Goal: Task Accomplishment & Management: Complete application form

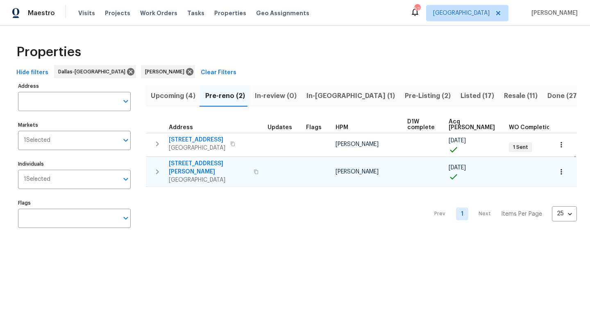
click at [208, 165] on span "[STREET_ADDRESS][PERSON_NAME]" at bounding box center [209, 167] width 80 height 16
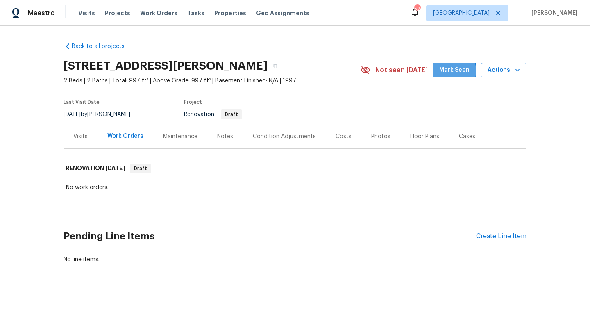
click at [453, 71] on span "Mark Seen" at bounding box center [454, 70] width 30 height 10
click at [494, 238] on div "Create Line Item" at bounding box center [501, 236] width 50 height 8
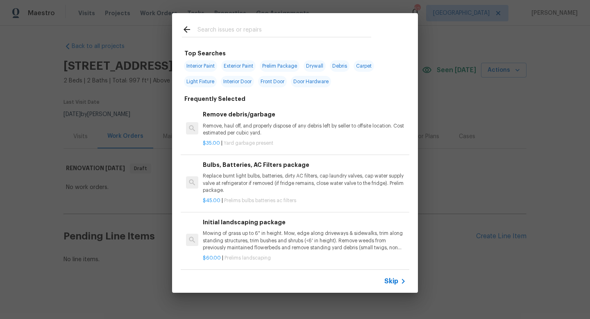
click at [399, 281] on icon at bounding box center [403, 281] width 10 height 10
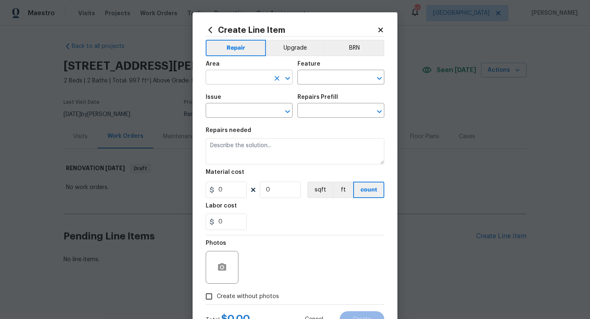
click at [240, 77] on input "text" at bounding box center [238, 78] width 64 height 13
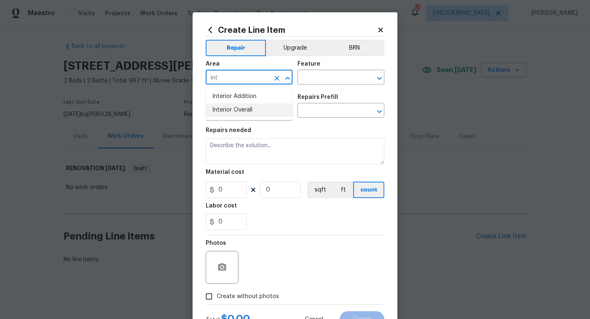
click at [247, 109] on li "Interior Overall" at bounding box center [249, 110] width 87 height 14
type input "Interior Overall"
click at [318, 75] on input "text" at bounding box center [329, 78] width 64 height 13
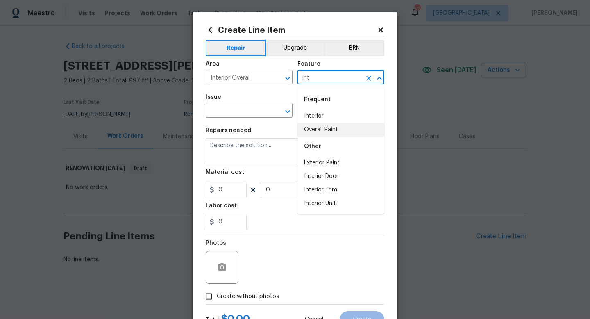
click at [325, 129] on li "Overall Paint" at bounding box center [340, 130] width 87 height 14
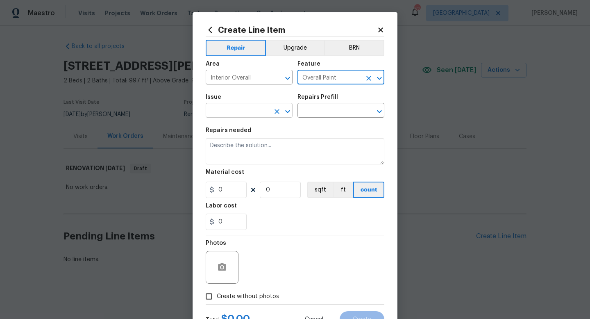
type input "Overall Paint"
click at [241, 113] on input "text" at bounding box center [238, 111] width 64 height 13
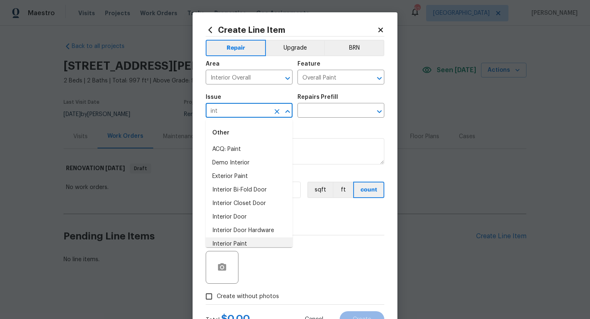
click at [243, 245] on li "Interior Paint" at bounding box center [249, 244] width 87 height 14
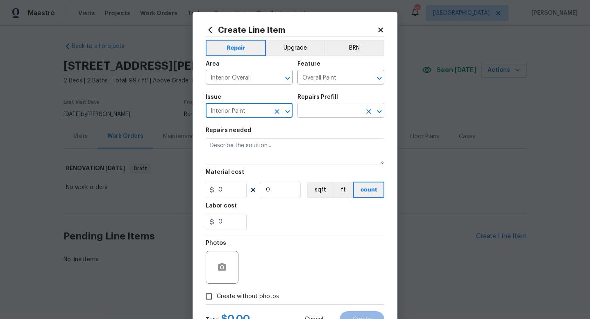
type input "Interior Paint"
click at [319, 110] on input "text" at bounding box center [329, 111] width 64 height 13
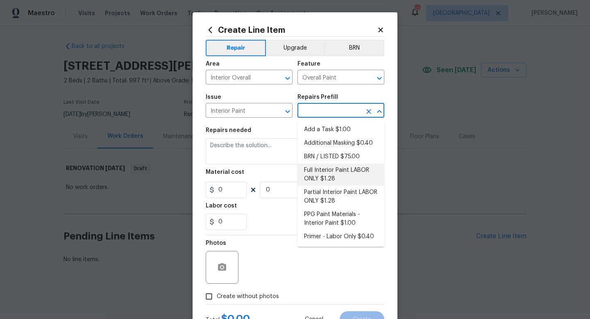
click at [330, 169] on li "Full Interior Paint LABOR ONLY $1.28" at bounding box center [340, 174] width 87 height 22
type input "Full Interior Paint LABOR ONLY $1.28"
type textarea "Full Interior paint - (walls, ceilings, trim, and doors) - PAINT PROVIDED BY OP…"
type input "1.28"
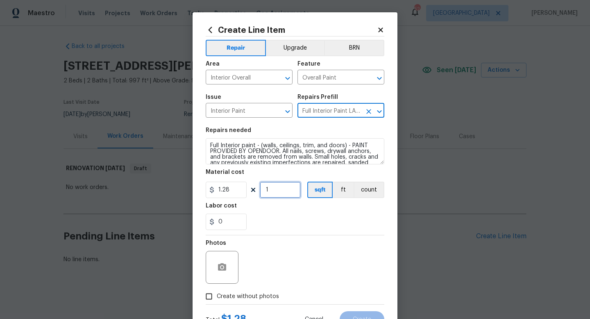
click at [280, 190] on input "1" at bounding box center [280, 189] width 41 height 16
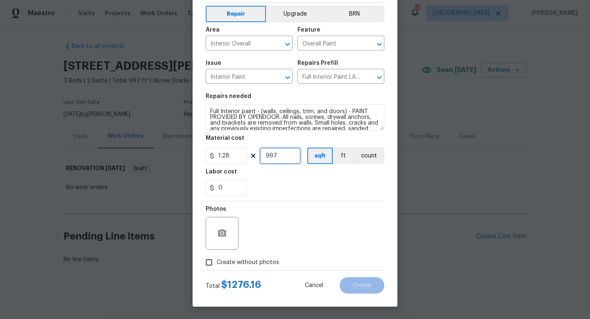
type input "997"
click at [242, 260] on span "Create without photos" at bounding box center [248, 262] width 62 height 9
click at [217, 260] on input "Create without photos" at bounding box center [209, 262] width 16 height 16
checkbox input "true"
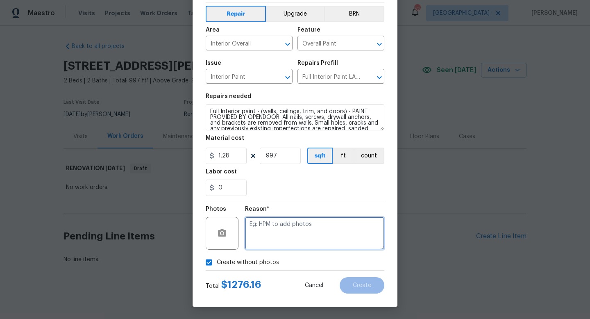
click at [263, 235] on textarea at bounding box center [314, 233] width 139 height 33
type textarea "w"
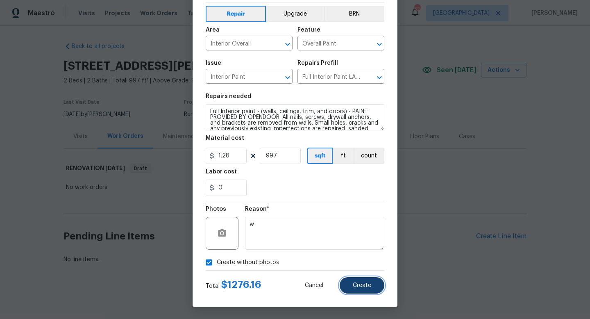
click at [357, 285] on span "Create" at bounding box center [362, 285] width 18 height 6
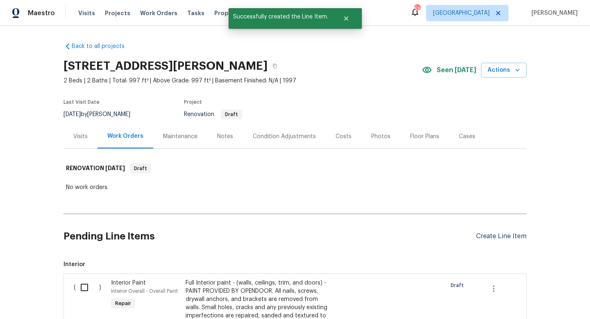
click at [482, 237] on div "Create Line Item" at bounding box center [501, 236] width 50 height 8
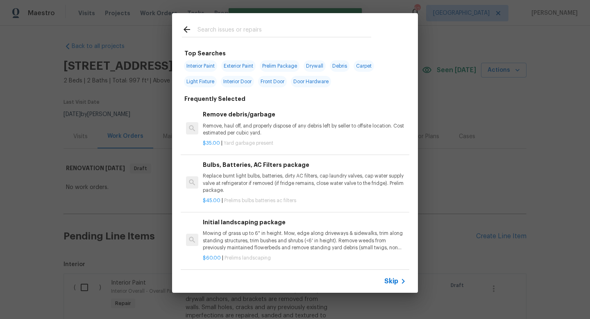
click at [391, 278] on span "Skip" at bounding box center [391, 281] width 14 height 8
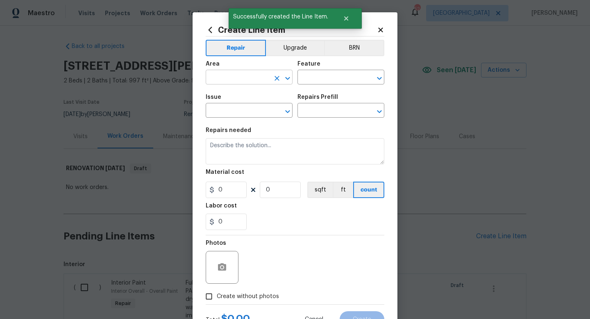
click at [232, 79] on input "text" at bounding box center [238, 78] width 64 height 13
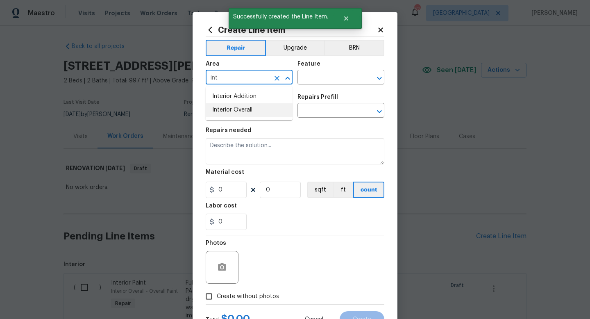
click at [252, 111] on li "Interior Overall" at bounding box center [249, 110] width 87 height 14
type input "Interior Overall"
click at [311, 77] on input "text" at bounding box center [329, 78] width 64 height 13
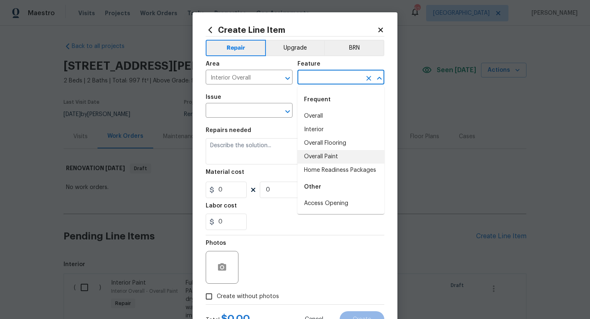
click at [317, 159] on li "Overall Paint" at bounding box center [340, 157] width 87 height 14
type input "Overall Paint"
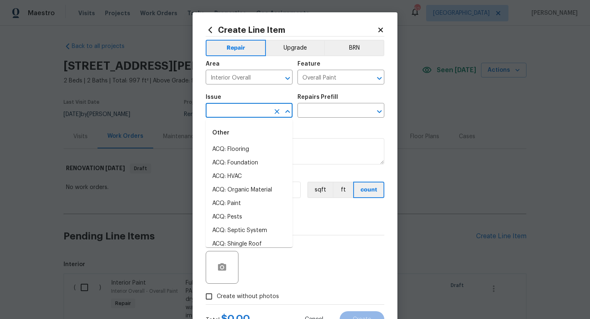
click at [261, 111] on input "text" at bounding box center [238, 111] width 64 height 13
click at [247, 241] on li "Interior Paint" at bounding box center [249, 244] width 87 height 14
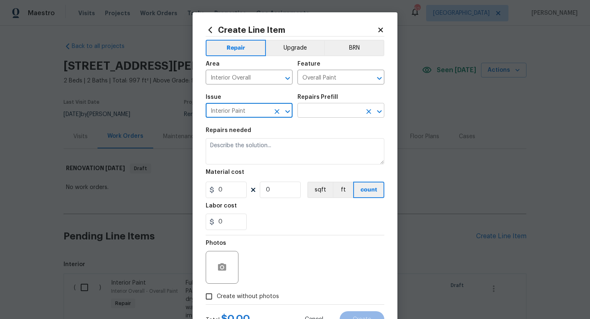
type input "Interior Paint"
click at [337, 109] on input "text" at bounding box center [329, 111] width 64 height 13
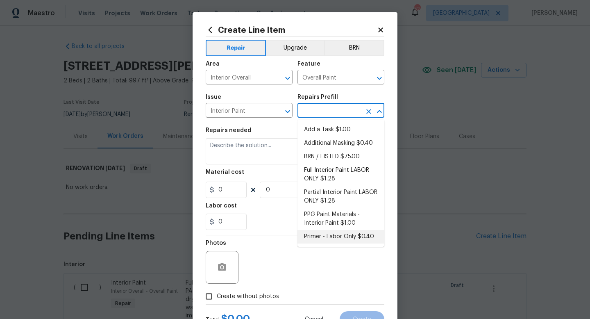
click at [337, 238] on li "Primer - Labor Only $0.40" at bounding box center [340, 237] width 87 height 14
type input "Primer - Labor Only $0.40"
type textarea "Interior primer - PRIMER PROVIDED BY OPENDOOR - All nails, screws, drywall anch…"
type input "0.4"
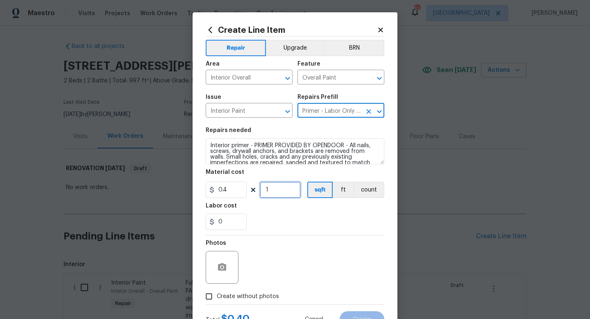
click at [277, 192] on input "1" at bounding box center [280, 189] width 41 height 16
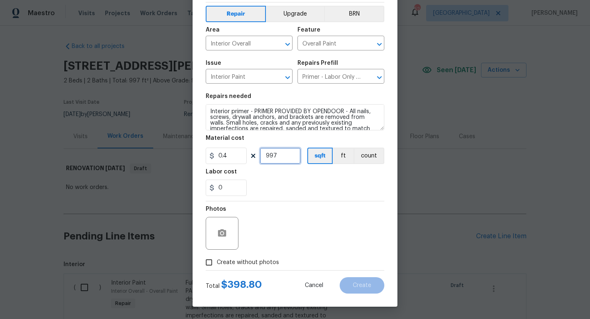
type input "997"
click at [254, 258] on span "Create without photos" at bounding box center [248, 262] width 62 height 9
click at [217, 258] on input "Create without photos" at bounding box center [209, 262] width 16 height 16
checkbox input "true"
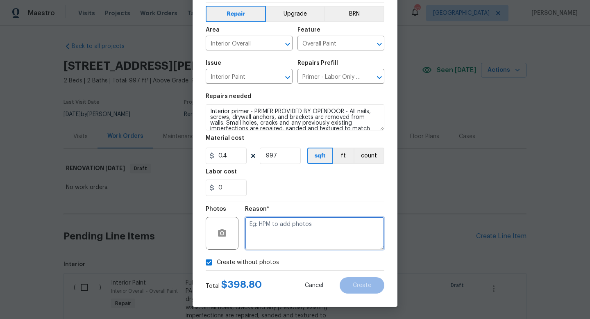
click at [267, 234] on textarea at bounding box center [314, 233] width 139 height 33
type textarea "w"
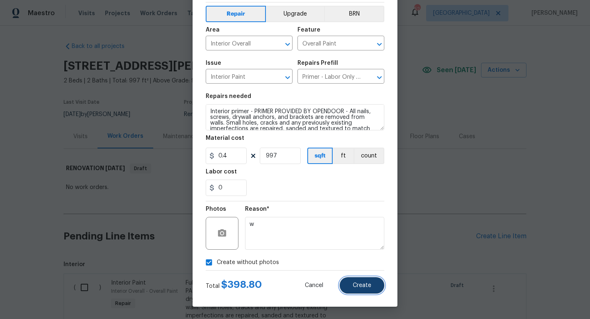
click at [357, 281] on button "Create" at bounding box center [362, 285] width 45 height 16
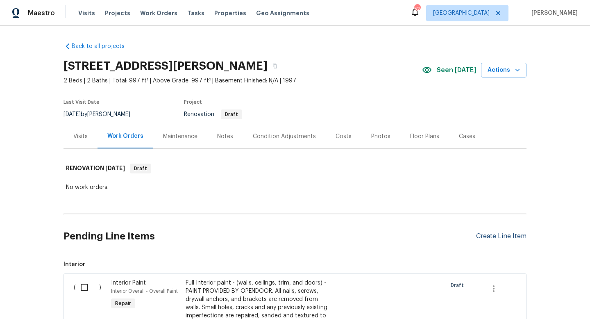
click at [485, 236] on div "Create Line Item" at bounding box center [501, 236] width 50 height 8
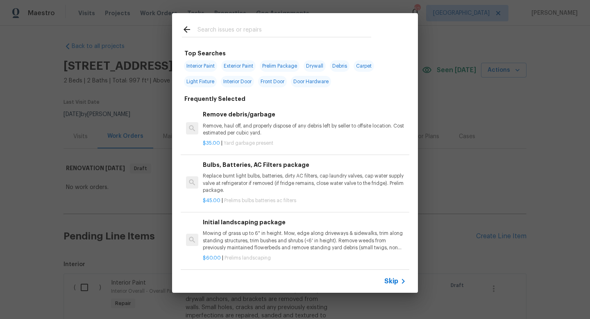
click at [395, 283] on span "Skip" at bounding box center [391, 281] width 14 height 8
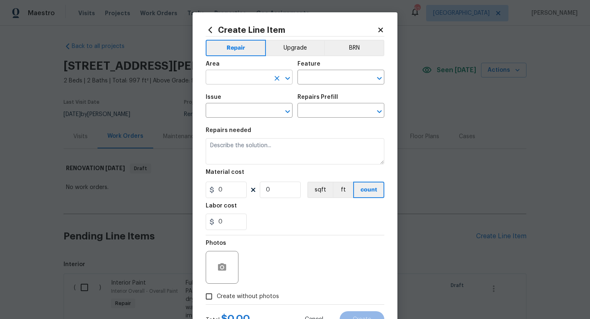
click at [238, 81] on input "text" at bounding box center [238, 78] width 64 height 13
click at [244, 98] on li "Kitchen" at bounding box center [249, 97] width 87 height 14
type input "Kitchen"
click at [310, 80] on input "text" at bounding box center [329, 78] width 64 height 13
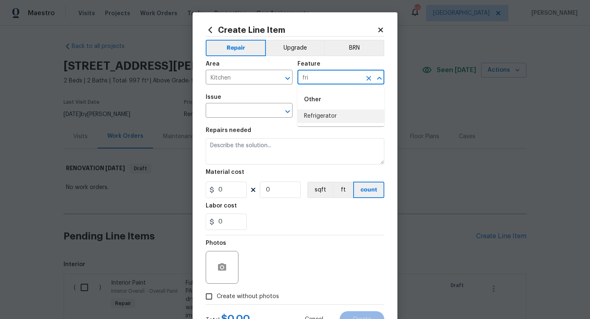
click at [313, 117] on li "Refrigerator" at bounding box center [340, 116] width 87 height 14
type input "Refrigerator"
click at [251, 111] on input "text" at bounding box center [238, 111] width 64 height 13
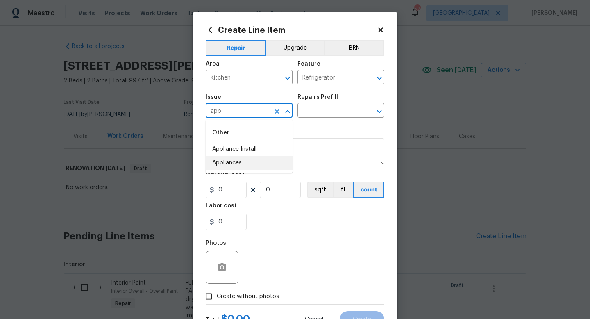
click at [247, 165] on li "Appliances" at bounding box center [249, 163] width 87 height 14
type input "Appliances"
click at [311, 112] on input "text" at bounding box center [329, 111] width 64 height 13
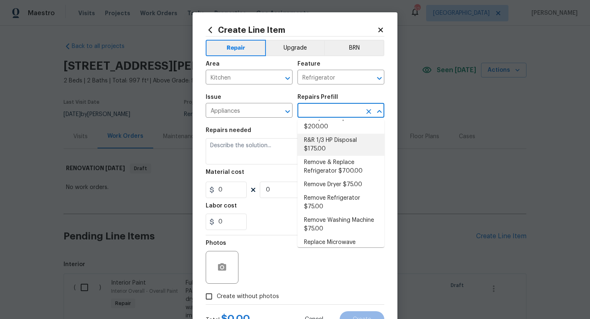
scroll to position [169, 0]
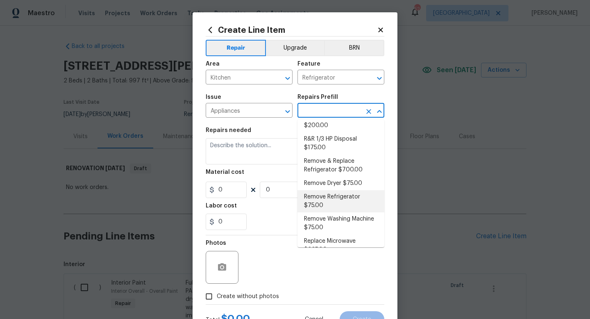
click at [331, 194] on li "Remove Refrigerator $75.00" at bounding box center [340, 201] width 87 height 22
type input "Appliances"
type input "Remove Refrigerator $75.00"
type textarea "Remove the existing refrigerator from the dwelling and donate or dispose of it …"
type input "75"
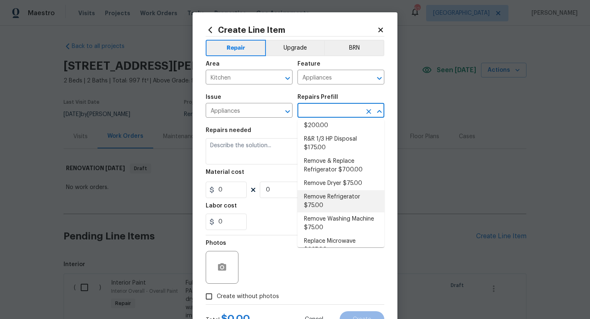
type input "1"
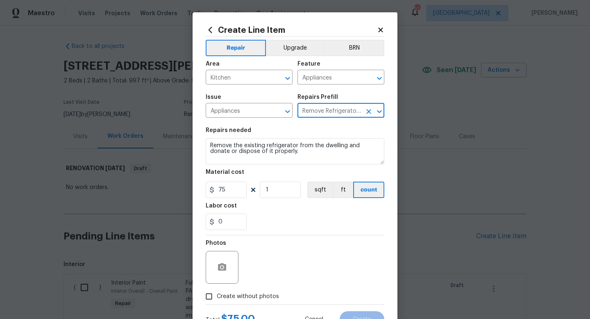
scroll to position [34, 0]
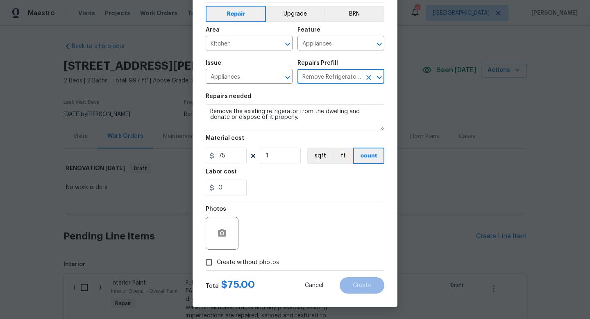
click at [254, 261] on span "Create without photos" at bounding box center [248, 262] width 62 height 9
click at [217, 261] on input "Create without photos" at bounding box center [209, 262] width 16 height 16
checkbox input "true"
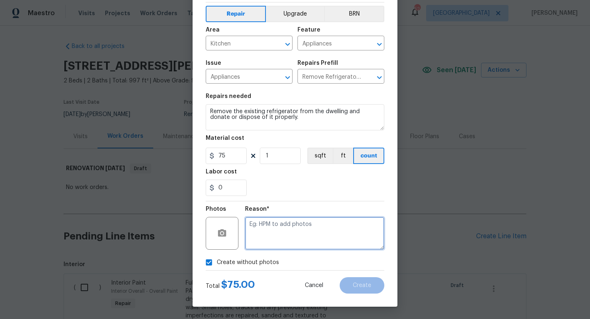
click at [270, 243] on textarea at bounding box center [314, 233] width 139 height 33
type textarea "w"
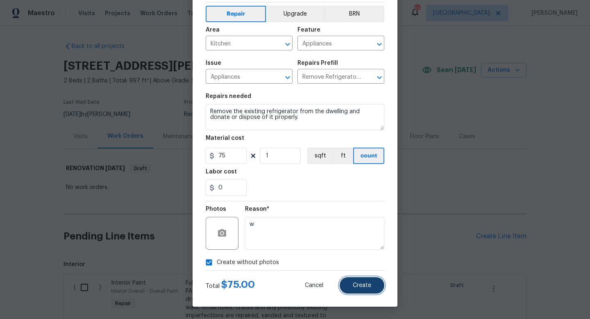
click at [369, 287] on span "Create" at bounding box center [362, 285] width 18 height 6
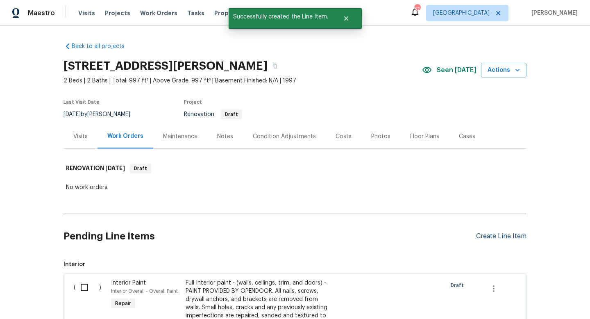
click at [497, 236] on div "Create Line Item" at bounding box center [501, 236] width 50 height 8
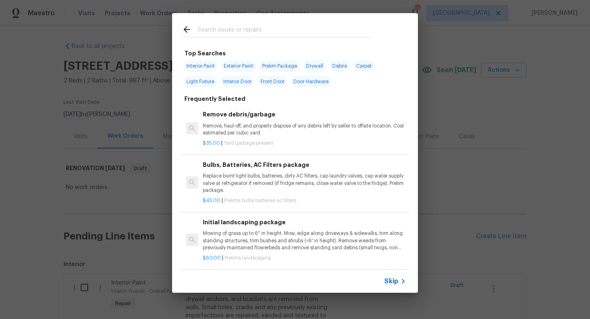
click at [390, 282] on span "Skip" at bounding box center [391, 281] width 14 height 8
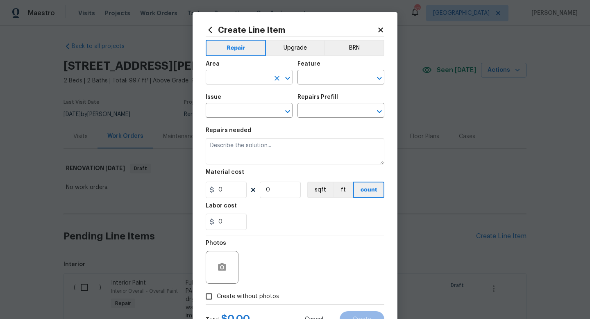
click at [230, 79] on input "text" at bounding box center [238, 78] width 64 height 13
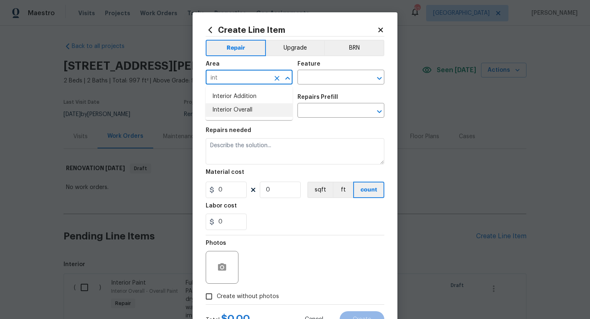
click at [231, 108] on li "Interior Overall" at bounding box center [249, 110] width 87 height 14
type input "Interior Overall"
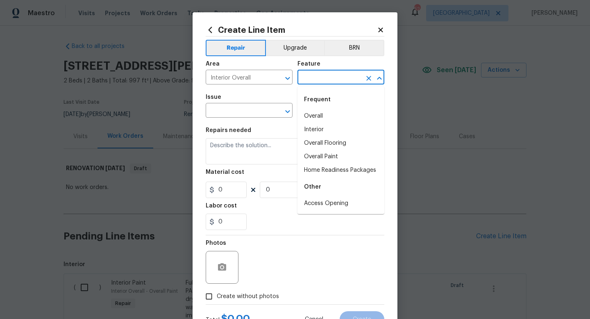
click at [316, 77] on input "text" at bounding box center [329, 78] width 64 height 13
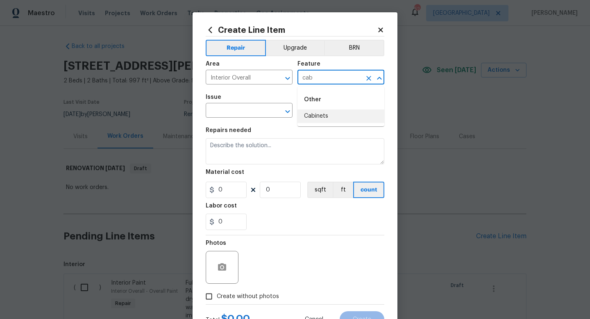
click at [318, 114] on li "Cabinets" at bounding box center [340, 116] width 87 height 14
type input "Cabinets"
click at [258, 112] on input "text" at bounding box center [238, 111] width 64 height 13
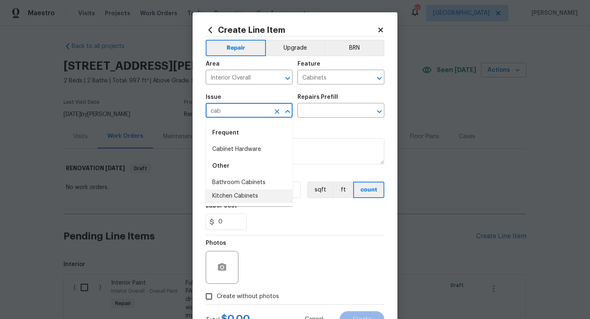
click at [245, 193] on li "Kitchen Cabinets" at bounding box center [249, 196] width 87 height 14
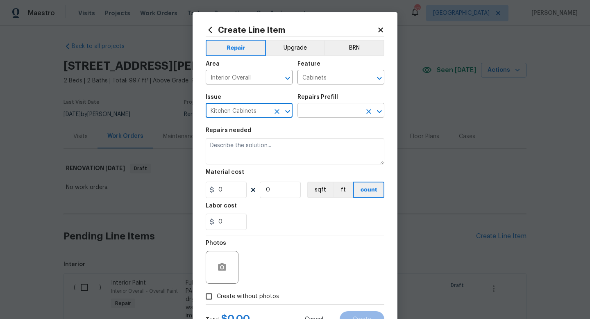
type input "Kitchen Cabinets"
click at [322, 113] on input "text" at bounding box center [329, 111] width 64 height 13
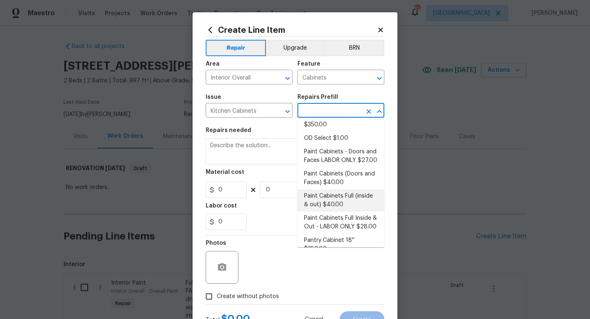
scroll to position [109, 0]
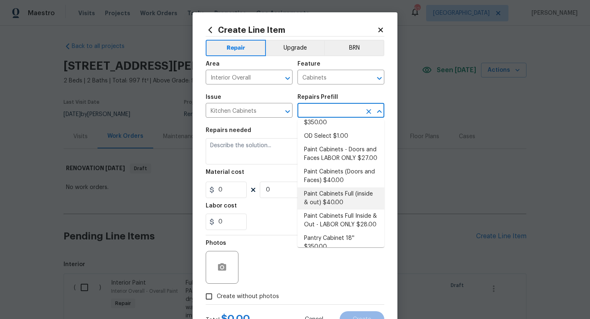
click at [332, 190] on li "Paint Cabinets Full (inside & out) $40.00" at bounding box center [340, 198] width 87 height 22
type input "Paint Cabinets Full (inside & out) $40.00"
type textarea "Prep, sand, mask and apply 2 coats of paint to the kitchen cabinet doors, inter…"
type input "40"
type input "1"
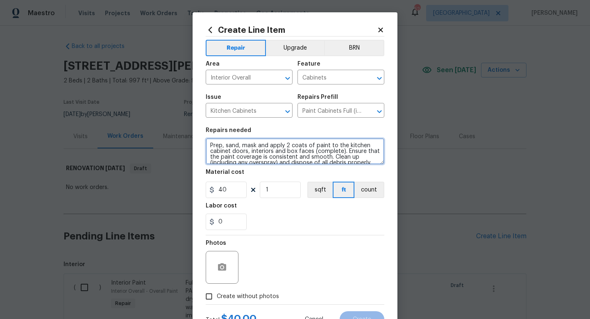
click at [211, 145] on textarea "Prep, sand, mask and apply 2 coats of paint to the kitchen cabinet doors, inter…" at bounding box center [295, 151] width 179 height 26
type textarea "All cabinets in home, kitchen, laundry, bathrooms. Prep, sand, mask and apply 2…"
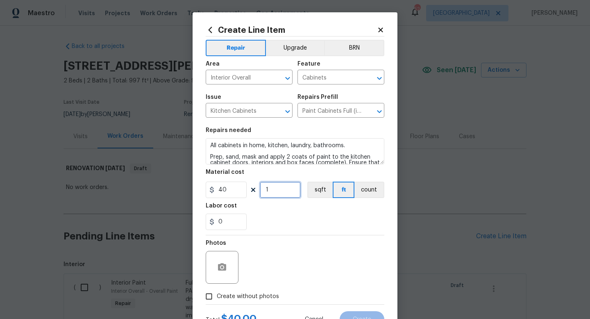
click at [278, 190] on input "1" at bounding box center [280, 189] width 41 height 16
click at [236, 187] on input "40" at bounding box center [226, 189] width 41 height 16
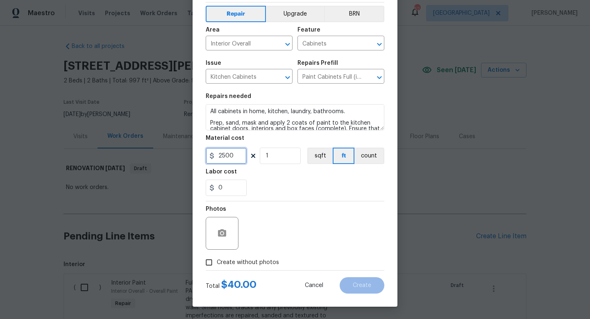
type input "2500"
click at [237, 261] on span "Create without photos" at bounding box center [248, 262] width 62 height 9
click at [217, 261] on input "Create without photos" at bounding box center [209, 262] width 16 height 16
checkbox input "true"
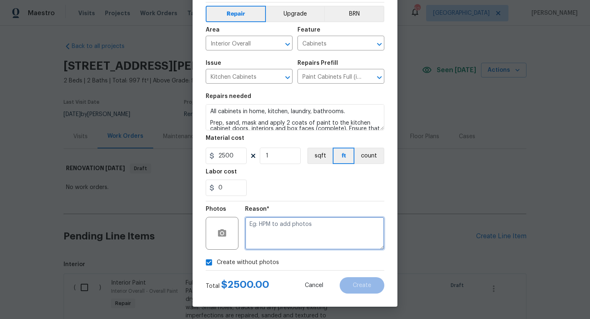
click at [257, 240] on textarea at bounding box center [314, 233] width 139 height 33
type textarea "w"
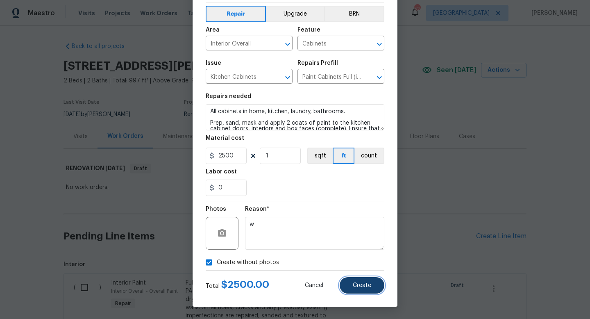
click at [355, 284] on span "Create" at bounding box center [362, 285] width 18 height 6
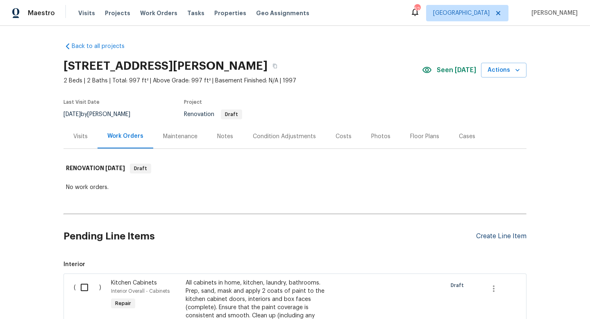
click at [504, 236] on div "Create Line Item" at bounding box center [501, 236] width 50 height 8
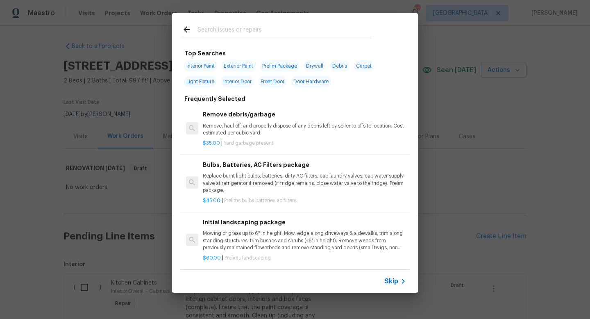
click at [235, 32] on input "text" at bounding box center [284, 31] width 174 height 12
click at [390, 279] on span "Skip" at bounding box center [391, 281] width 14 height 8
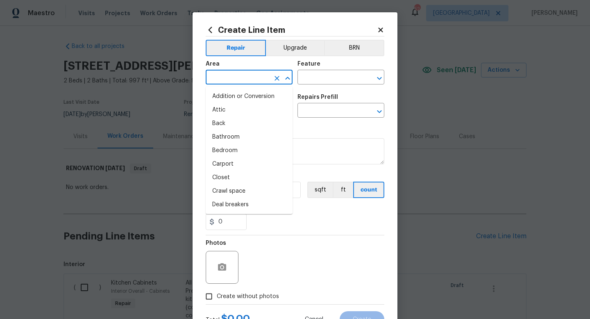
click at [238, 80] on input "text" at bounding box center [238, 78] width 64 height 13
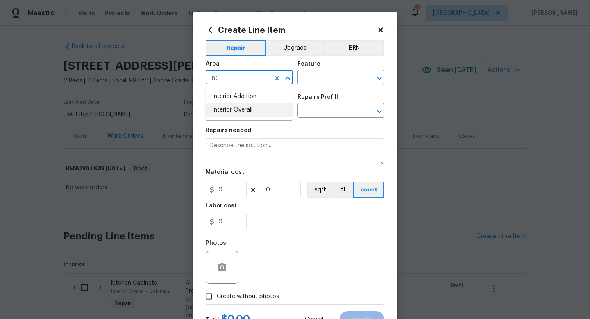
click at [248, 113] on li "Interior Overall" at bounding box center [249, 110] width 87 height 14
type input "Interior Overall"
click at [315, 82] on input "text" at bounding box center [329, 78] width 64 height 13
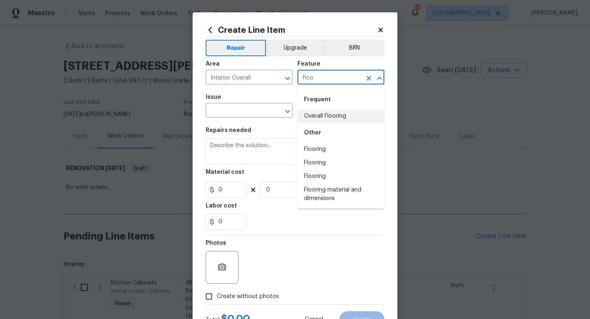
click at [319, 121] on li "Overall Flooring" at bounding box center [340, 116] width 87 height 14
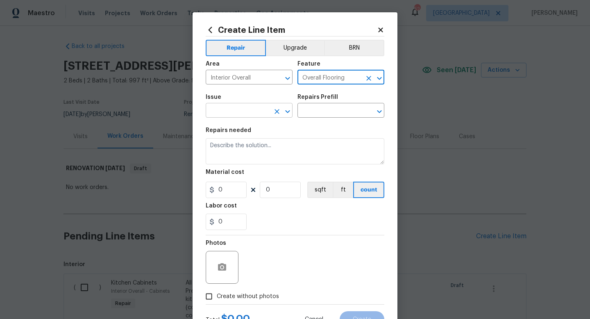
type input "Overall Flooring"
click at [249, 111] on input "text" at bounding box center [238, 111] width 64 height 13
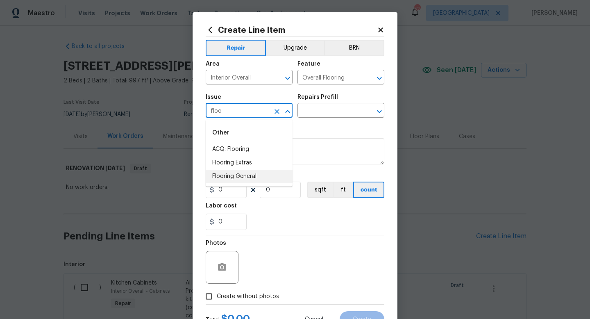
click at [241, 174] on li "Flooring General" at bounding box center [249, 177] width 87 height 14
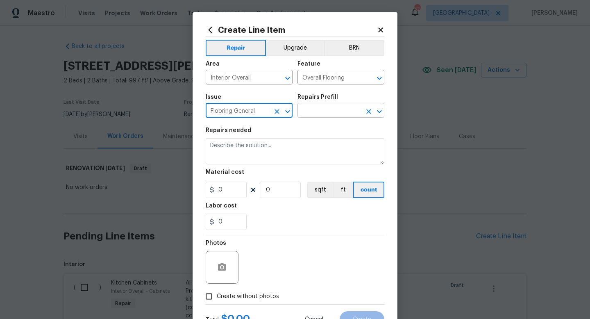
type input "Flooring General"
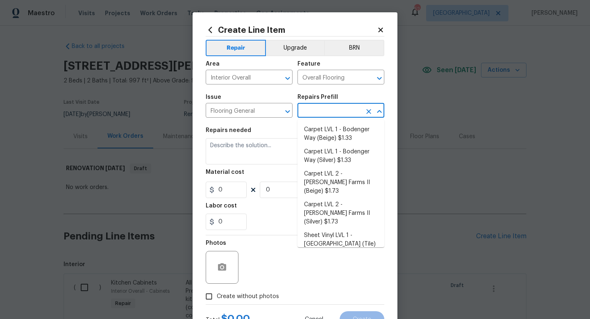
click at [318, 112] on input "text" at bounding box center [329, 111] width 64 height 13
click at [321, 154] on li "Carpet LVL 1 - Bodenger Way (Silver) $1.33" at bounding box center [340, 156] width 87 height 22
type input "Carpet LVL 1 - Bodenger Way (Silver) $1.33"
type textarea "Install new carpet. (Bodenger Way 945 Winter Ash, Silver) at all previously car…"
type input "1.33"
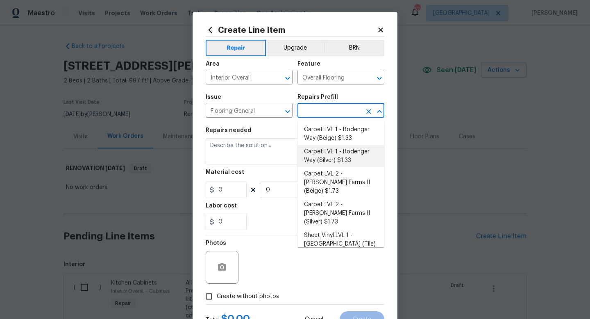
type input "1"
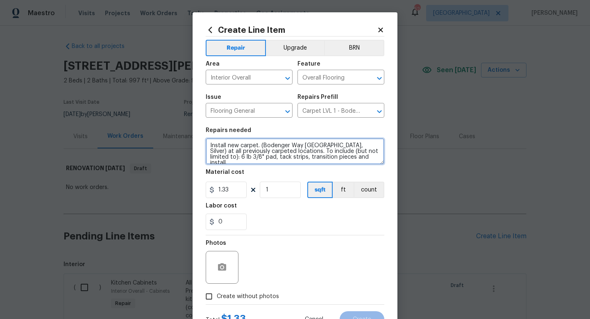
click at [209, 146] on textarea "Install new carpet. (Bodenger Way 945 Winter Ash, Silver) at all previously car…" at bounding box center [295, 151] width 179 height 26
type textarea "Carpet in living, hallway, bedrooms. Install new carpet. (Bodenger Way 945 Wint…"
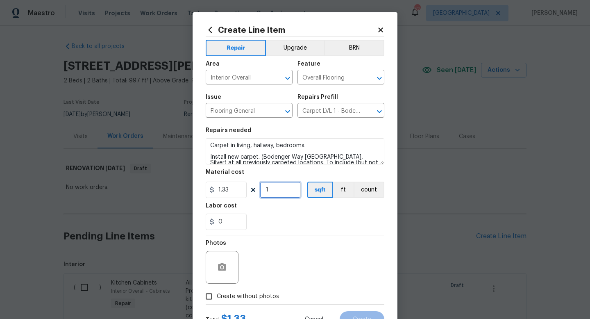
click at [274, 193] on input "1" at bounding box center [280, 189] width 41 height 16
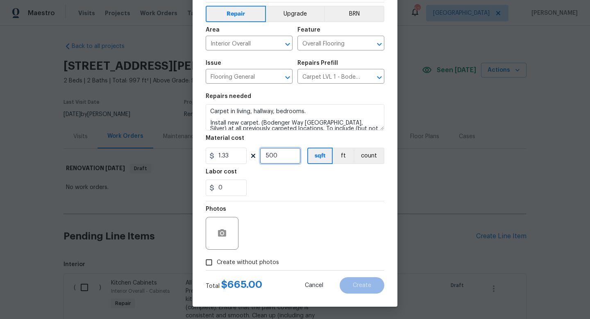
type input "500"
click at [253, 260] on span "Create without photos" at bounding box center [248, 262] width 62 height 9
click at [217, 260] on input "Create without photos" at bounding box center [209, 262] width 16 height 16
checkbox input "true"
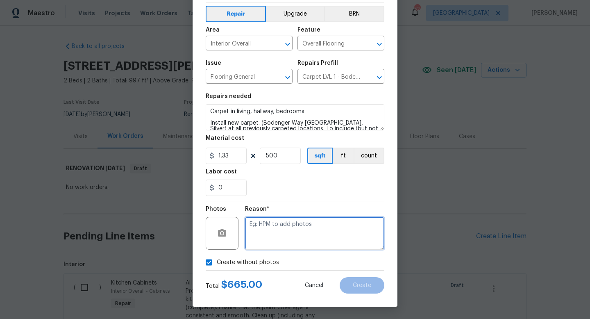
click at [267, 236] on textarea at bounding box center [314, 233] width 139 height 33
type textarea "w"
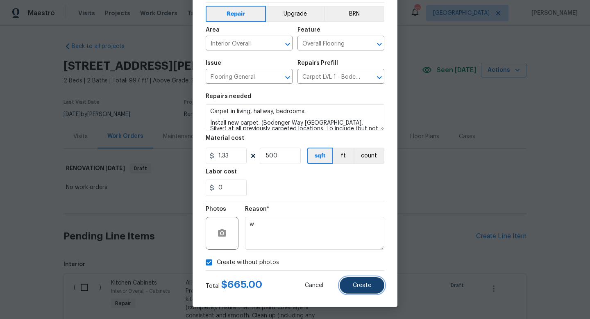
click at [357, 281] on button "Create" at bounding box center [362, 285] width 45 height 16
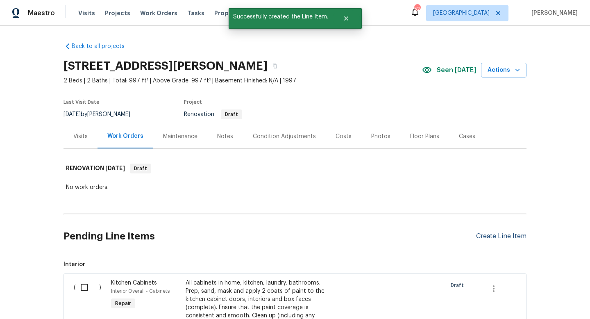
click at [483, 236] on div "Create Line Item" at bounding box center [501, 236] width 50 height 8
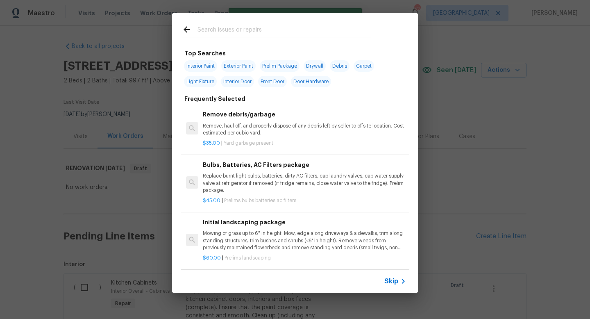
click at [397, 282] on span "Skip" at bounding box center [391, 281] width 14 height 8
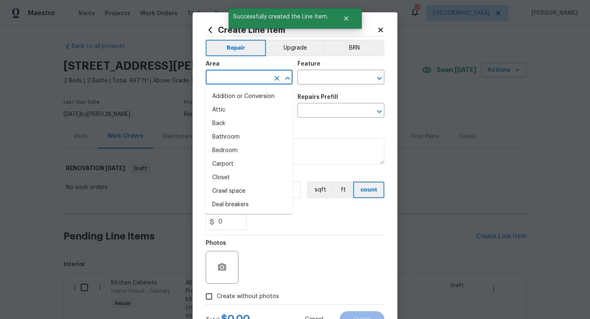
click at [236, 82] on input "text" at bounding box center [238, 78] width 64 height 13
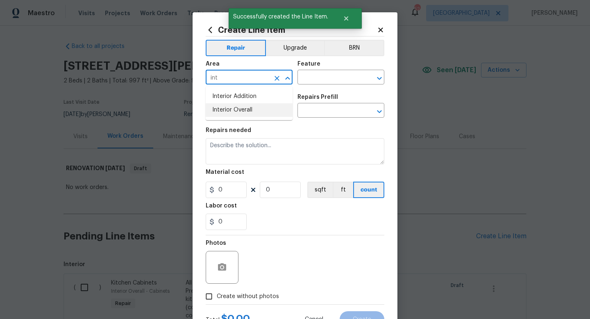
click at [246, 117] on ul "Interior Addition Interior Overall" at bounding box center [249, 103] width 87 height 34
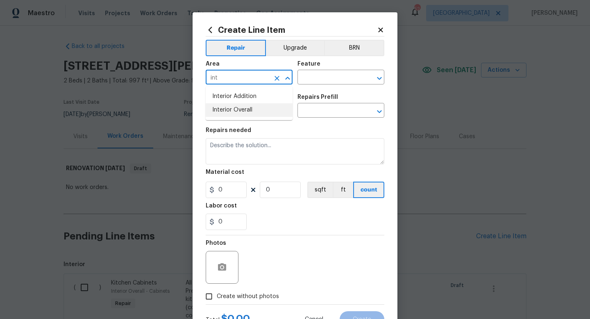
click at [246, 115] on li "Interior Overall" at bounding box center [249, 110] width 87 height 14
type input "Interior Overall"
click at [304, 80] on input "text" at bounding box center [329, 78] width 64 height 13
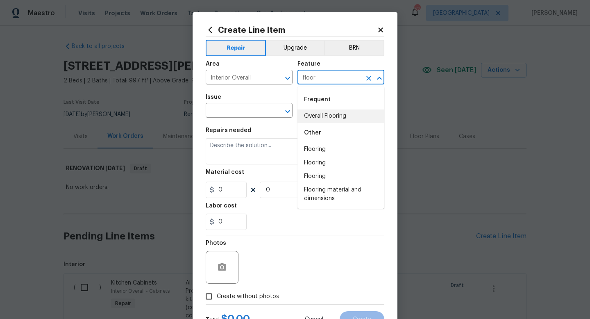
click at [310, 112] on li "Overall Flooring" at bounding box center [340, 116] width 87 height 14
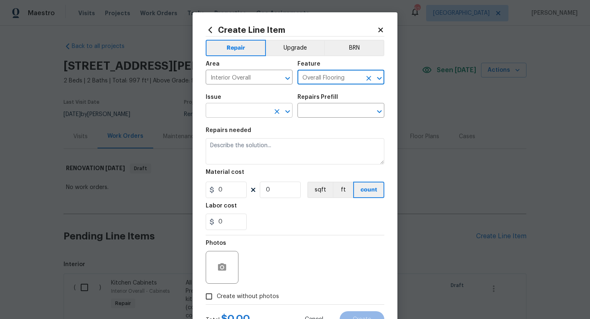
type input "Overall Flooring"
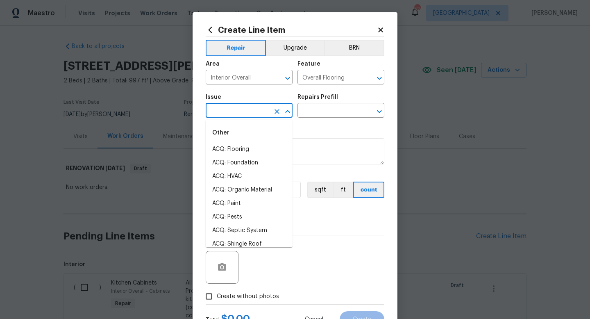
click at [244, 111] on input "text" at bounding box center [238, 111] width 64 height 13
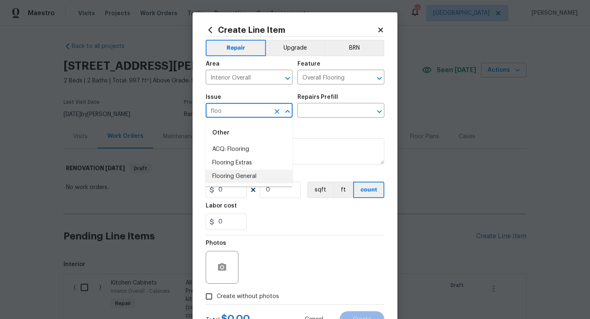
click at [240, 176] on li "Flooring General" at bounding box center [249, 177] width 87 height 14
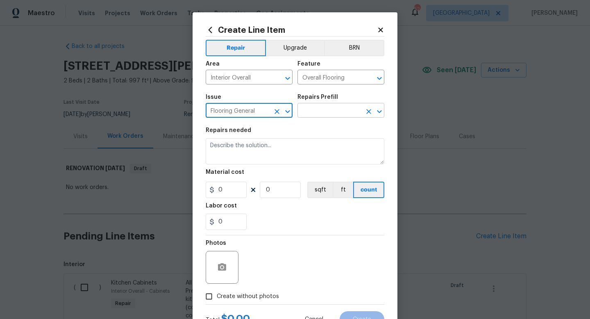
type input "Flooring General"
click at [317, 111] on input "text" at bounding box center [329, 111] width 64 height 13
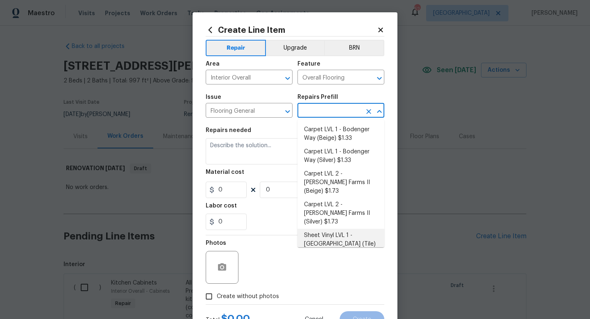
scroll to position [122, 0]
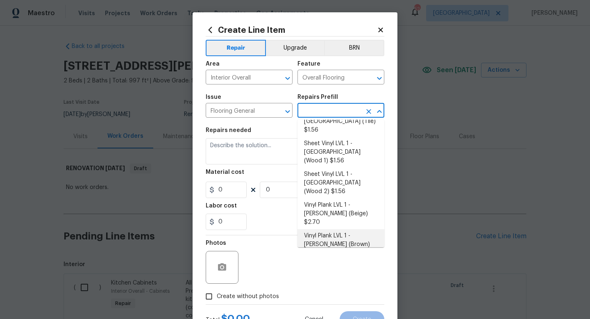
click at [325, 229] on li "Vinyl Plank LVL 1 - Knighton (Brown) $2.70" at bounding box center [340, 244] width 87 height 31
type input "Vinyl Plank LVL 1 - Knighton (Brown) $2.70"
type textarea "Install LVP (Knighton AP864 Chateau Brown) Includes transitions, glue and assoc…"
type input "2.7"
type input "1"
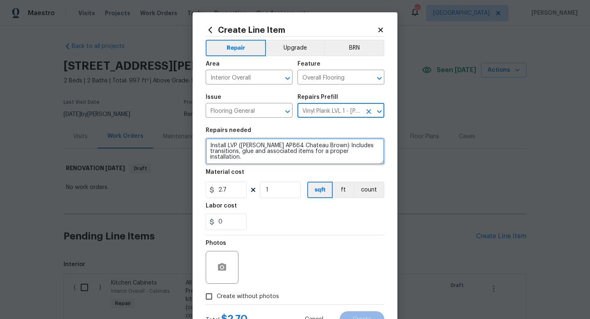
click at [208, 146] on textarea "Install LVP (Knighton AP864 Chateau Brown) Includes transitions, glue and assoc…" at bounding box center [295, 151] width 179 height 26
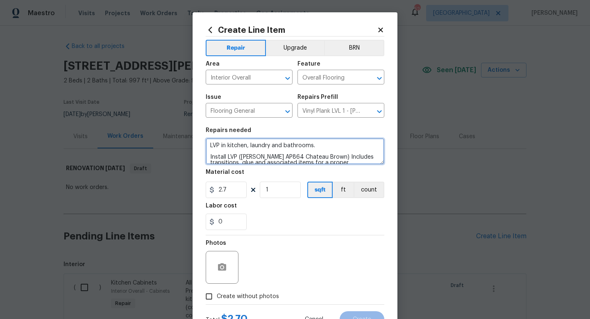
type textarea "LVP in kitchen, laundry and bathrooms. Install LVP (Knighton AP864 Chateau Brow…"
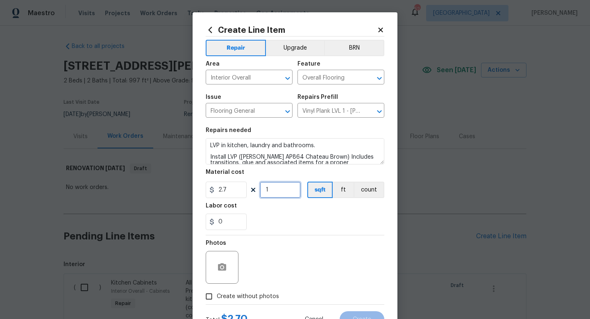
click at [290, 188] on input "1" at bounding box center [280, 189] width 41 height 16
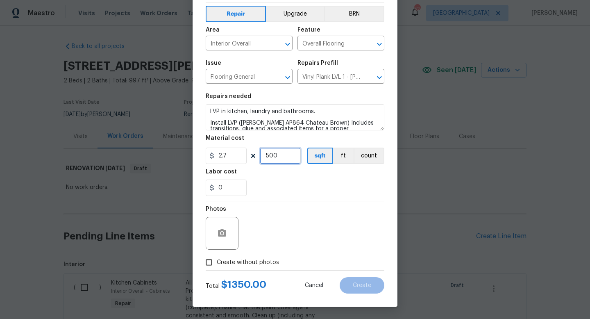
type input "500"
click at [258, 261] on span "Create without photos" at bounding box center [248, 262] width 62 height 9
click at [217, 261] on input "Create without photos" at bounding box center [209, 262] width 16 height 16
checkbox input "true"
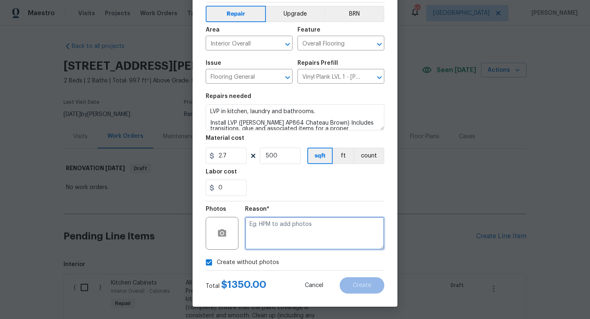
click at [279, 236] on textarea at bounding box center [314, 233] width 139 height 33
type textarea "w"
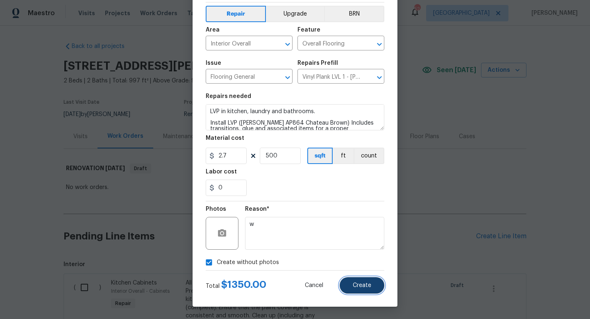
click at [360, 288] on button "Create" at bounding box center [362, 285] width 45 height 16
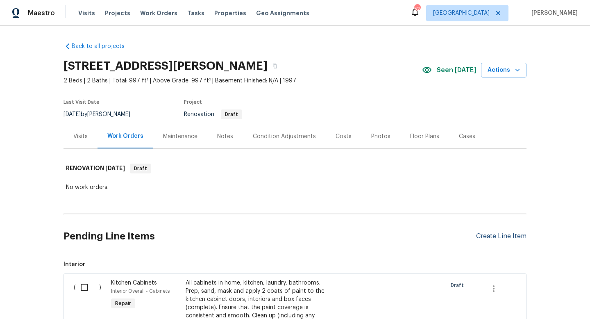
click at [485, 239] on div "Create Line Item" at bounding box center [501, 236] width 50 height 8
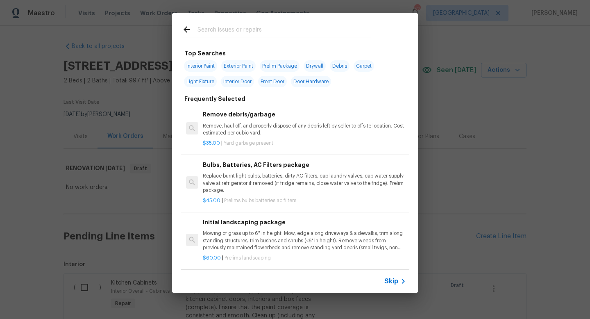
click at [397, 280] on span "Skip" at bounding box center [391, 281] width 14 height 8
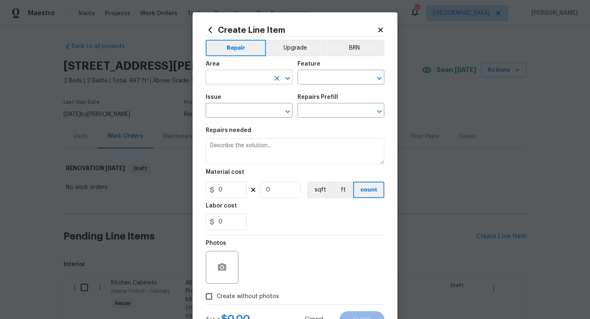
click at [238, 79] on input "text" at bounding box center [238, 78] width 64 height 13
click at [239, 99] on li "Laundry" at bounding box center [249, 97] width 87 height 14
type input "Laundry"
click at [303, 77] on input "text" at bounding box center [329, 78] width 64 height 13
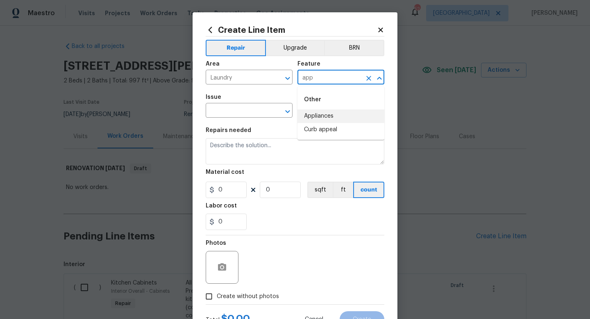
click at [306, 120] on li "Appliances" at bounding box center [340, 116] width 87 height 14
type input "Appliances"
click at [244, 108] on input "text" at bounding box center [238, 111] width 64 height 13
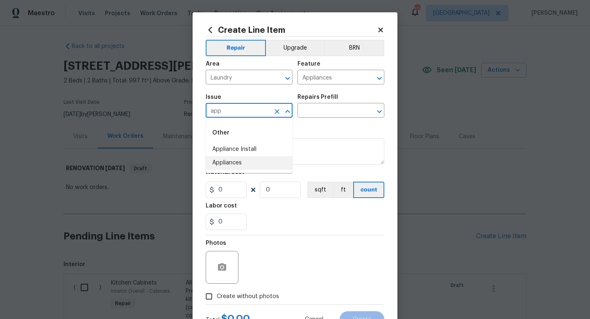
click at [240, 163] on li "Appliances" at bounding box center [249, 163] width 87 height 14
type input "Appliances"
click at [313, 115] on input "text" at bounding box center [329, 111] width 64 height 13
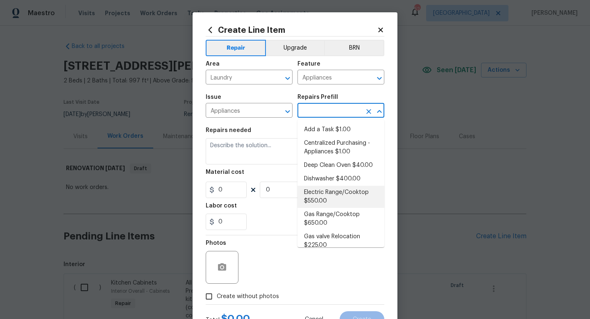
scroll to position [239, 0]
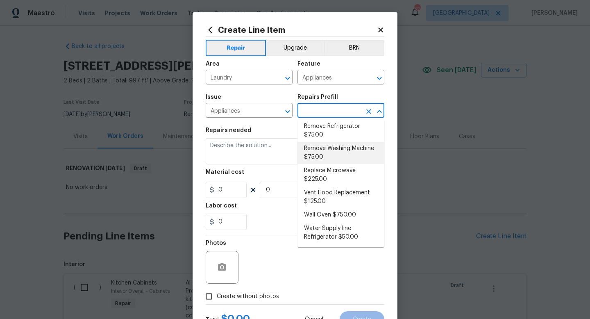
click at [337, 155] on li "Remove Washing Machine $75.00" at bounding box center [340, 153] width 87 height 22
type input "Remove Washing Machine $75.00"
type textarea "Remove the existing washing machine from the dwelling and donate or dispose of …"
type input "75"
type input "1"
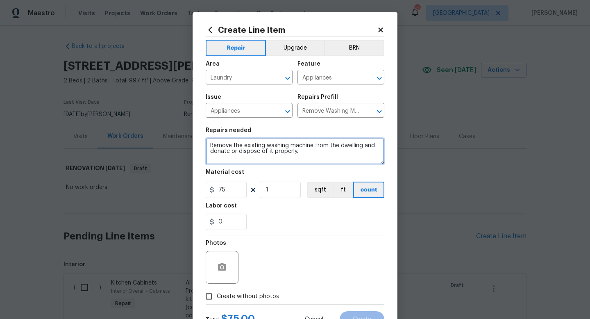
click at [315, 146] on textarea "Remove the existing washing machine from the dwelling and donate or dispose of …" at bounding box center [295, 151] width 179 height 26
type textarea "Remove the existing washing machine and dryer from the dwelling and donate or d…"
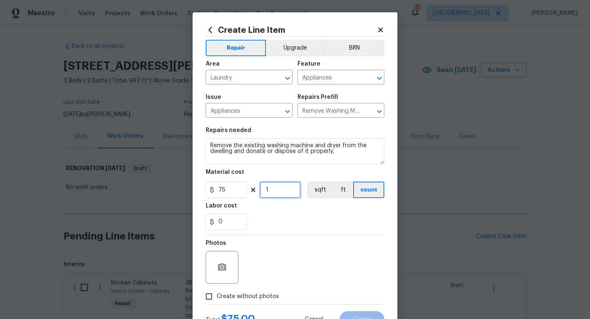
click at [285, 190] on input "1" at bounding box center [280, 189] width 41 height 16
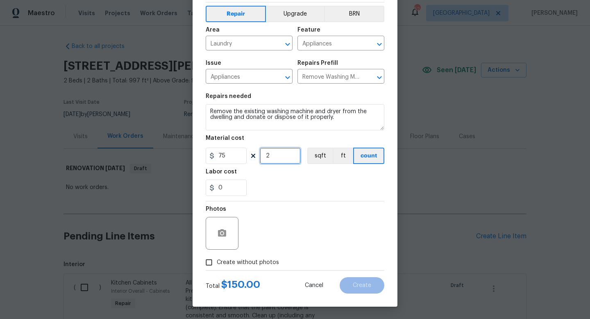
type input "2"
click at [249, 261] on span "Create without photos" at bounding box center [248, 262] width 62 height 9
click at [217, 261] on input "Create without photos" at bounding box center [209, 262] width 16 height 16
checkbox input "true"
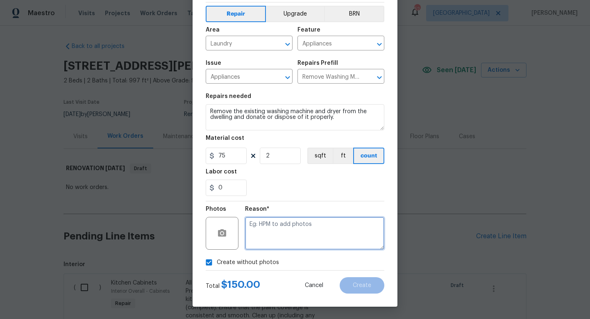
click at [288, 221] on textarea at bounding box center [314, 233] width 139 height 33
type textarea "w"
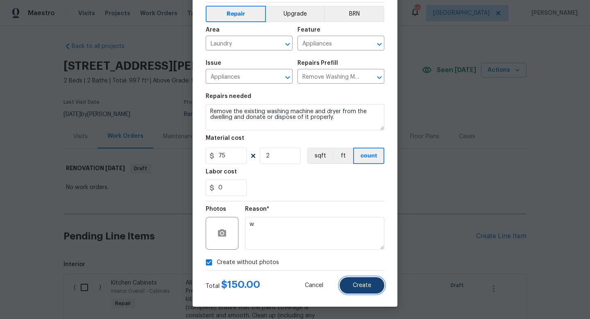
click at [358, 288] on span "Create" at bounding box center [362, 285] width 18 height 6
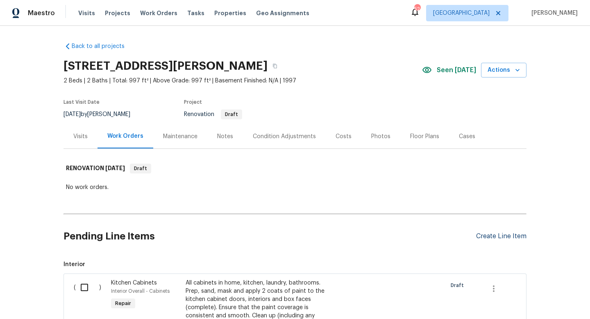
click at [495, 237] on div "Create Line Item" at bounding box center [501, 236] width 50 height 8
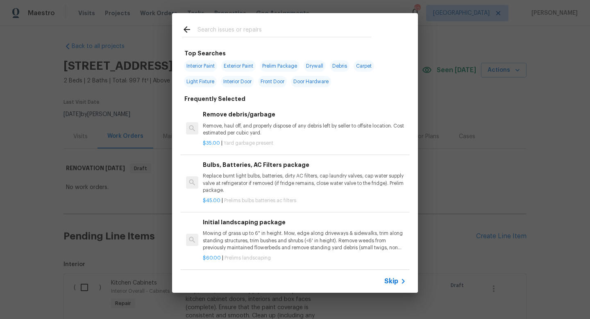
click at [393, 284] on span "Skip" at bounding box center [391, 281] width 14 height 8
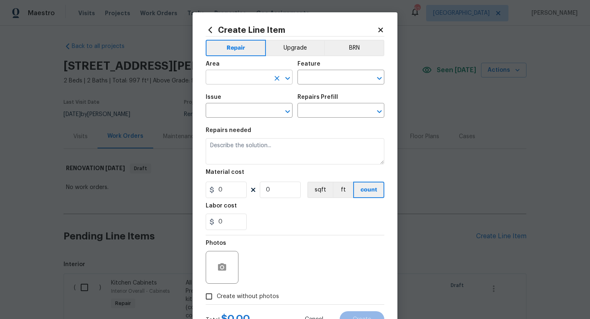
click at [244, 77] on input "text" at bounding box center [238, 78] width 64 height 13
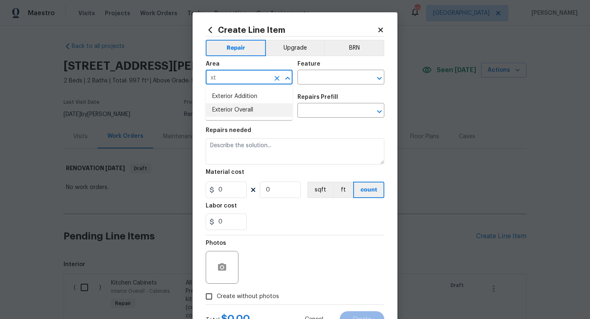
click at [249, 109] on li "Exterior Overall" at bounding box center [249, 110] width 87 height 14
type input "Exterior Overall"
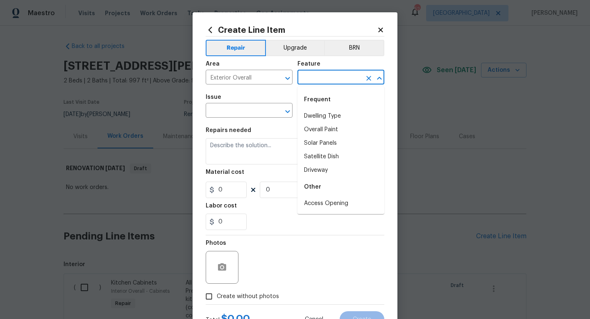
click at [312, 84] on input "text" at bounding box center [329, 78] width 64 height 13
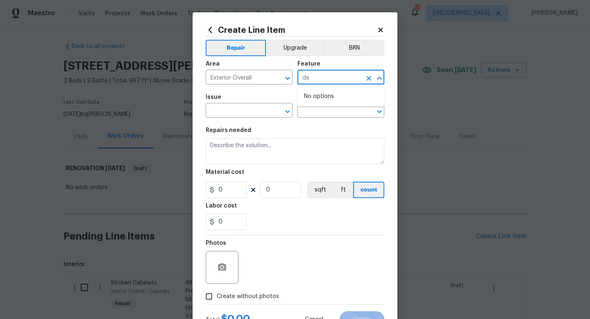
type input "d"
click at [325, 131] on li "Front Yard" at bounding box center [340, 130] width 87 height 14
type input "Front Yard"
click at [253, 116] on input "text" at bounding box center [238, 111] width 64 height 13
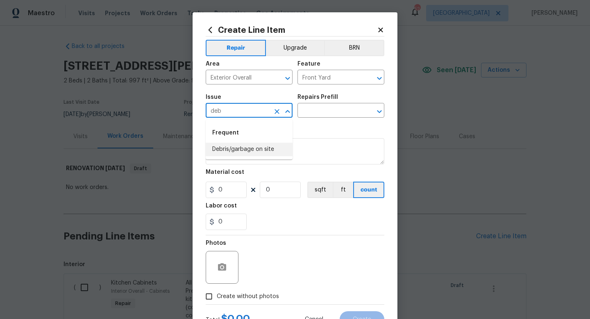
click at [253, 154] on li "Debris/garbage on site" at bounding box center [249, 150] width 87 height 14
type input "Debris/garbage on site"
click at [317, 113] on input "text" at bounding box center [329, 111] width 64 height 13
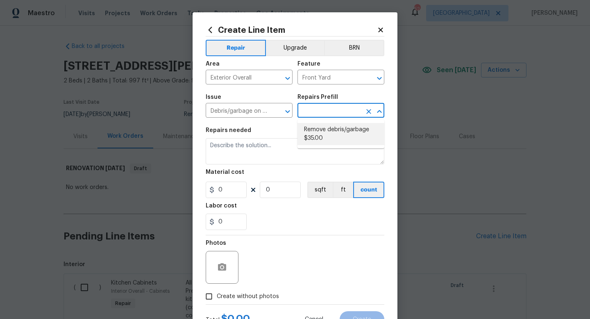
click at [315, 133] on li "Remove debris/garbage $35.00" at bounding box center [340, 134] width 87 height 22
type input "Remove debris/garbage $35.00"
type textarea "Remove, haul off, and properly dispose of any debris left by seller to offsite …"
type input "35"
type input "1"
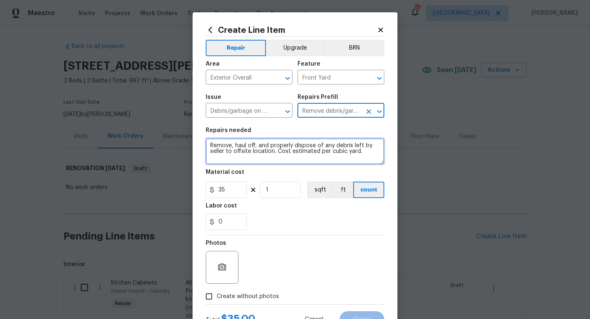
click at [210, 146] on textarea "Remove, haul off, and properly dispose of any debris left by seller to offsite …" at bounding box center [295, 151] width 179 height 26
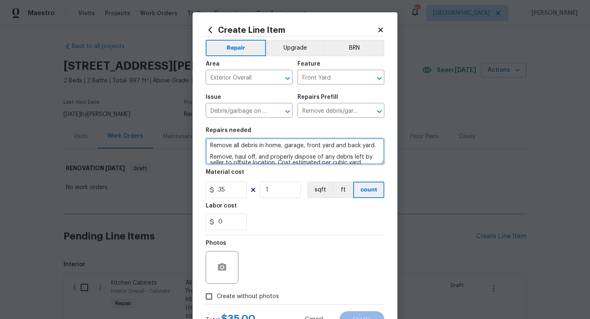
type textarea "Remove all debris in home, garage, front yard and back yard. Remove, haul off, …"
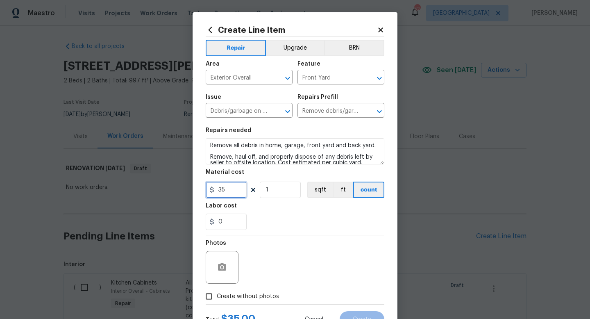
click at [235, 192] on input "35" at bounding box center [226, 189] width 41 height 16
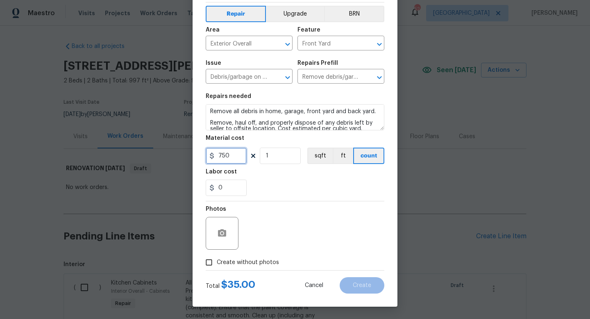
type input "750"
click at [246, 263] on span "Create without photos" at bounding box center [248, 262] width 62 height 9
click at [217, 263] on input "Create without photos" at bounding box center [209, 262] width 16 height 16
checkbox input "true"
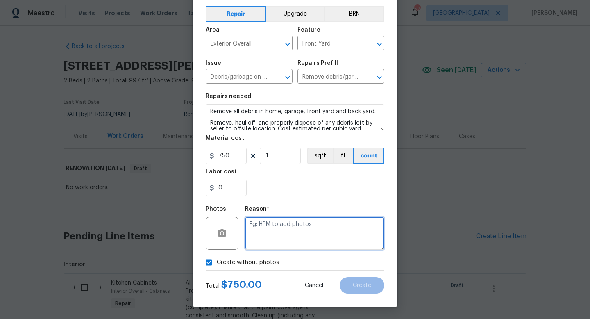
click at [272, 236] on textarea at bounding box center [314, 233] width 139 height 33
type textarea "w"
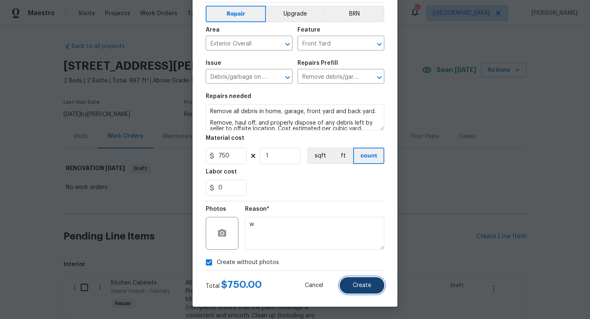
click at [363, 282] on span "Create" at bounding box center [362, 285] width 18 height 6
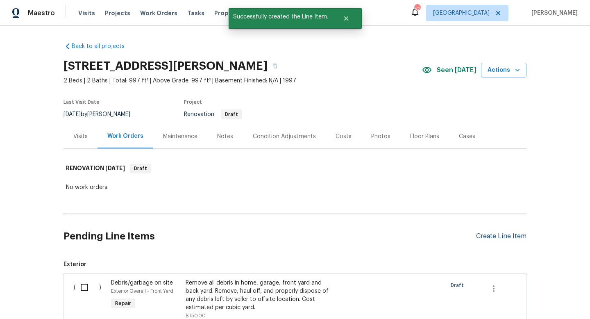
click at [483, 236] on div "Create Line Item" at bounding box center [501, 236] width 50 height 8
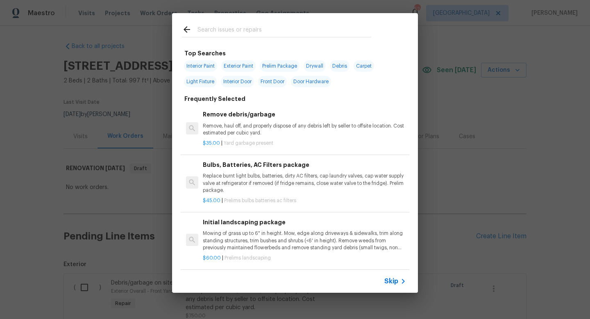
click at [395, 278] on span "Skip" at bounding box center [391, 281] width 14 height 8
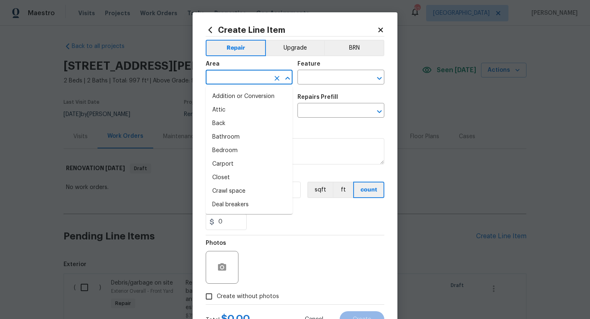
click at [240, 75] on input "text" at bounding box center [238, 78] width 64 height 13
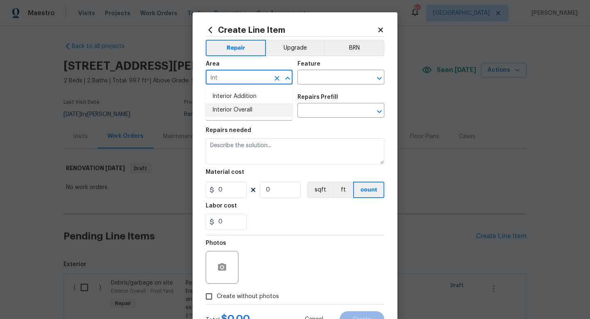
click at [246, 106] on li "Interior Overall" at bounding box center [249, 110] width 87 height 14
type input "Interior Overall"
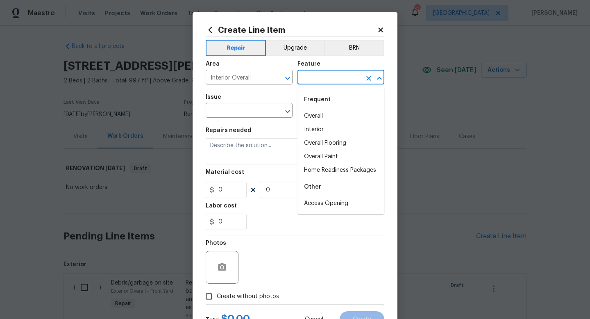
click at [318, 77] on input "text" at bounding box center [329, 78] width 64 height 13
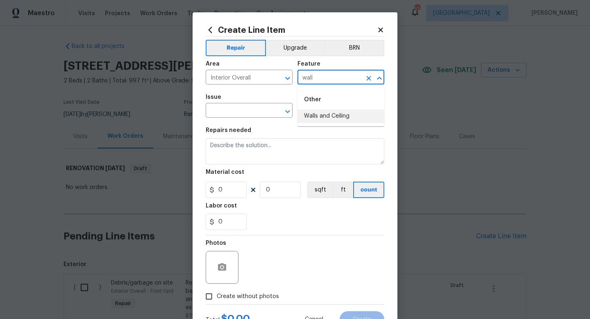
click at [321, 114] on li "Walls and Ceiling" at bounding box center [340, 116] width 87 height 14
type input "Walls and Ceiling"
click at [243, 112] on input "text" at bounding box center [238, 111] width 64 height 13
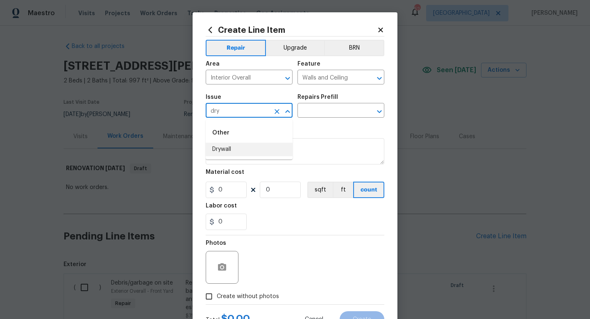
click at [247, 148] on li "Drywall" at bounding box center [249, 150] width 87 height 14
type input "Drywall"
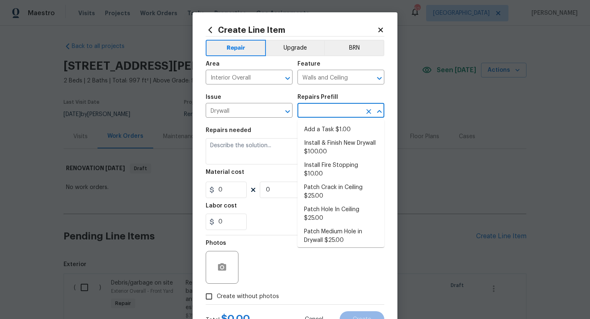
click at [321, 108] on input "text" at bounding box center [329, 111] width 64 height 13
click at [319, 132] on li "Add a Task $1.00" at bounding box center [340, 130] width 87 height 14
type input "Add a Task $1.00"
type textarea "HPM to detail"
type input "1"
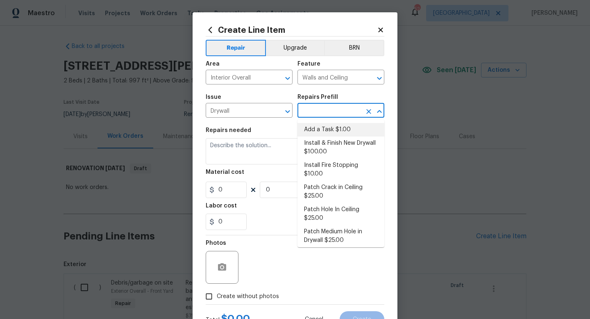
type input "1"
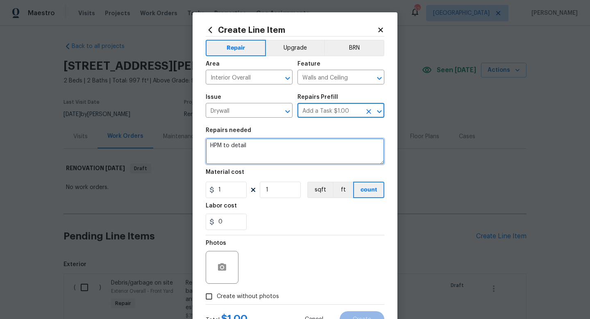
click at [276, 146] on textarea "HPM to detail" at bounding box center [295, 151] width 179 height 26
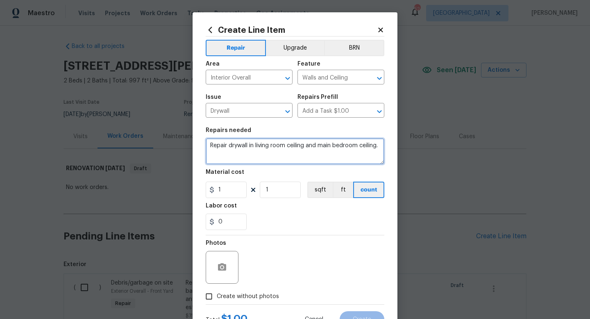
type textarea "Repair drywall in living room ceiling and main bedroom ceiling."
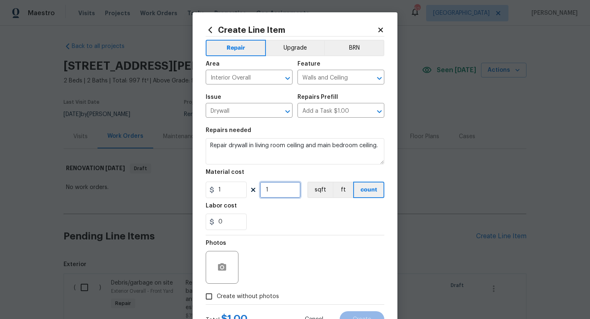
click at [272, 190] on input "1" at bounding box center [280, 189] width 41 height 16
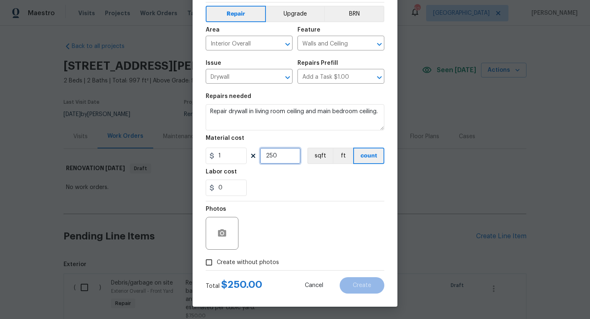
type input "250"
click at [255, 264] on span "Create without photos" at bounding box center [248, 262] width 62 height 9
click at [217, 264] on input "Create without photos" at bounding box center [209, 262] width 16 height 16
checkbox input "true"
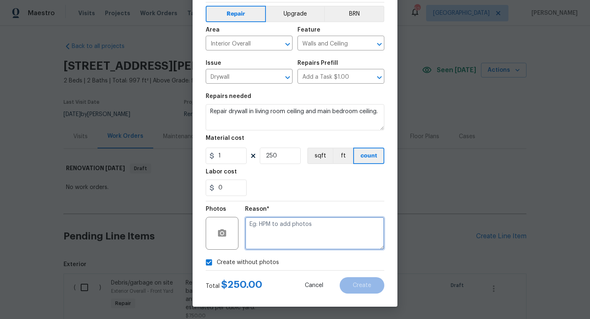
click at [272, 241] on textarea at bounding box center [314, 233] width 139 height 33
type textarea "w"
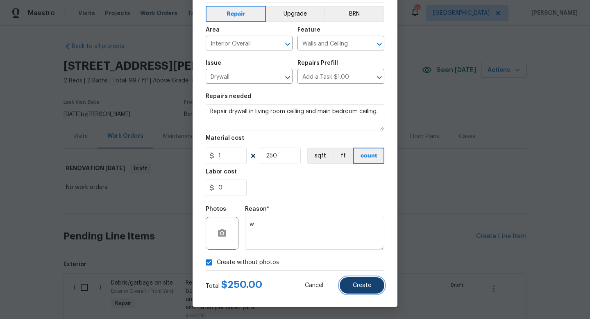
click at [367, 289] on button "Create" at bounding box center [362, 285] width 45 height 16
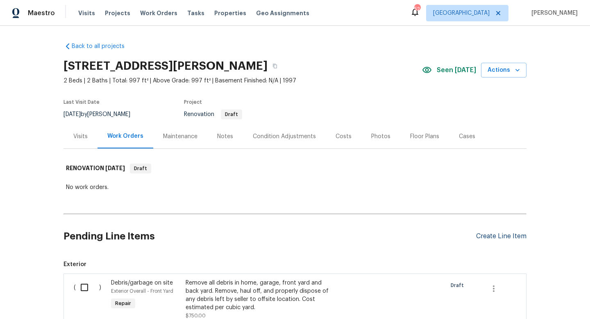
click at [483, 238] on div "Create Line Item" at bounding box center [501, 236] width 50 height 8
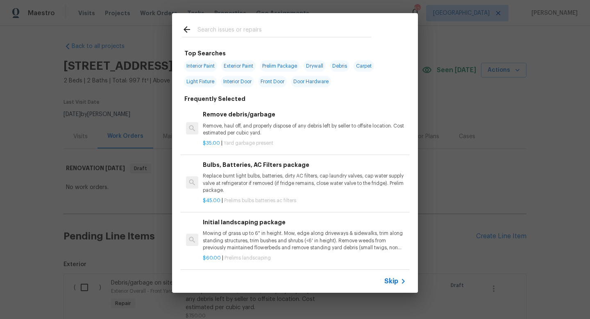
click at [400, 283] on icon at bounding box center [403, 281] width 10 height 10
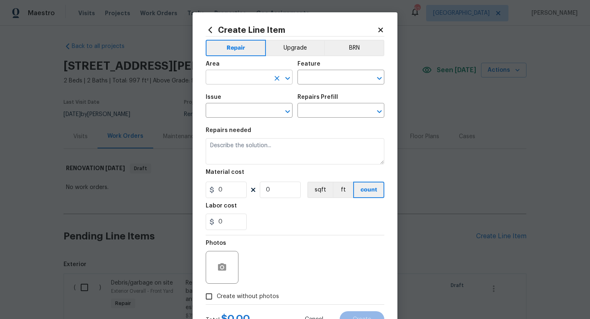
click at [247, 76] on input "text" at bounding box center [238, 78] width 64 height 13
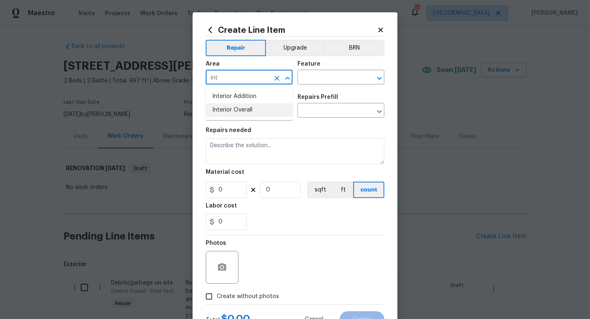
click at [253, 109] on li "Interior Overall" at bounding box center [249, 110] width 87 height 14
type input "Interior Overall"
click at [315, 78] on input "text" at bounding box center [329, 78] width 64 height 13
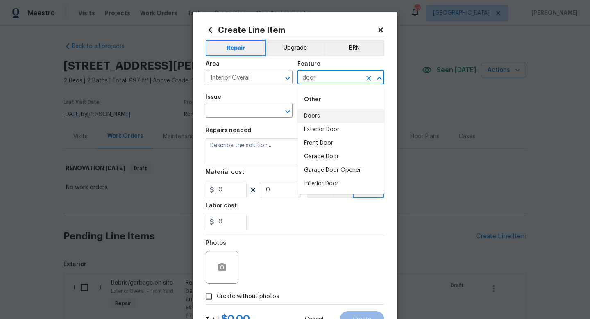
click at [319, 117] on li "Doors" at bounding box center [340, 116] width 87 height 14
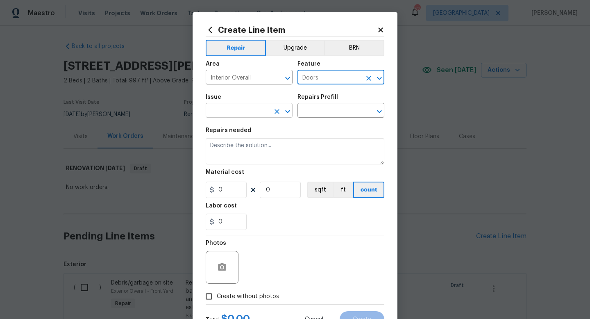
type input "Doors"
click at [243, 111] on input "text" at bounding box center [238, 111] width 64 height 13
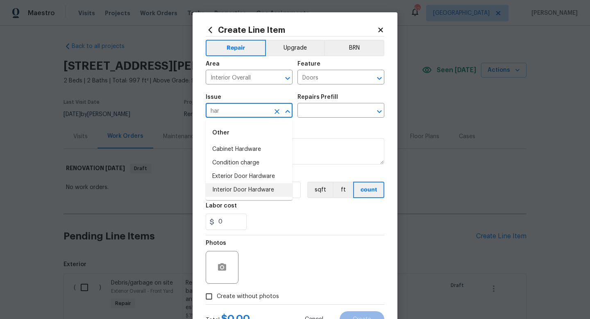
click at [247, 189] on li "Interior Door Hardware" at bounding box center [249, 190] width 87 height 14
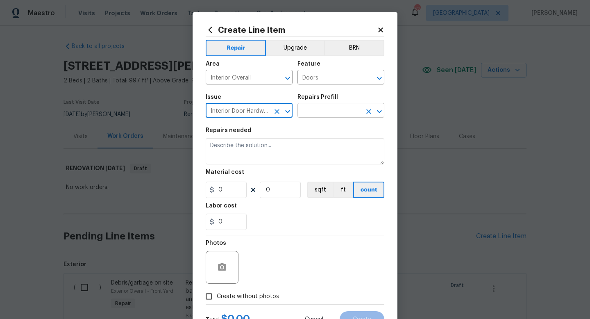
type input "Interior Door Hardware"
click at [309, 112] on input "text" at bounding box center [329, 111] width 64 height 13
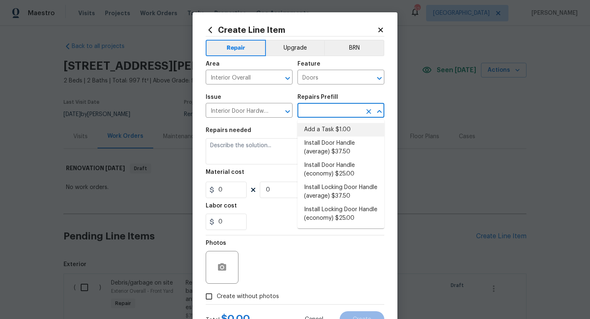
click at [313, 134] on li "Add a Task $1.00" at bounding box center [340, 130] width 87 height 14
type input "Interior Door"
type input "Add a Task $1.00"
type textarea "HPM to detail"
type input "1"
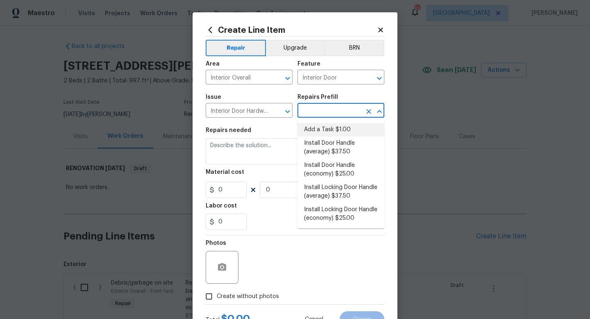
type input "1"
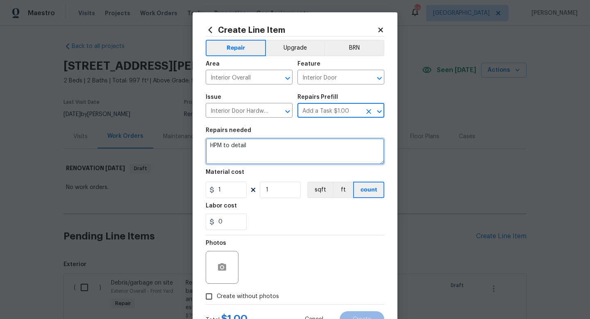
click at [291, 147] on textarea "HPM to detail" at bounding box center [295, 151] width 179 height 26
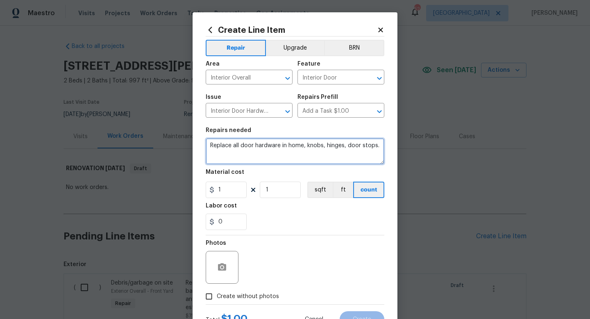
type textarea "Replace all door hardware in home, knobs, hinges, door stops."
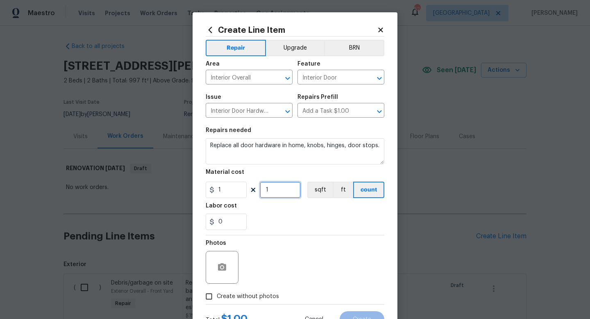
click at [271, 190] on input "1" at bounding box center [280, 189] width 41 height 16
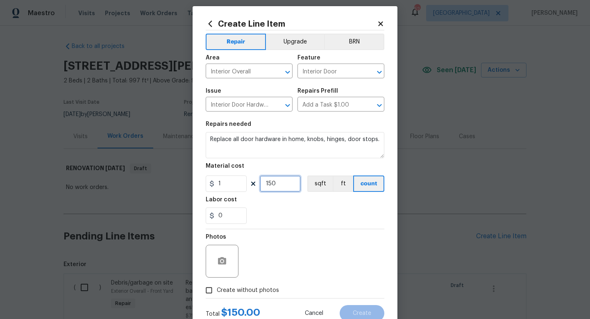
type input "150"
click at [256, 288] on span "Create without photos" at bounding box center [248, 290] width 62 height 9
click at [217, 288] on input "Create without photos" at bounding box center [209, 290] width 16 height 16
checkbox input "true"
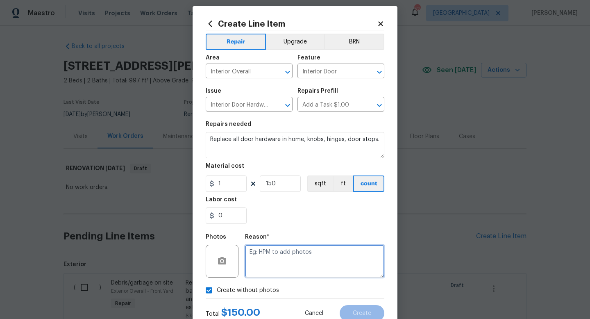
click at [282, 259] on textarea at bounding box center [314, 261] width 139 height 33
type textarea "w"
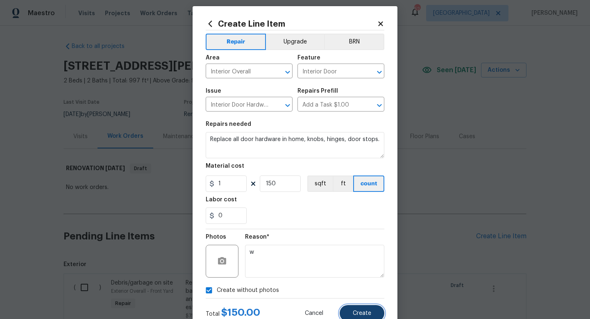
click at [351, 312] on button "Create" at bounding box center [362, 313] width 45 height 16
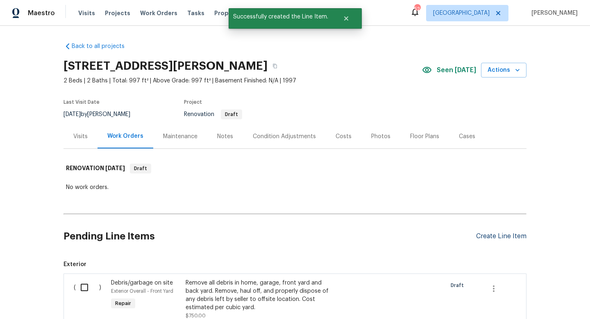
click at [485, 236] on div "Create Line Item" at bounding box center [501, 236] width 50 height 8
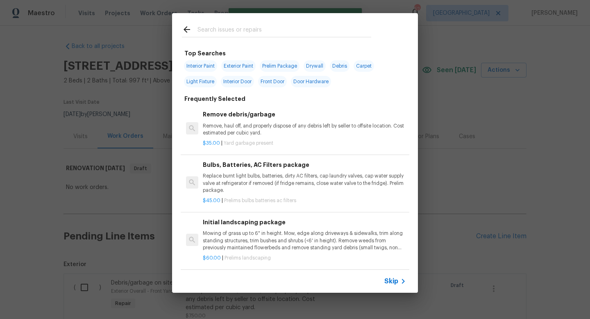
click at [390, 285] on span "Skip" at bounding box center [391, 281] width 14 height 8
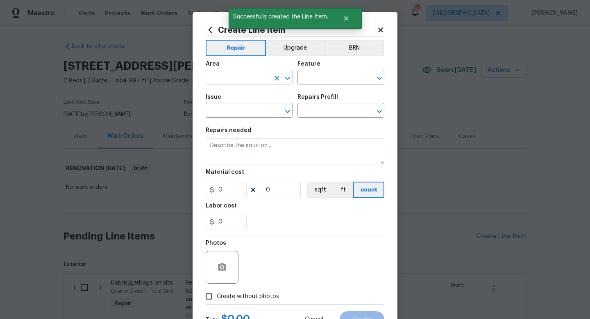
click at [234, 78] on input "text" at bounding box center [238, 78] width 64 height 13
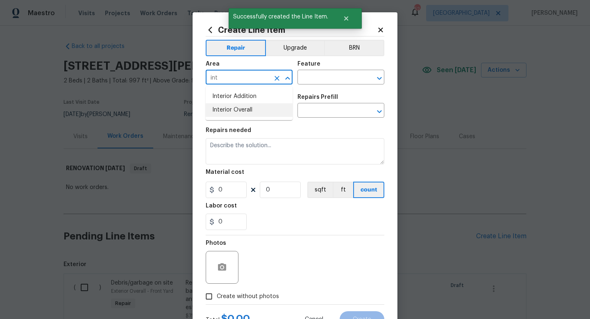
click at [239, 113] on li "Interior Overall" at bounding box center [249, 110] width 87 height 14
type input "Interior Overall"
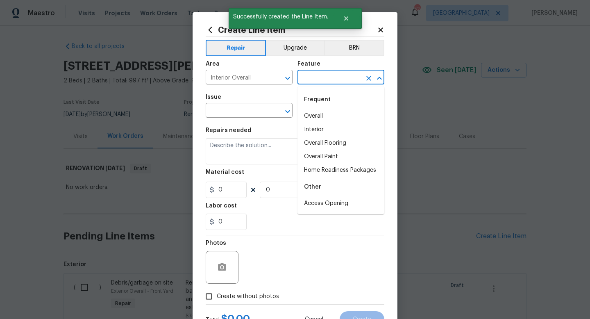
click at [313, 79] on input "text" at bounding box center [329, 78] width 64 height 13
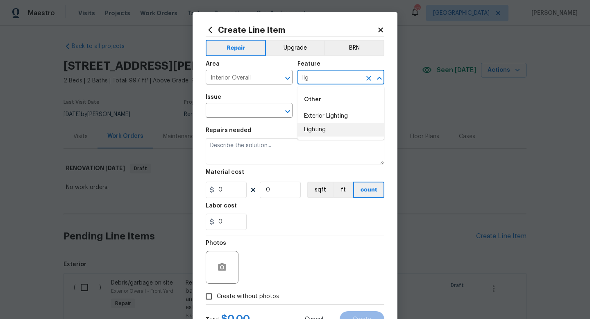
click at [317, 132] on li "Lighting" at bounding box center [340, 130] width 87 height 14
type input "Lighting"
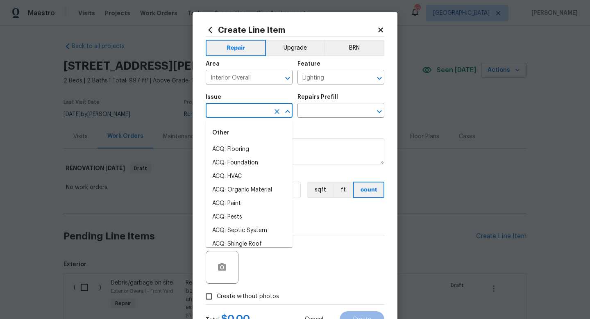
click at [242, 117] on input "text" at bounding box center [238, 111] width 64 height 13
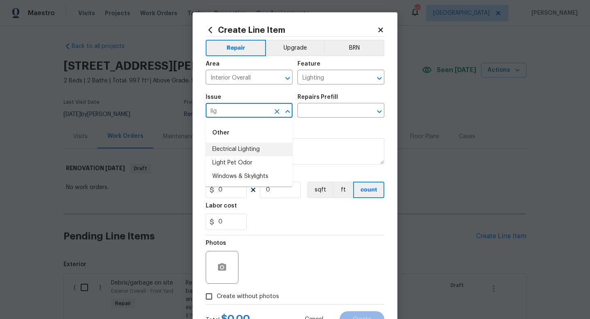
click at [247, 148] on li "Electrical Lighting" at bounding box center [249, 150] width 87 height 14
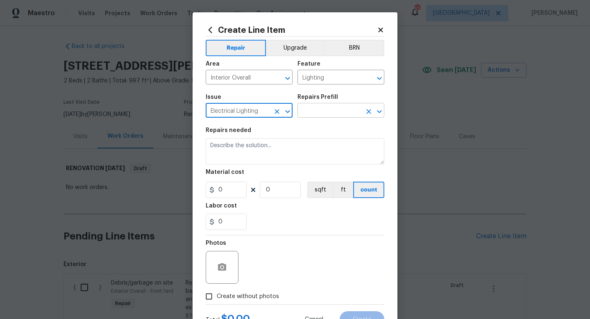
type input "Electrical Lighting"
click at [319, 113] on input "text" at bounding box center [329, 111] width 64 height 13
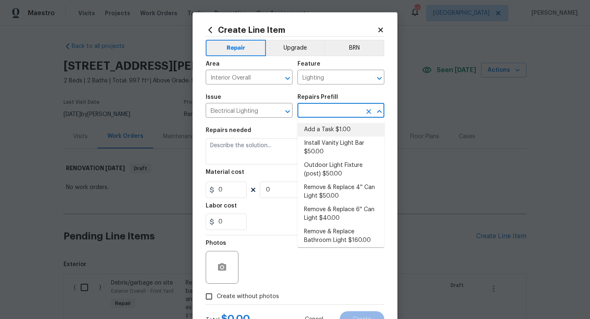
click at [318, 129] on li "Add a Task $1.00" at bounding box center [340, 130] width 87 height 14
type input "Add a Task $1.00"
type textarea "HPM to detail"
type input "1"
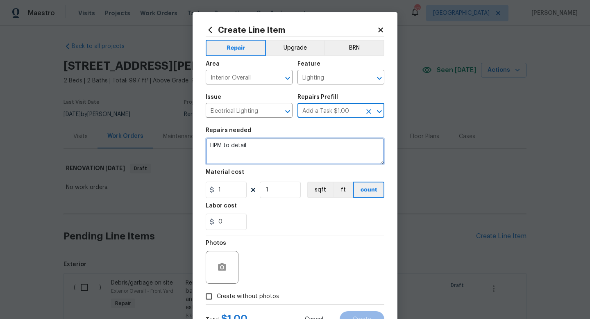
click at [282, 151] on textarea "HPM to detail" at bounding box center [295, 151] width 179 height 26
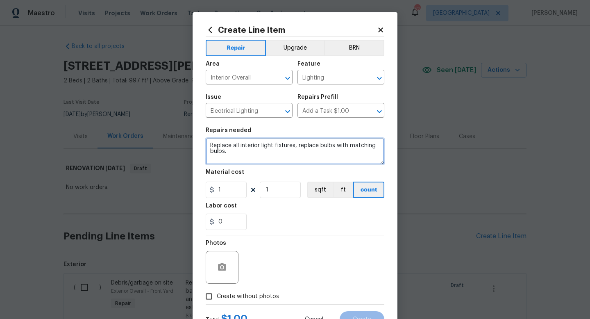
type textarea "Replace all interior light fixtures, replace bulbs with matching bulbs."
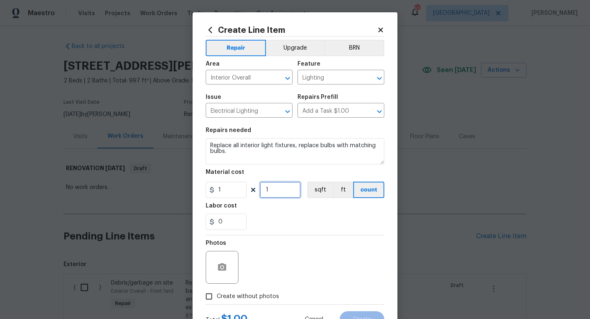
click at [281, 190] on input "1" at bounding box center [280, 189] width 41 height 16
type input "750"
click at [249, 295] on span "Create without photos" at bounding box center [248, 296] width 62 height 9
click at [217, 295] on input "Create without photos" at bounding box center [209, 296] width 16 height 16
checkbox input "true"
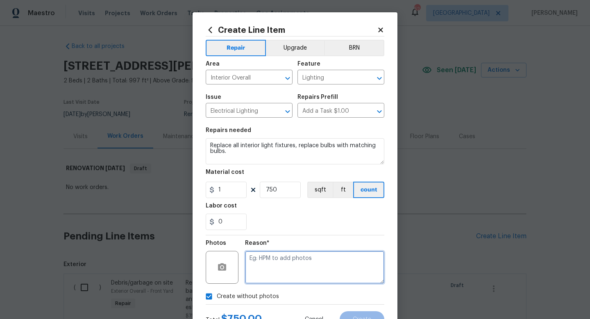
click at [273, 264] on textarea at bounding box center [314, 267] width 139 height 33
type textarea "w"
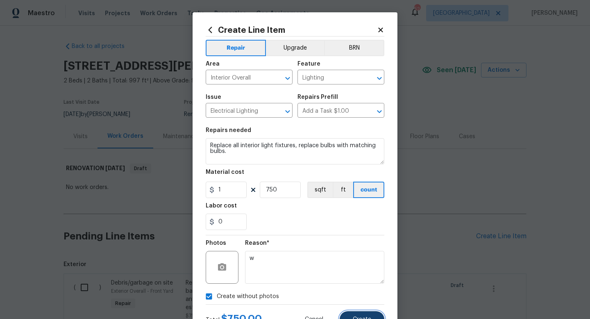
click at [349, 315] on button "Create" at bounding box center [362, 319] width 45 height 16
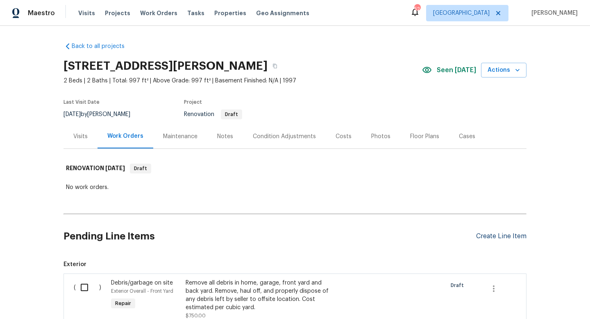
click at [487, 233] on div "Create Line Item" at bounding box center [501, 236] width 50 height 8
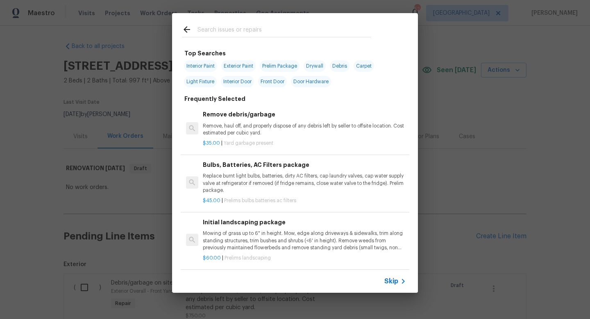
click at [394, 281] on span "Skip" at bounding box center [391, 281] width 14 height 8
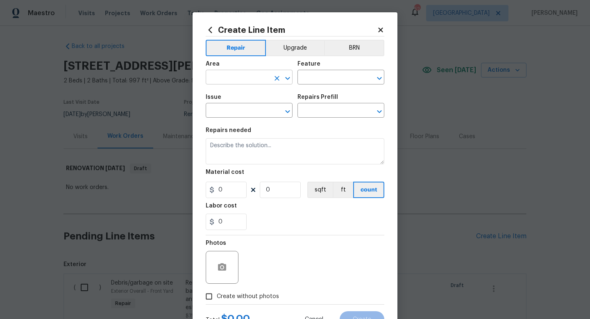
click at [232, 77] on input "text" at bounding box center [238, 78] width 64 height 13
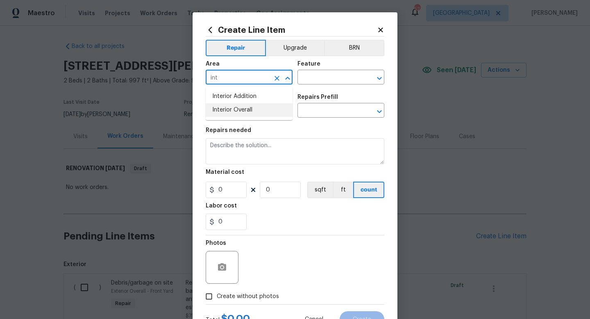
click at [254, 103] on li "Interior Overall" at bounding box center [249, 110] width 87 height 14
type input "Interior Overall"
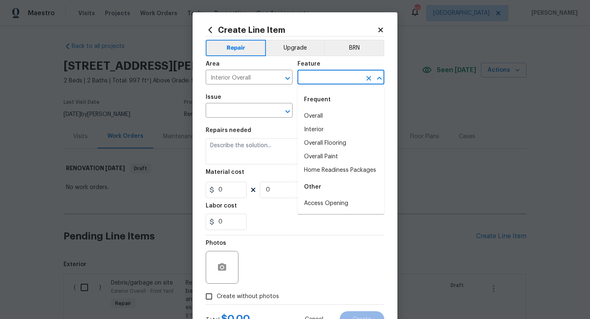
click at [312, 76] on input "text" at bounding box center [329, 78] width 64 height 13
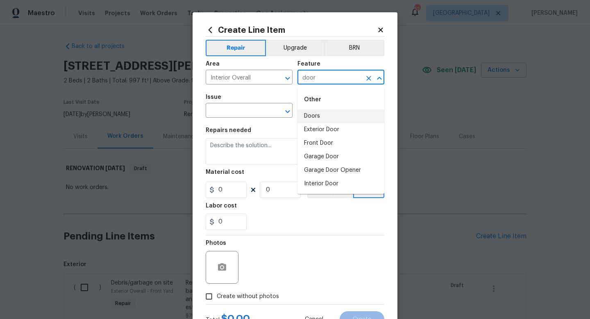
click at [313, 115] on li "Doors" at bounding box center [340, 116] width 87 height 14
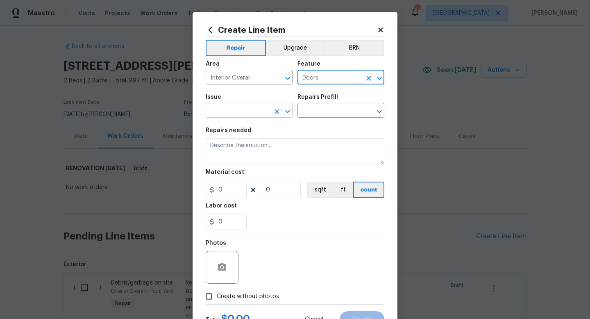
type input "Doors"
click at [254, 108] on input "text" at bounding box center [238, 111] width 64 height 13
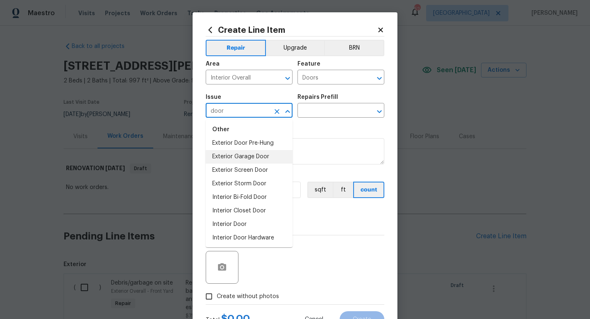
scroll to position [48, 0]
click at [254, 195] on li "Interior Closet Door" at bounding box center [249, 197] width 87 height 14
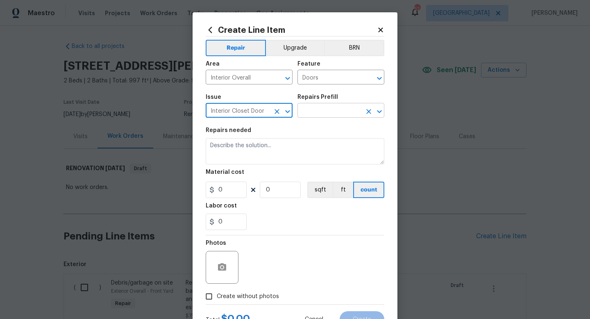
type input "Interior Closet Door"
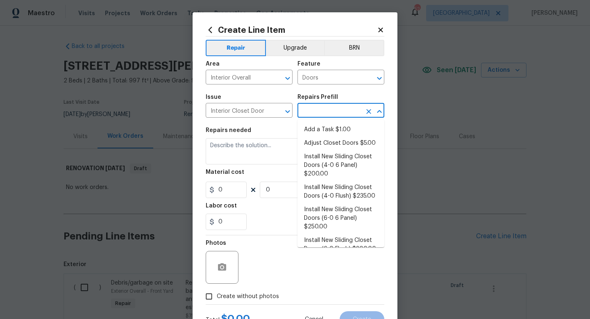
click at [320, 112] on input "text" at bounding box center [329, 111] width 64 height 13
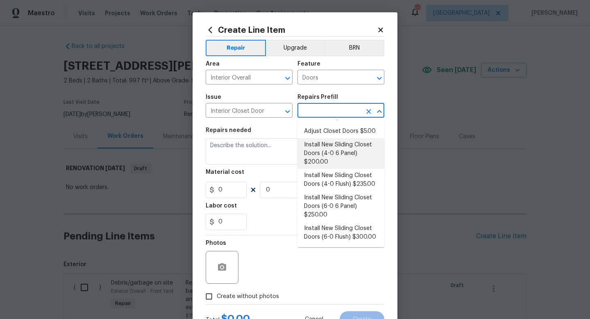
click at [329, 155] on li "Install New Sliding Closet Doors (4-0 6 Panel) $200.00" at bounding box center [340, 153] width 87 height 31
type input "Interior Door"
type input "Install New Sliding Closet Doors (4-0 6 Panel) $200.00"
type textarea "Remove the existing door (if present). Install a new 4-0 bi-fold 6 panel interi…"
type input "200"
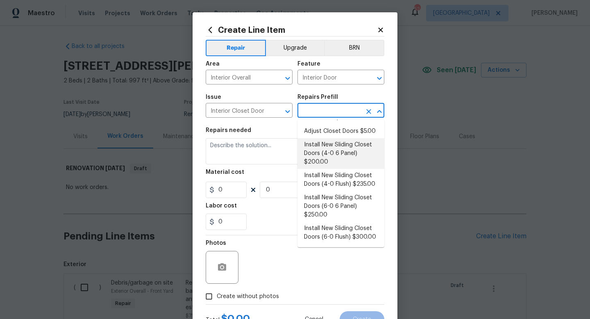
type input "1"
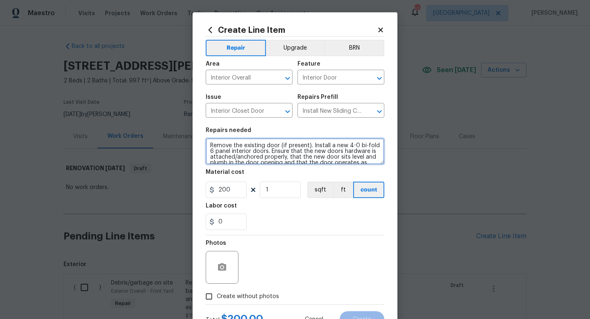
click at [211, 143] on textarea "Remove the existing door (if present). Install a new 4-0 bi-fold 6 panel interi…" at bounding box center [295, 151] width 179 height 26
type textarea "Secondary bedroom. Remove the existing door (if present). Install a new 4-0 bi-…"
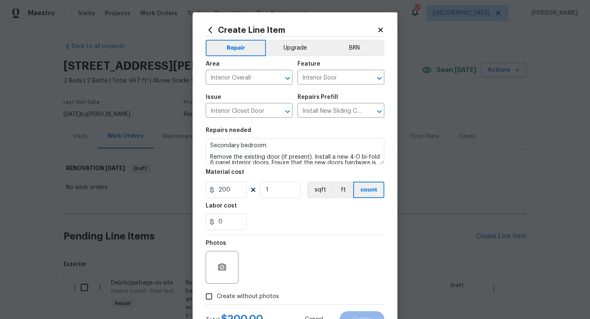
click at [242, 294] on span "Create without photos" at bounding box center [248, 296] width 62 height 9
click at [217, 294] on input "Create without photos" at bounding box center [209, 296] width 16 height 16
checkbox input "true"
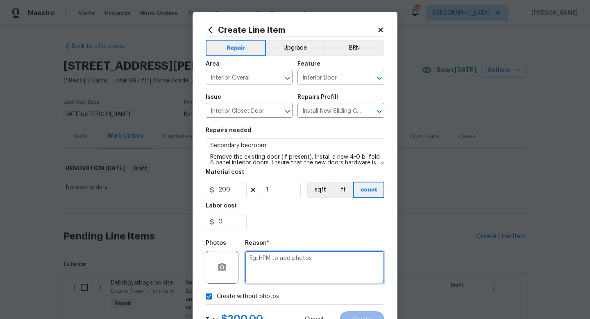
click at [257, 274] on textarea at bounding box center [314, 267] width 139 height 33
type textarea "w"
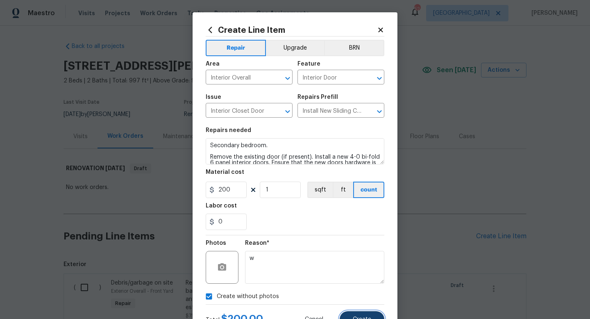
click at [356, 313] on button "Create" at bounding box center [362, 319] width 45 height 16
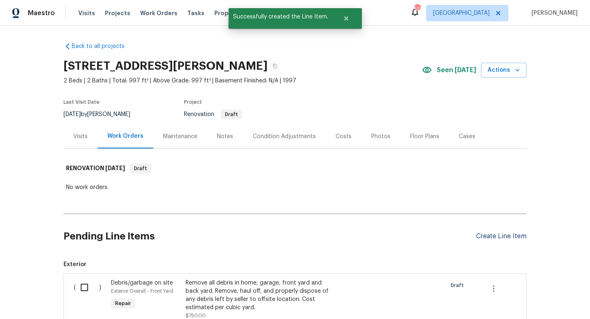
click at [489, 238] on div "Create Line Item" at bounding box center [501, 236] width 50 height 8
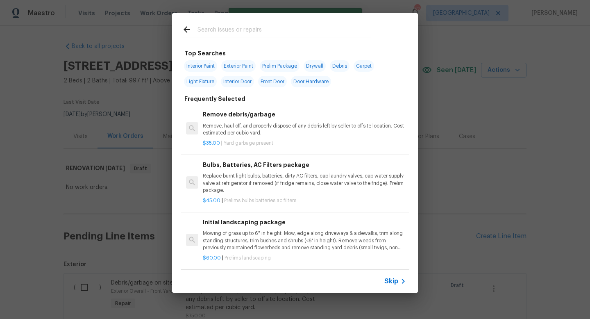
click at [398, 283] on icon at bounding box center [403, 281] width 10 height 10
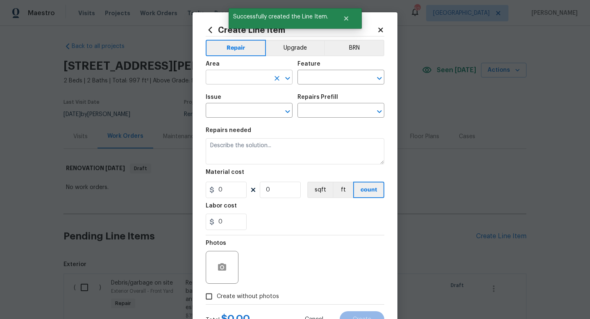
click at [226, 81] on input "text" at bounding box center [238, 78] width 64 height 13
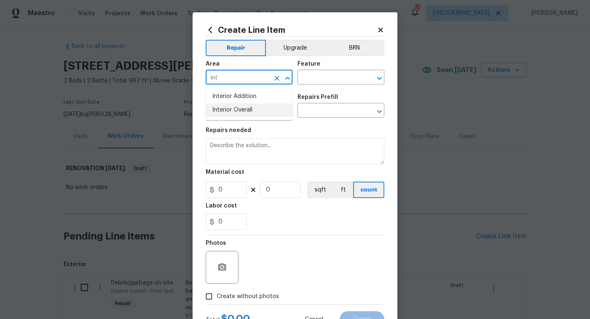
click at [234, 108] on li "Interior Overall" at bounding box center [249, 110] width 87 height 14
type input "Interior Overall"
click at [311, 77] on input "text" at bounding box center [329, 78] width 64 height 13
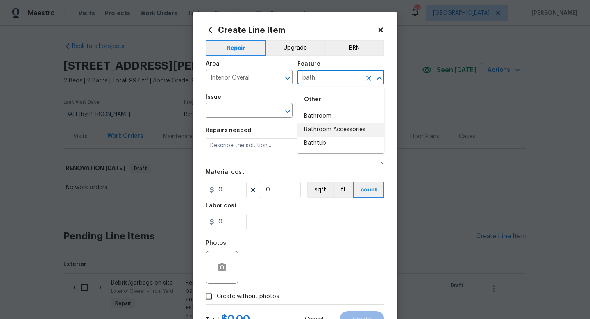
click at [328, 130] on li "Bathroom Accessories" at bounding box center [340, 130] width 87 height 14
type input "Bathroom Accessories"
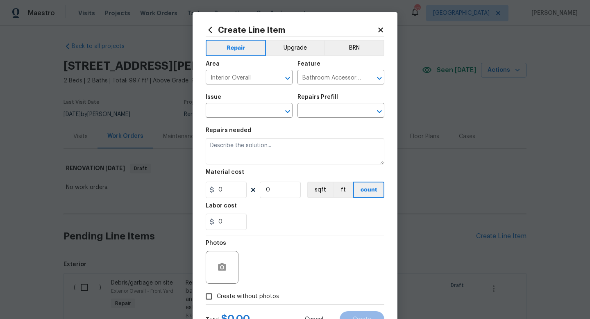
click at [254, 104] on div "Issue" at bounding box center [249, 99] width 87 height 11
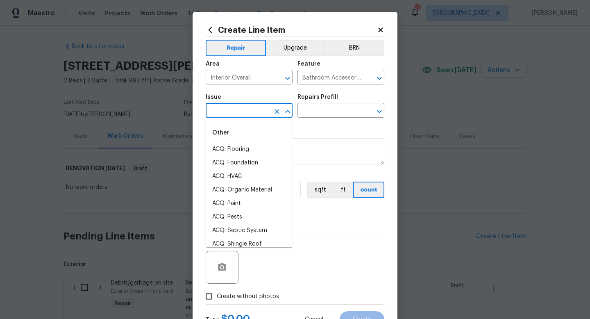
click at [254, 107] on input "text" at bounding box center [238, 111] width 64 height 13
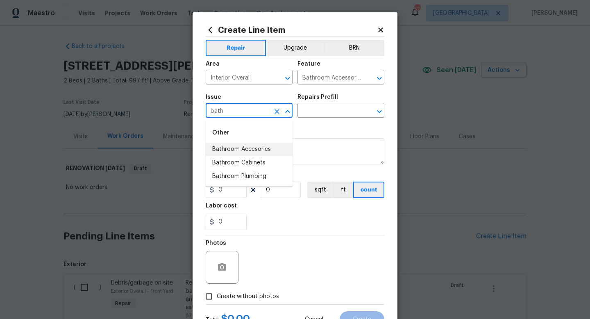
click at [261, 148] on li "Bathroom Accesories" at bounding box center [249, 150] width 87 height 14
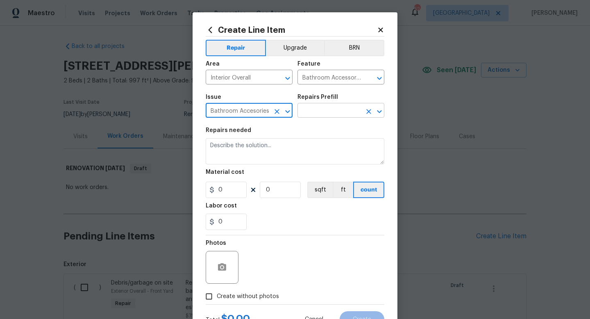
type input "Bathroom Accesories"
click at [317, 117] on input "text" at bounding box center [329, 111] width 64 height 13
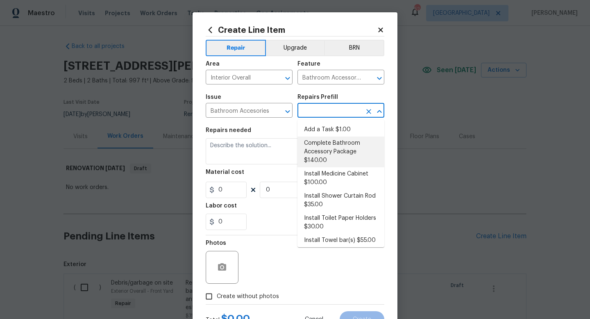
click at [325, 145] on li "Complete Bathroom Accessory Package $140.00" at bounding box center [340, 151] width 87 height 31
type input "Interior Trim"
type input "Complete Bathroom Accessory Package $140.00"
type textarea "Install a new TP holder, shower towel bar and vanity towel bar in the locations…"
type input "140"
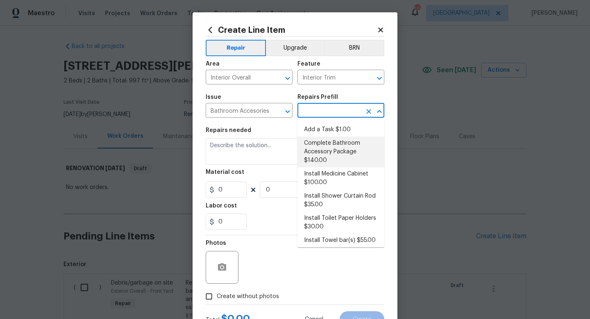
type input "1"
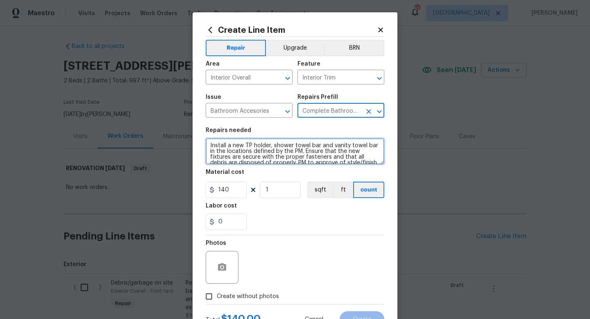
click at [208, 146] on textarea "Install a new TP holder, shower towel bar and vanity towel bar in the locations…" at bounding box center [295, 151] width 179 height 26
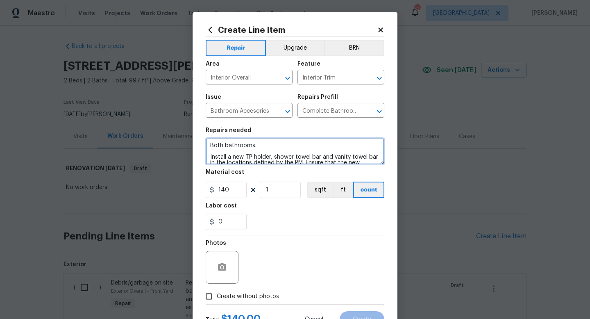
type textarea "Both bathrooms. Install a new TP holder, shower towel bar and vanity towel bar …"
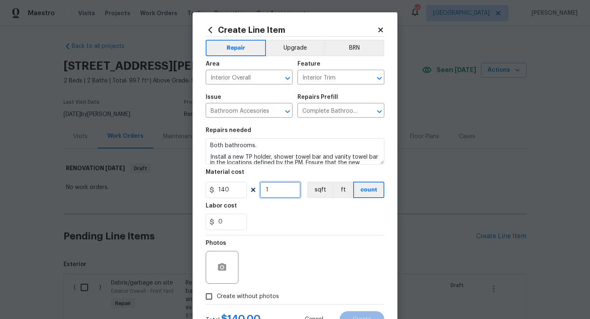
click at [278, 185] on input "1" at bounding box center [280, 189] width 41 height 16
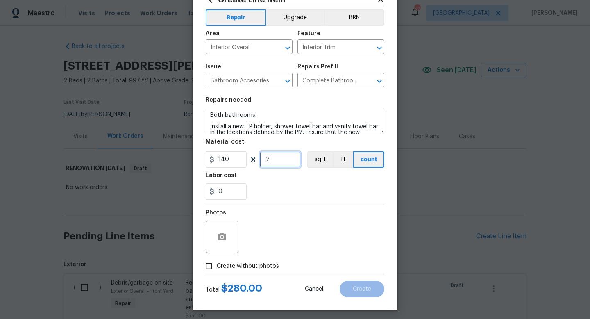
scroll to position [34, 0]
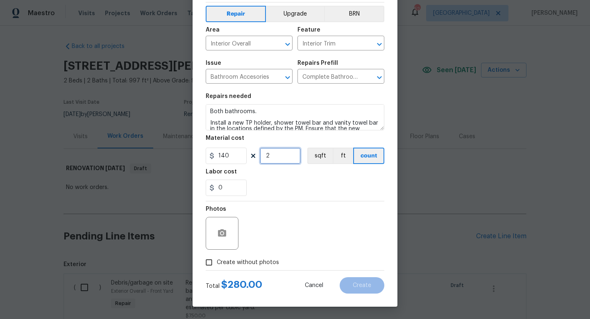
type input "2"
click at [264, 263] on span "Create without photos" at bounding box center [248, 262] width 62 height 9
click at [217, 263] on input "Create without photos" at bounding box center [209, 262] width 16 height 16
checkbox input "true"
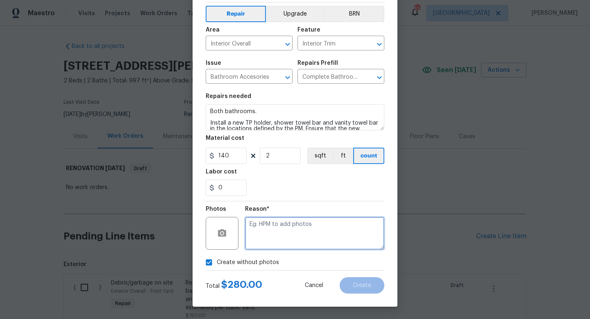
click at [277, 237] on textarea at bounding box center [314, 233] width 139 height 33
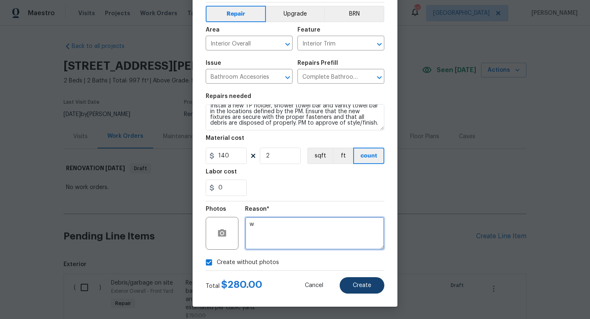
type textarea "w"
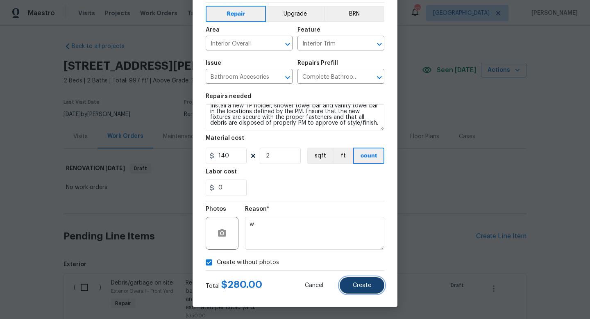
click at [360, 281] on button "Create" at bounding box center [362, 285] width 45 height 16
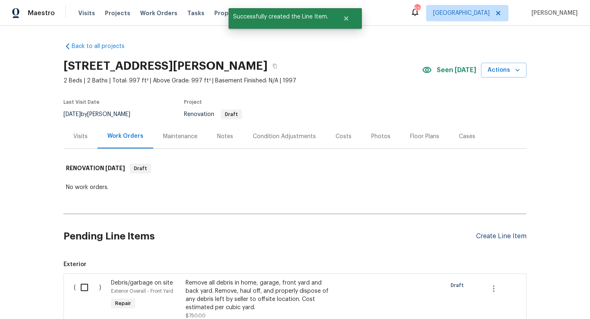
click at [485, 236] on div "Create Line Item" at bounding box center [501, 236] width 50 height 8
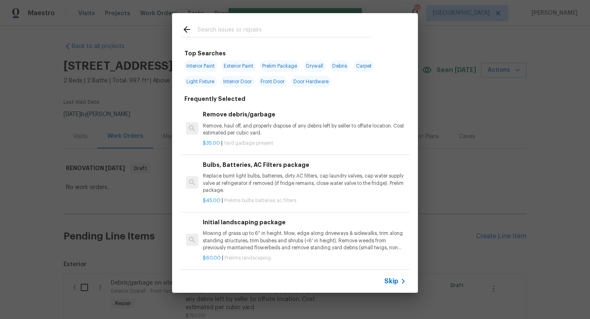
click at [391, 281] on span "Skip" at bounding box center [391, 281] width 14 height 8
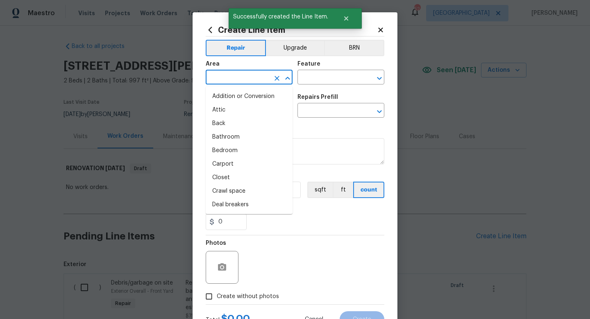
click at [236, 77] on input "text" at bounding box center [238, 78] width 64 height 13
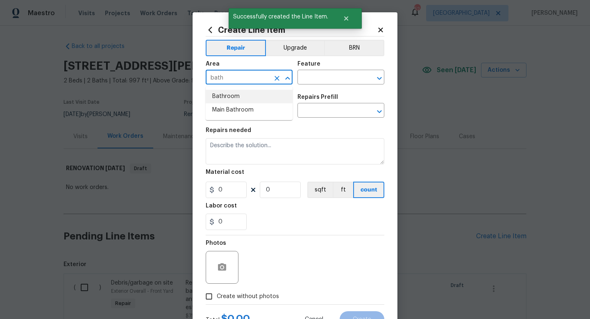
click at [239, 94] on li "Bathroom" at bounding box center [249, 97] width 87 height 14
type input "Bathroom"
click at [308, 79] on input "text" at bounding box center [329, 78] width 64 height 13
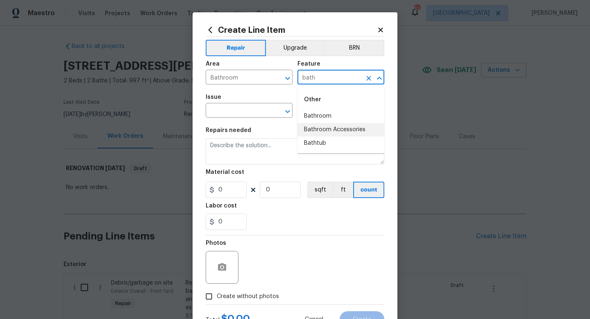
click at [317, 128] on li "Bathroom Accessories" at bounding box center [340, 130] width 87 height 14
click at [334, 72] on input "Bathroom Accessories" at bounding box center [329, 78] width 64 height 13
click at [333, 80] on input "Bathroom Accessories" at bounding box center [329, 78] width 64 height 13
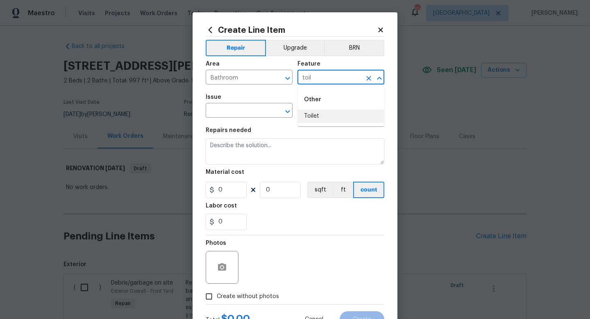
click at [333, 114] on li "Toilet" at bounding box center [340, 116] width 87 height 14
type input "Toilet"
click at [238, 111] on input "text" at bounding box center [238, 111] width 64 height 13
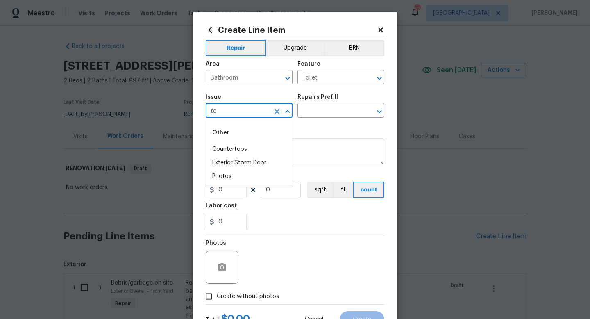
type input "t"
click at [248, 175] on li "Bathroom Plumbing" at bounding box center [249, 177] width 87 height 14
type input "Bathroom Plumbing"
click at [319, 110] on input "text" at bounding box center [329, 111] width 64 height 13
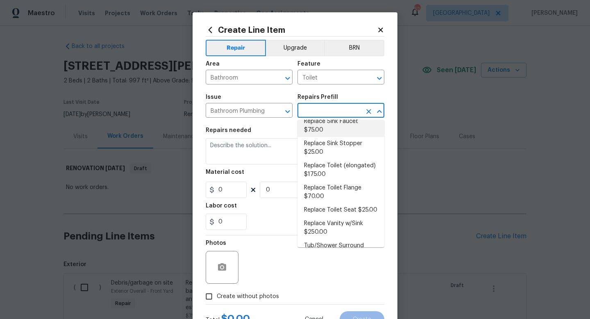
scroll to position [411, 0]
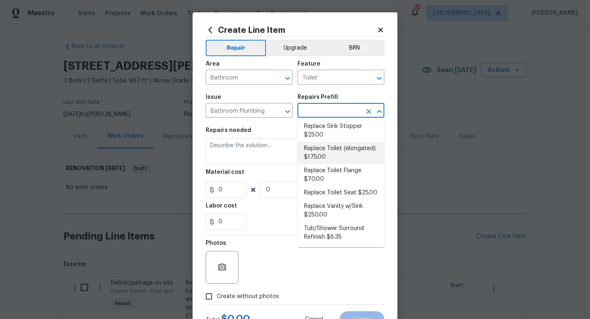
click at [332, 155] on li "Replace Toilet (elongated) $175.00" at bounding box center [340, 153] width 87 height 22
type input "Plumbing"
type input "Replace Toilet (elongated) $175.00"
type textarea "Remove the existing toilet, prep the flange, install a new elongated toilet wit…"
type input "175"
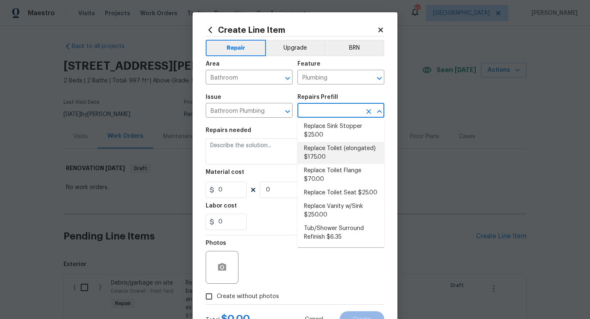
type input "1"
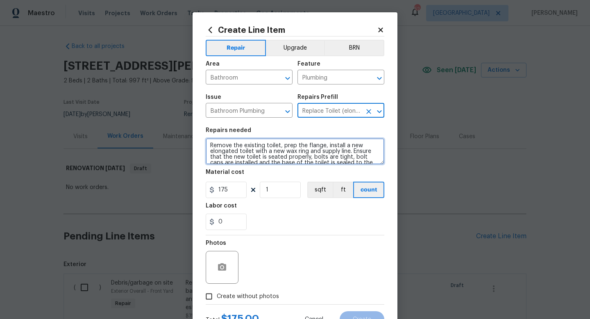
click at [212, 145] on textarea "Remove the existing toilet, prep the flange, install a new elongated toilet wit…" at bounding box center [295, 151] width 179 height 26
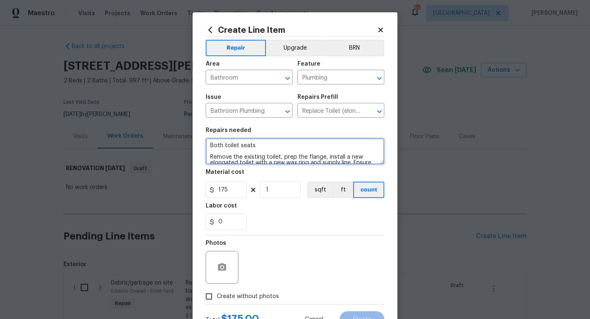
type textarea "Both toilet seats Remove the existing toilet, prep the flange, install a new el…"
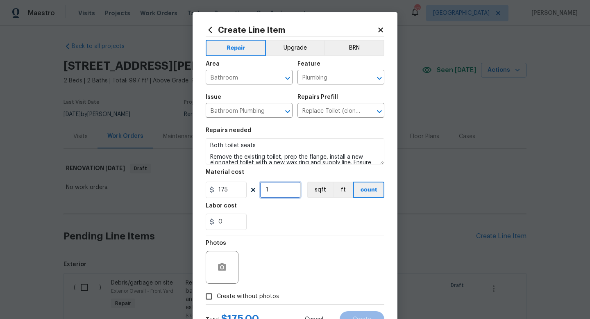
click at [275, 188] on input "1" at bounding box center [280, 189] width 41 height 16
click at [340, 109] on input "Replace Toilet (elongated) $175.00" at bounding box center [329, 111] width 64 height 13
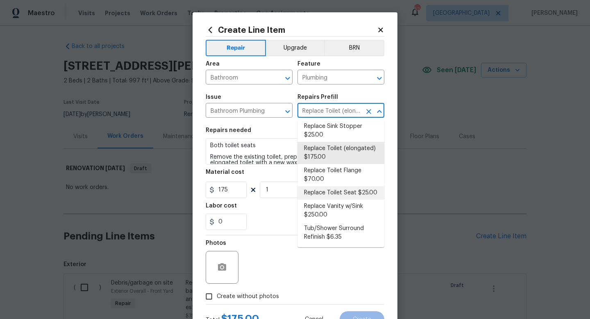
click at [345, 193] on li "Replace Toilet Seat $25.00" at bounding box center [340, 193] width 87 height 14
type input "Replace Toilet Seat $25.00"
type textarea "Remove and replace the existing toilet seat with new. If removing a bidet style…"
type input "25"
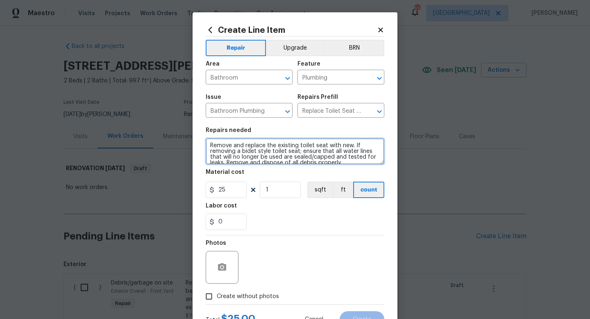
click at [211, 143] on textarea "Remove and replace the existing toilet seat with new. If removing a bidet style…" at bounding box center [295, 151] width 179 height 26
type textarea "Both toilet seats. Remove and replace the existing toilet seat with new. If rem…"
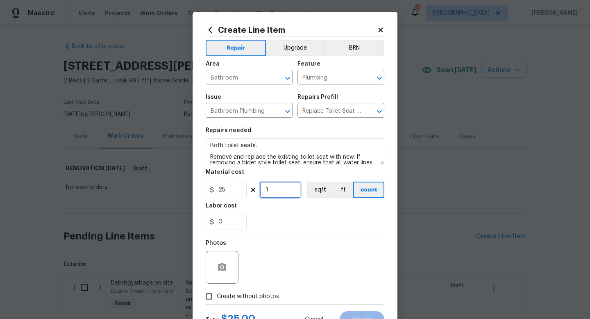
click at [281, 188] on input "1" at bounding box center [280, 189] width 41 height 16
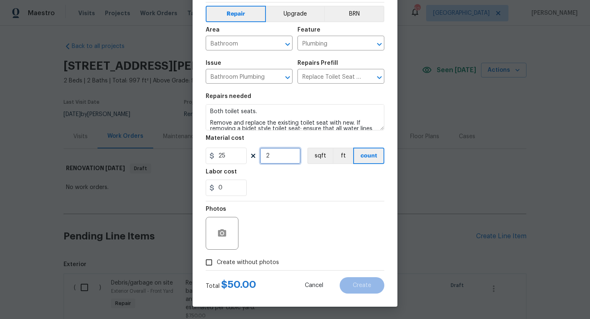
type input "2"
click at [258, 263] on span "Create without photos" at bounding box center [248, 262] width 62 height 9
click at [217, 263] on input "Create without photos" at bounding box center [209, 262] width 16 height 16
checkbox input "true"
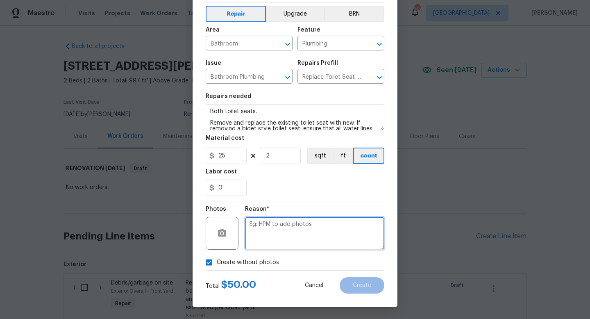
click at [274, 243] on textarea at bounding box center [314, 233] width 139 height 33
type textarea "w"
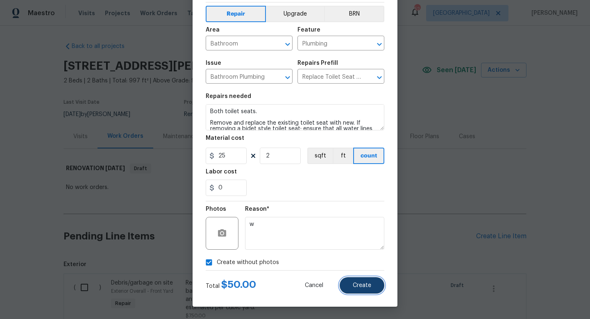
click at [358, 291] on button "Create" at bounding box center [362, 285] width 45 height 16
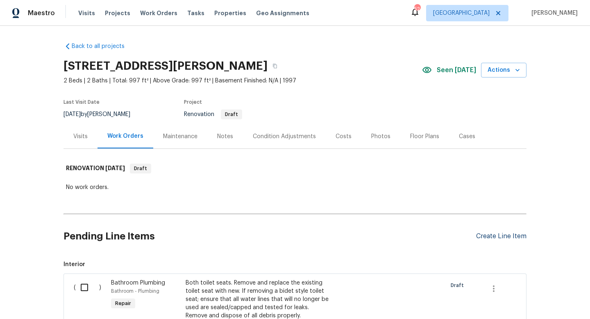
click at [487, 237] on div "Create Line Item" at bounding box center [501, 236] width 50 height 8
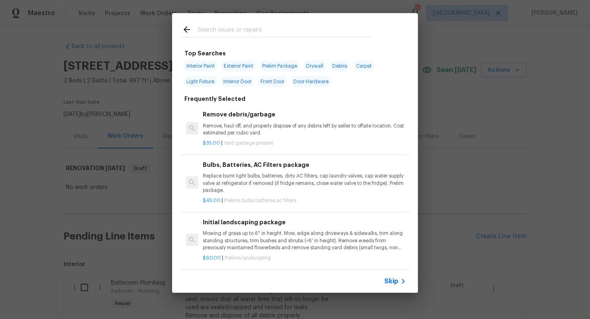
click at [396, 284] on span "Skip" at bounding box center [391, 281] width 14 height 8
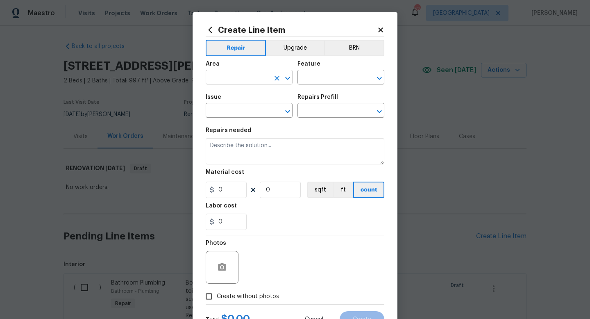
click at [223, 72] on input "text" at bounding box center [238, 78] width 64 height 13
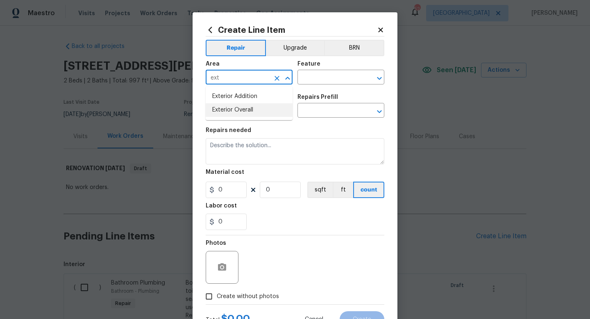
click at [236, 112] on li "Exterior Overall" at bounding box center [249, 110] width 87 height 14
type input "Exterior Overall"
click at [316, 84] on input "text" at bounding box center [329, 78] width 64 height 13
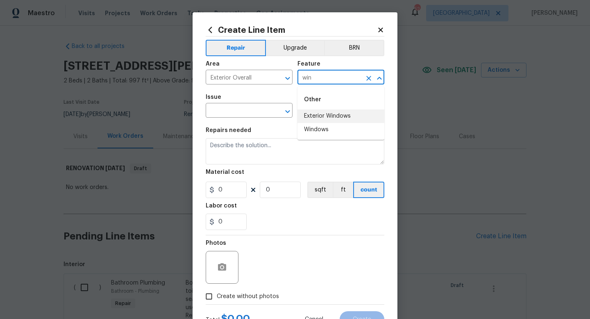
click at [317, 120] on li "Exterior Windows" at bounding box center [340, 116] width 87 height 14
type input "Exterior Windows"
click at [251, 118] on span "Issue ​" at bounding box center [249, 105] width 87 height 33
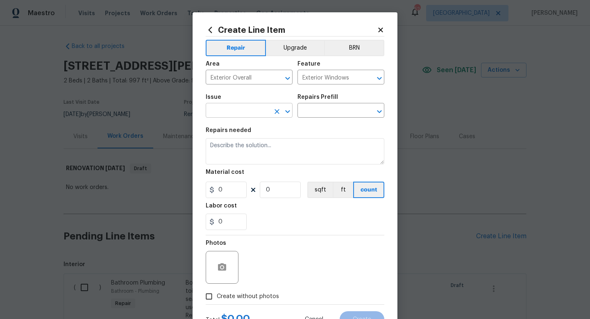
click at [251, 116] on input "text" at bounding box center [238, 111] width 64 height 13
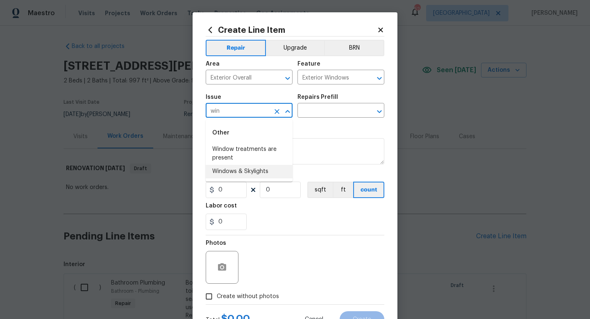
click at [256, 170] on li "Windows & Skylights" at bounding box center [249, 172] width 87 height 14
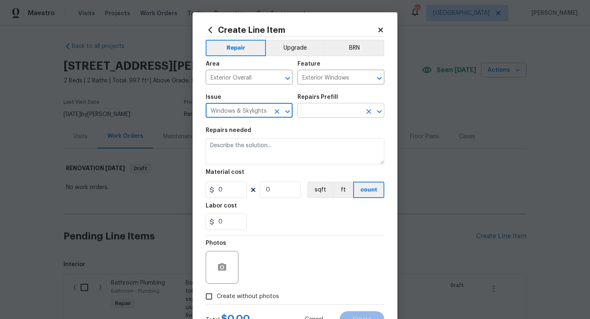
type input "Windows & Skylights"
click at [320, 117] on input "text" at bounding box center [329, 111] width 64 height 13
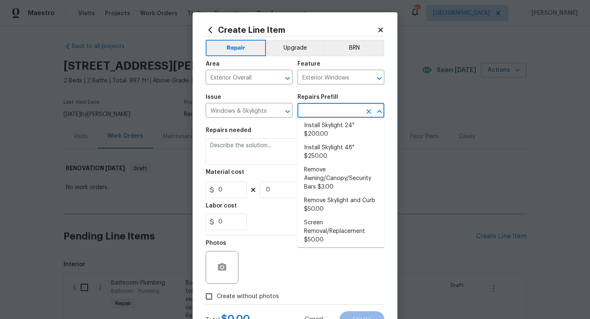
scroll to position [131, 0]
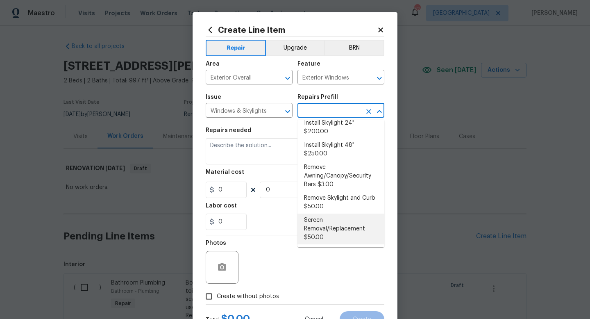
click at [329, 221] on li "Screen Removal/Replacement $50.00" at bounding box center [340, 228] width 87 height 31
type input "Screen Removal/Replacement $50.00"
type textarea "Remove the insect screens from all of the windows on the home. Neatly stack the…"
type input "1"
type input "50"
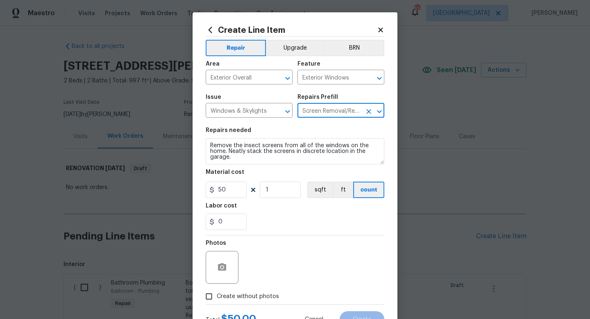
click at [251, 296] on span "Create without photos" at bounding box center [248, 296] width 62 height 9
click at [217, 296] on input "Create without photos" at bounding box center [209, 296] width 16 height 16
checkbox input "true"
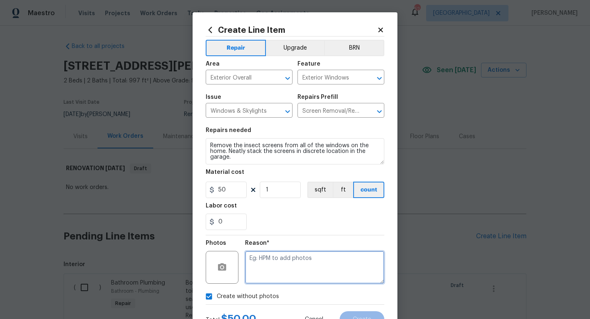
click at [284, 256] on textarea at bounding box center [314, 267] width 139 height 33
type textarea "w"
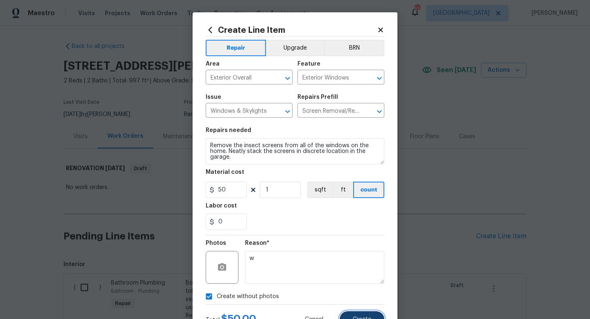
click at [360, 314] on button "Create" at bounding box center [362, 319] width 45 height 16
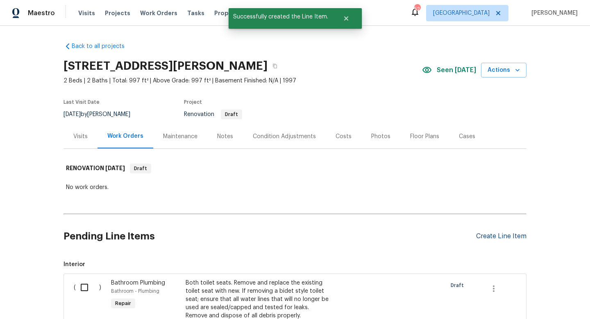
click at [504, 236] on div "Create Line Item" at bounding box center [501, 236] width 50 height 8
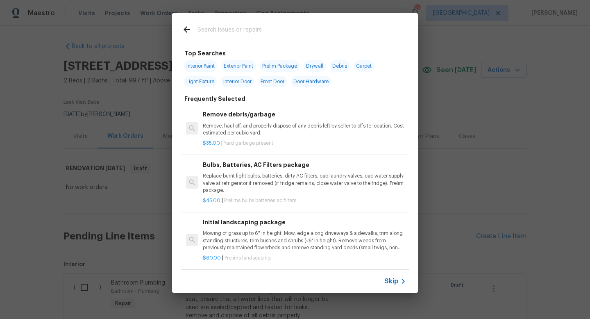
click at [396, 280] on span "Skip" at bounding box center [391, 281] width 14 height 8
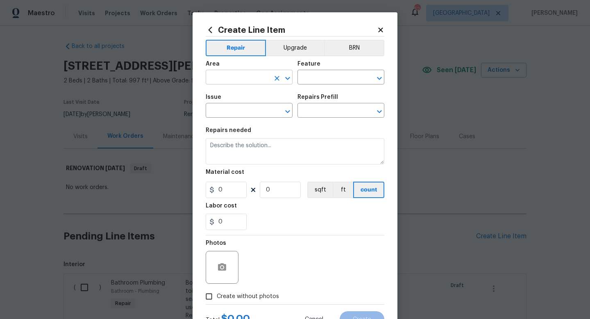
click at [228, 79] on input "text" at bounding box center [238, 78] width 64 height 13
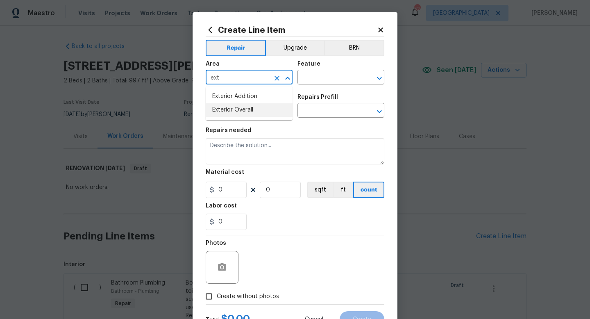
click at [236, 107] on li "Exterior Overall" at bounding box center [249, 110] width 87 height 14
type input "Exterior Overall"
click at [313, 74] on input "text" at bounding box center [329, 78] width 64 height 13
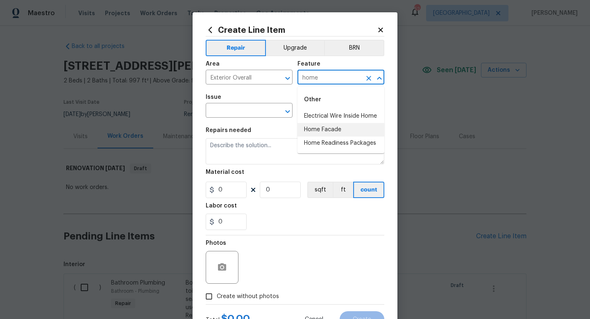
click at [320, 130] on li "Home Facade" at bounding box center [340, 130] width 87 height 14
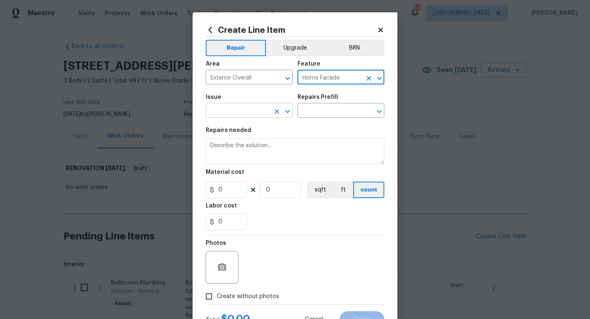
type input "Home Facade"
click at [250, 108] on input "text" at bounding box center [238, 111] width 64 height 13
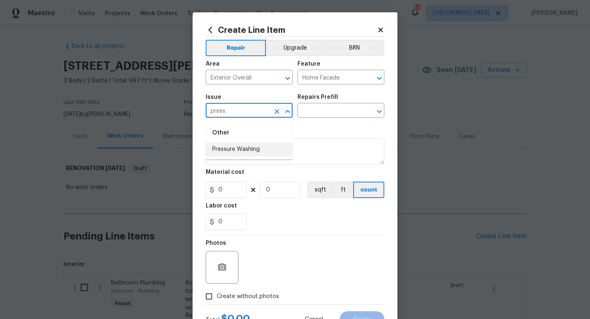
click at [254, 149] on li "Pressure Washing" at bounding box center [249, 150] width 87 height 14
type input "Pressure Washing"
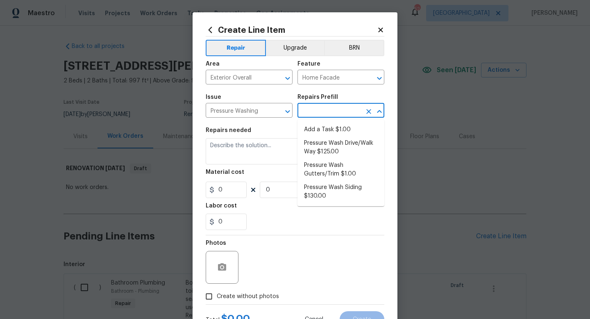
click at [313, 111] on input "text" at bounding box center [329, 111] width 64 height 13
click at [316, 129] on li "Add a Task $1.00" at bounding box center [340, 130] width 87 height 14
type input "Siding"
type input "Add a Task $1.00"
type textarea "HPM to detail"
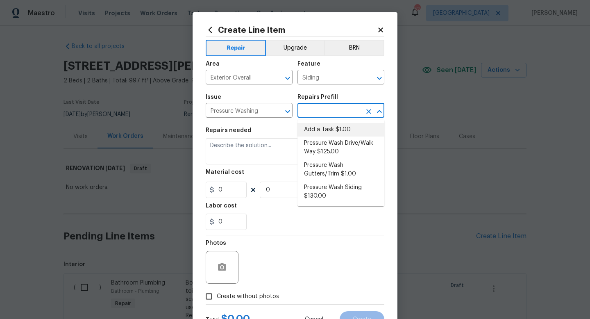
type input "1"
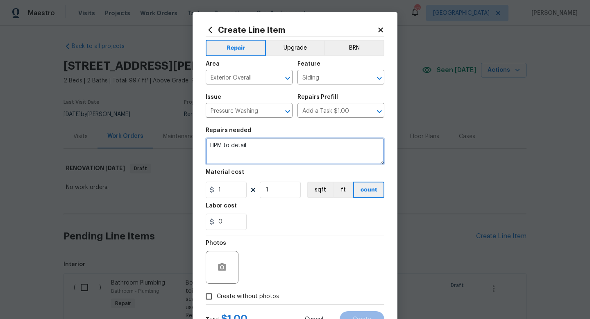
click at [275, 149] on textarea "HPM to detail" at bounding box center [295, 151] width 179 height 26
type textarea "Pressure wash walkways, driveway, garage floor, patios."
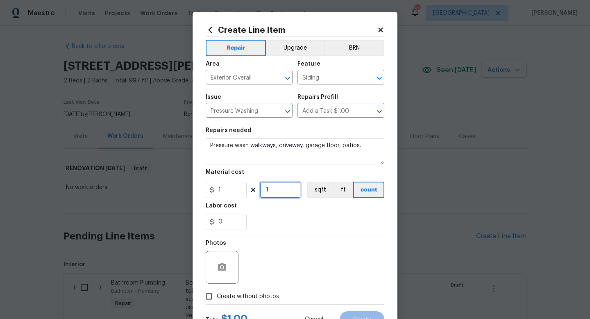
click at [271, 187] on input "1" at bounding box center [280, 189] width 41 height 16
type input "350"
click at [257, 296] on span "Create without photos" at bounding box center [248, 296] width 62 height 9
click at [217, 296] on input "Create without photos" at bounding box center [209, 296] width 16 height 16
checkbox input "true"
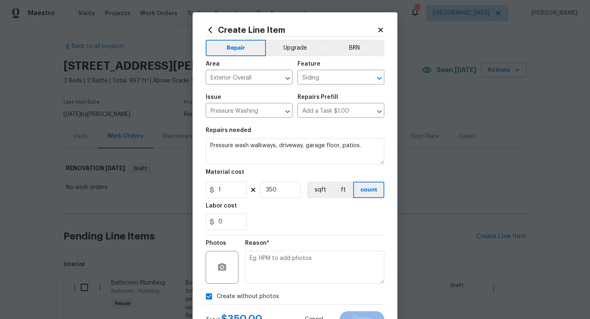
click at [291, 258] on textarea at bounding box center [314, 267] width 139 height 33
type textarea "w"
click at [362, 315] on button "Create" at bounding box center [362, 319] width 45 height 16
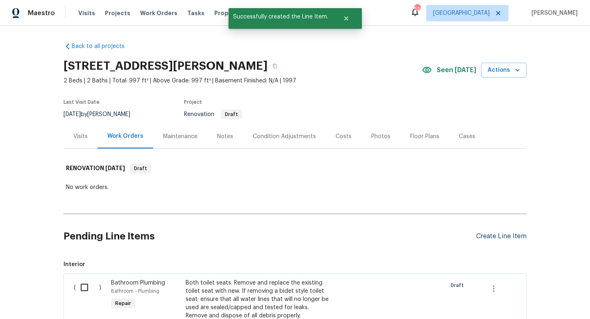
click at [487, 235] on div "Create Line Item" at bounding box center [501, 236] width 50 height 8
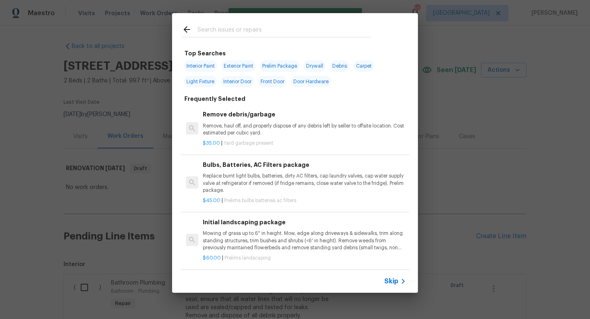
click at [392, 281] on span "Skip" at bounding box center [391, 281] width 14 height 8
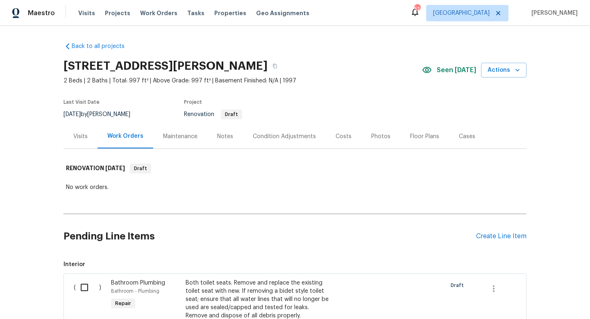
click at [84, 290] on input "checkbox" at bounding box center [87, 287] width 23 height 17
checkbox input "true"
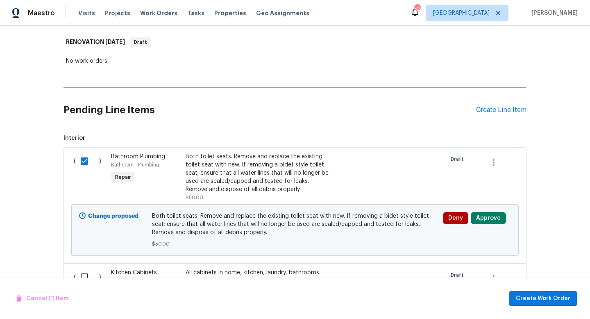
scroll to position [155, 0]
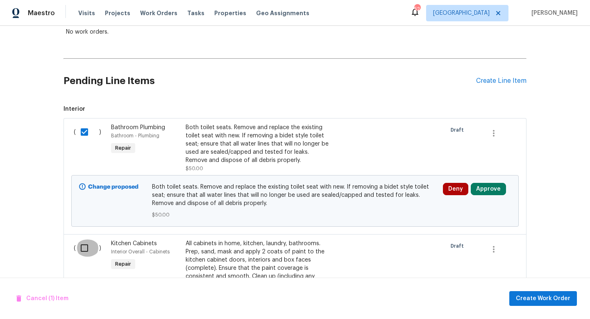
click at [83, 250] on input "checkbox" at bounding box center [87, 247] width 23 height 17
checkbox input "true"
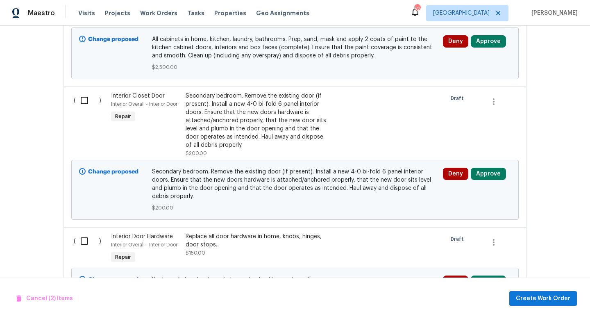
scroll to position [449, 0]
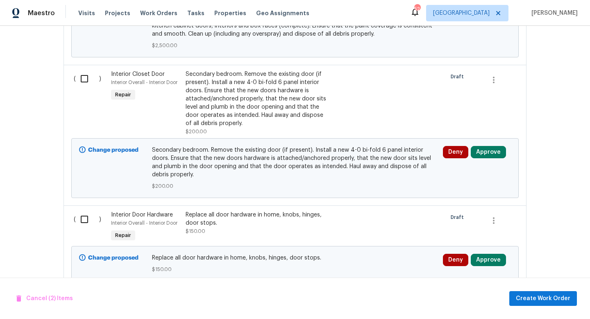
click at [83, 80] on input "checkbox" at bounding box center [87, 78] width 23 height 17
checkbox input "true"
click at [85, 211] on input "checkbox" at bounding box center [87, 219] width 23 height 17
checkbox input "true"
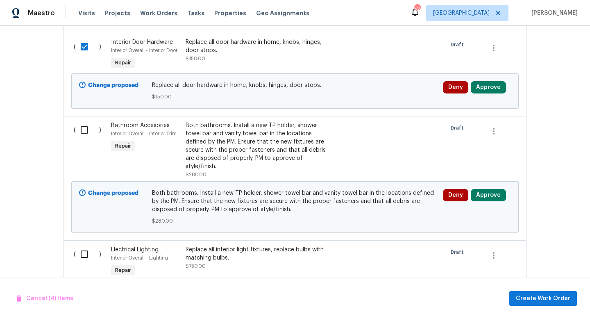
scroll to position [638, 0]
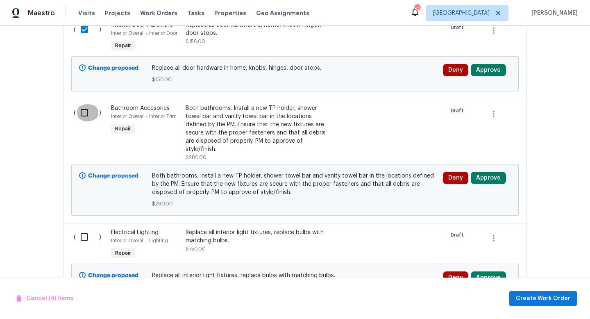
click at [84, 107] on input "checkbox" at bounding box center [87, 112] width 23 height 17
checkbox input "true"
click at [85, 231] on input "checkbox" at bounding box center [87, 236] width 23 height 17
checkbox input "true"
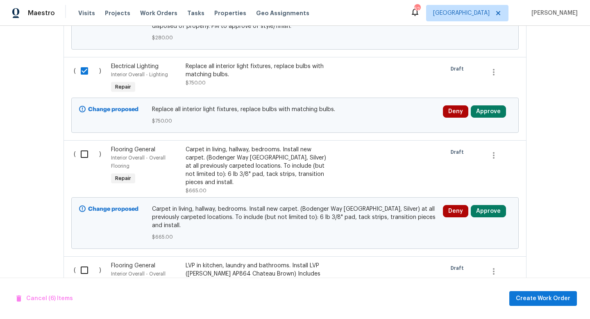
click at [83, 147] on input "checkbox" at bounding box center [87, 153] width 23 height 17
checkbox input "true"
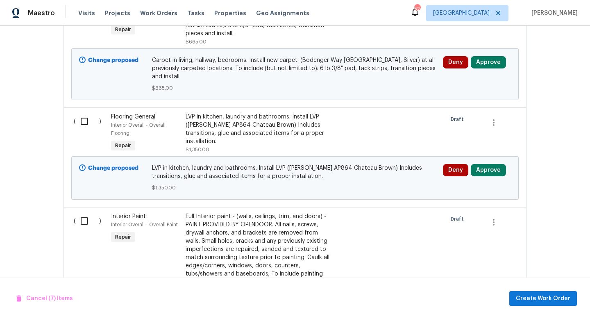
scroll to position [964, 0]
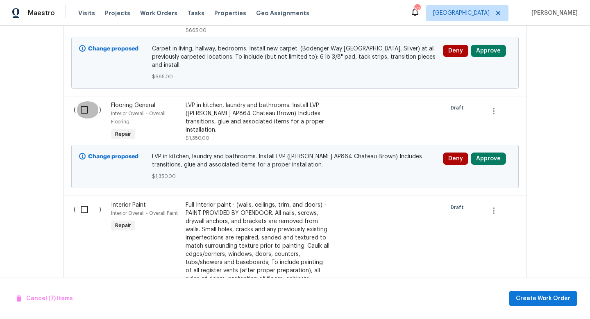
click at [86, 105] on input "checkbox" at bounding box center [87, 109] width 23 height 17
checkbox input "true"
click at [86, 201] on input "checkbox" at bounding box center [87, 209] width 23 height 17
checkbox input "true"
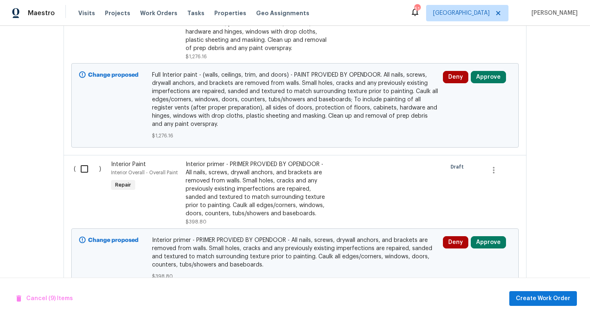
click at [84, 164] on input "checkbox" at bounding box center [87, 168] width 23 height 17
checkbox input "true"
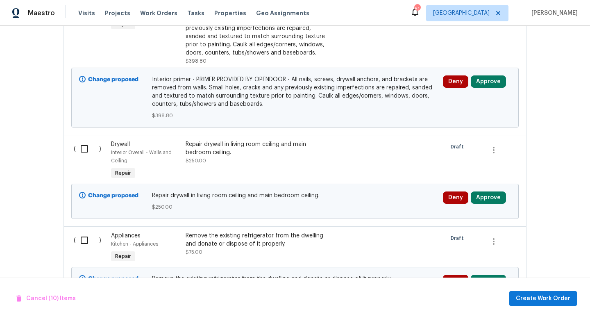
scroll to position [1393, 0]
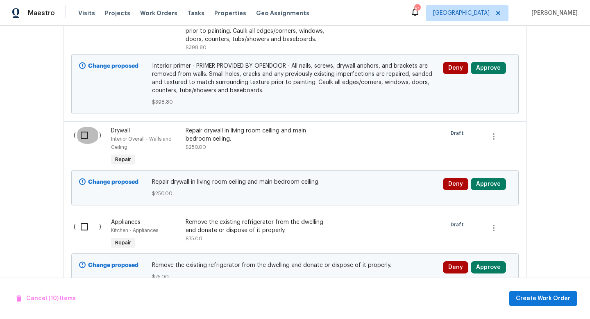
click at [84, 134] on input "checkbox" at bounding box center [87, 135] width 23 height 17
checkbox input "true"
click at [84, 218] on input "checkbox" at bounding box center [87, 226] width 23 height 17
checkbox input "true"
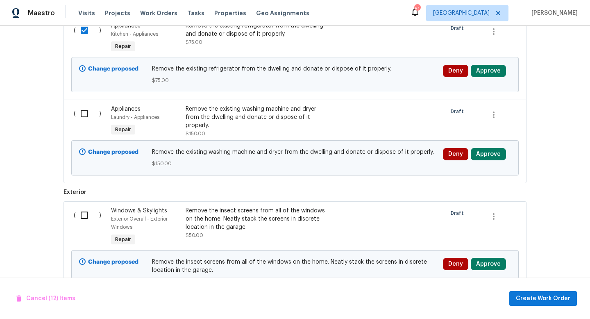
scroll to position [1600, 0]
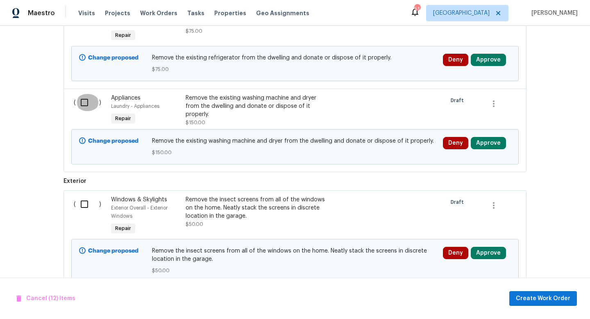
click at [86, 98] on input "checkbox" at bounding box center [87, 102] width 23 height 17
checkbox input "true"
click at [84, 199] on input "checkbox" at bounding box center [87, 203] width 23 height 17
checkbox input "true"
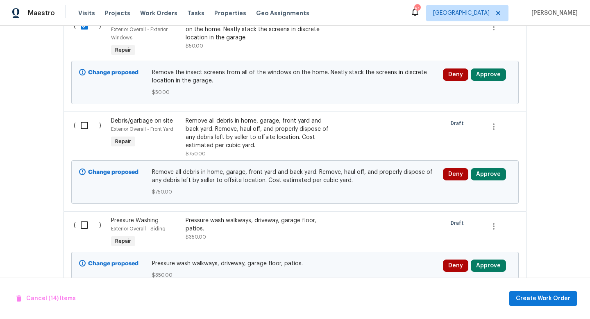
scroll to position [1801, 0]
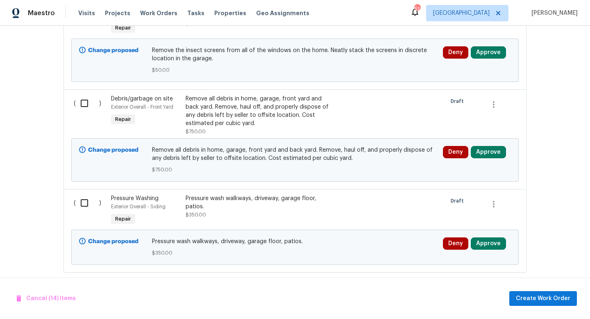
click at [85, 101] on input "checkbox" at bounding box center [87, 103] width 23 height 17
checkbox input "true"
click at [84, 201] on input "checkbox" at bounding box center [87, 202] width 23 height 17
checkbox input "true"
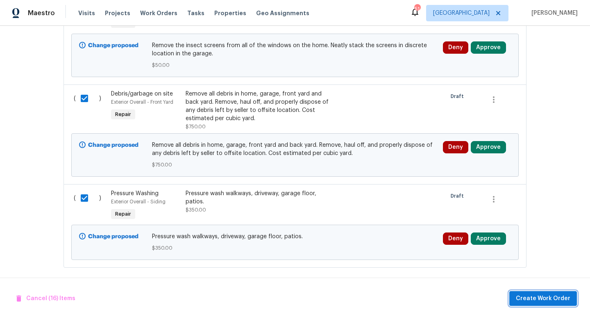
click at [535, 296] on span "Create Work Order" at bounding box center [543, 298] width 54 height 10
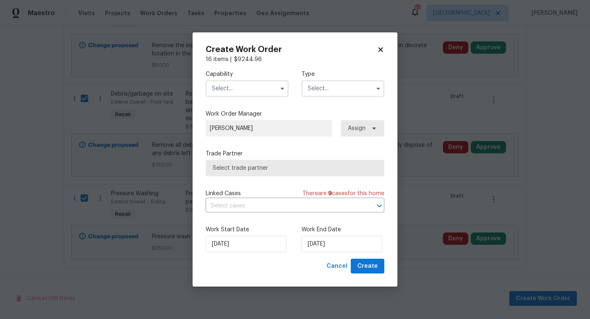
click at [242, 91] on input "text" at bounding box center [247, 88] width 83 height 16
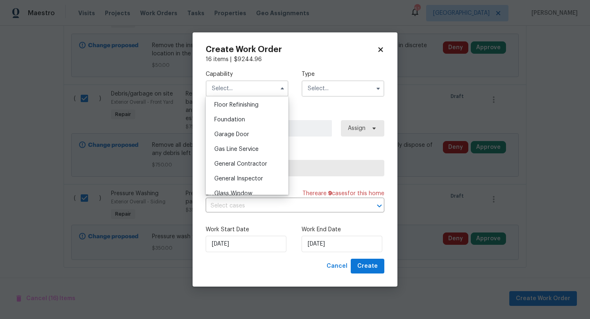
scroll to position [335, 0]
click at [235, 166] on div "General Contractor" at bounding box center [247, 162] width 79 height 15
type input "General Contractor"
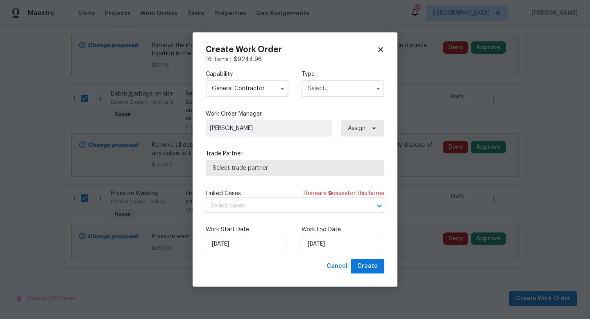
click at [335, 89] on input "text" at bounding box center [342, 88] width 83 height 16
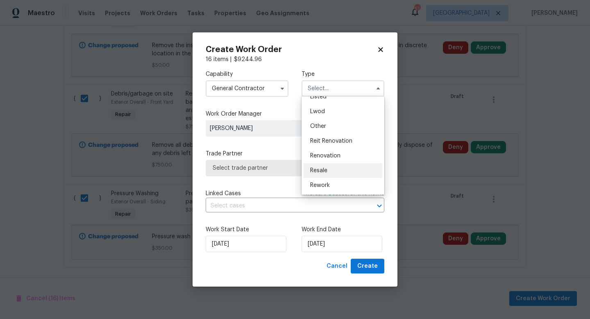
scroll to position [97, 0]
click at [330, 145] on div "Renovation" at bounding box center [343, 141] width 79 height 15
type input "Renovation"
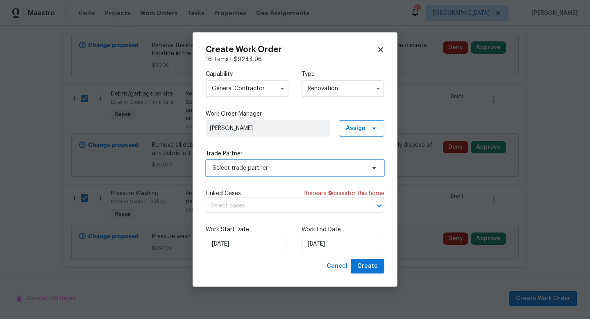
click at [290, 165] on span "Select trade partner" at bounding box center [289, 168] width 153 height 8
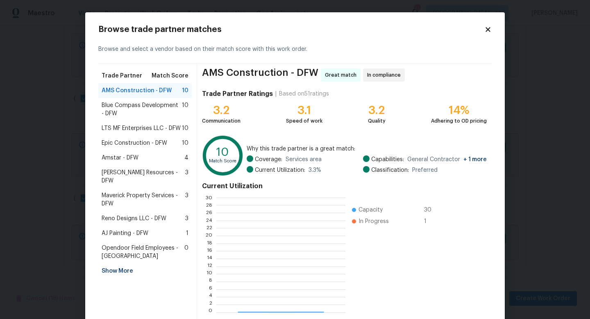
scroll to position [115, 129]
click at [154, 129] on span "LTS MF Enterprises LLC - DFW" at bounding box center [141, 128] width 79 height 8
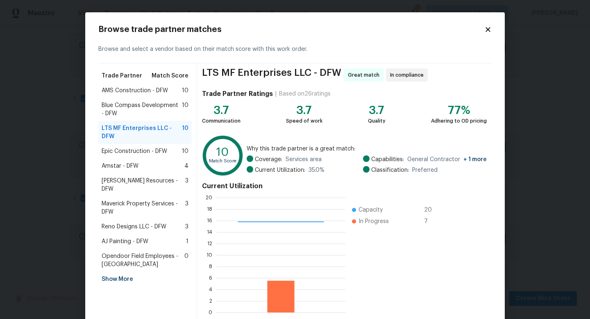
scroll to position [43, 0]
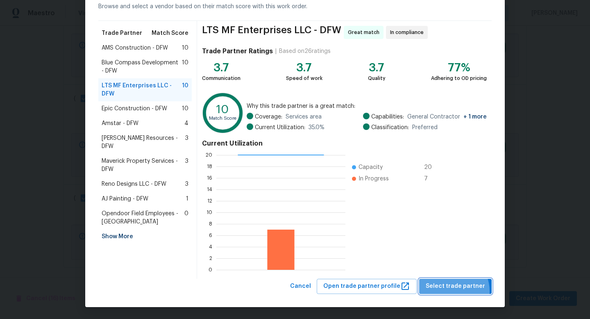
click at [453, 291] on button "Select trade partner" at bounding box center [455, 286] width 73 height 15
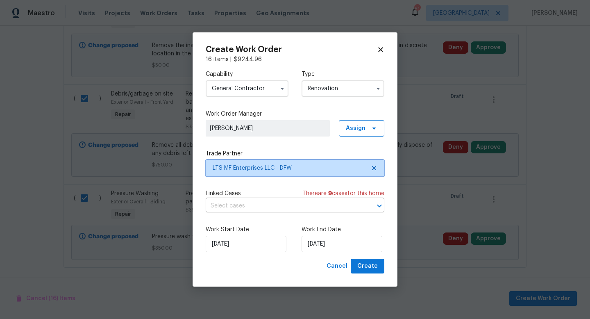
scroll to position [0, 0]
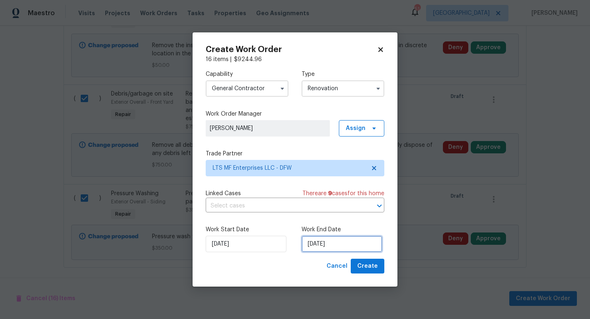
click at [349, 244] on input "[DATE]" at bounding box center [341, 244] width 81 height 16
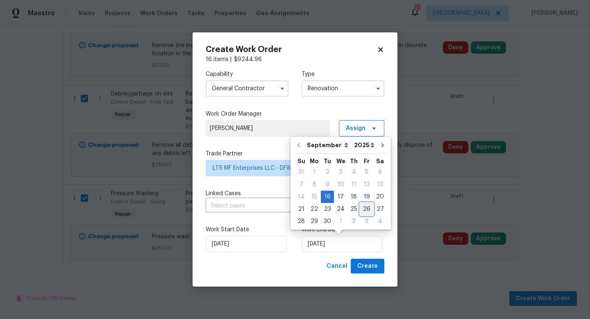
click at [365, 209] on div "26" at bounding box center [366, 208] width 13 height 11
type input "9/26/2025"
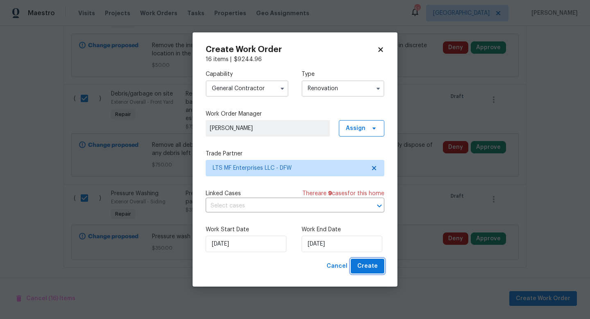
click at [367, 269] on span "Create" at bounding box center [367, 266] width 20 height 10
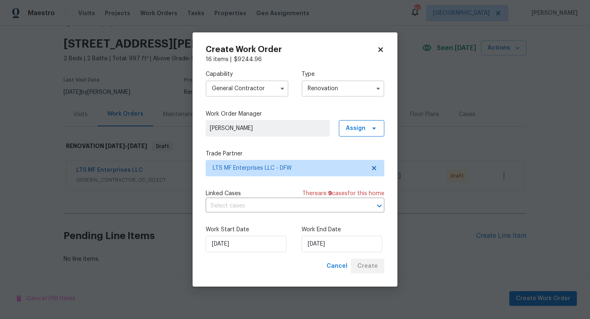
scroll to position [22, 0]
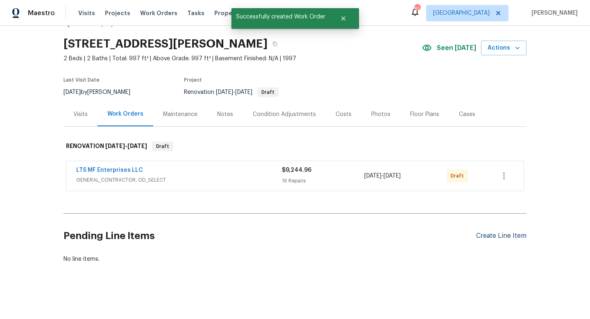
click at [487, 236] on div "Create Line Item" at bounding box center [501, 236] width 50 height 8
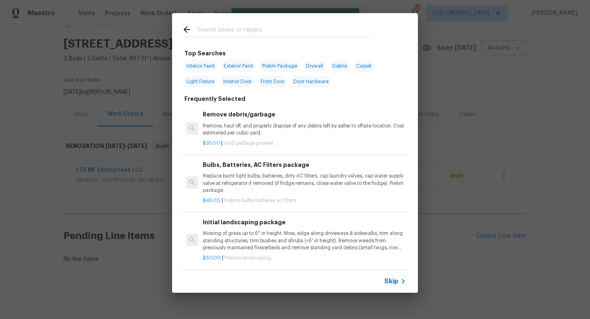
click at [399, 282] on icon at bounding box center [403, 281] width 10 height 10
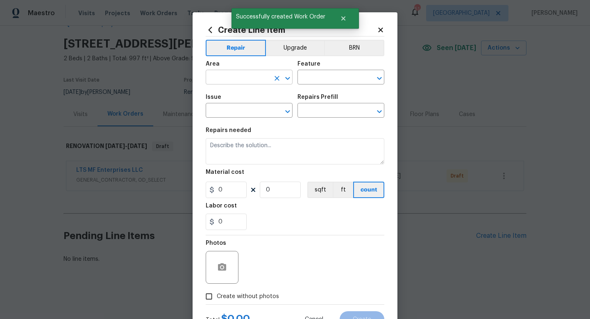
click at [243, 73] on input "text" at bounding box center [238, 78] width 64 height 13
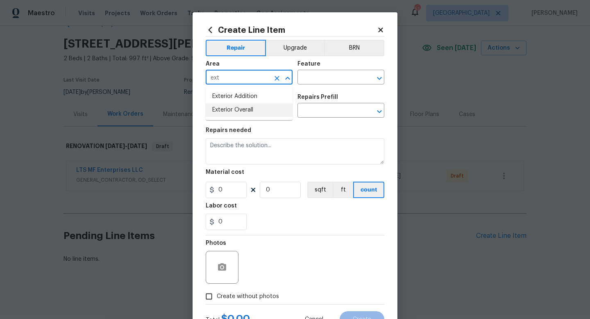
click at [247, 112] on li "Exterior Overall" at bounding box center [249, 110] width 87 height 14
type input "Exterior Overall"
click at [301, 82] on input "text" at bounding box center [329, 78] width 64 height 13
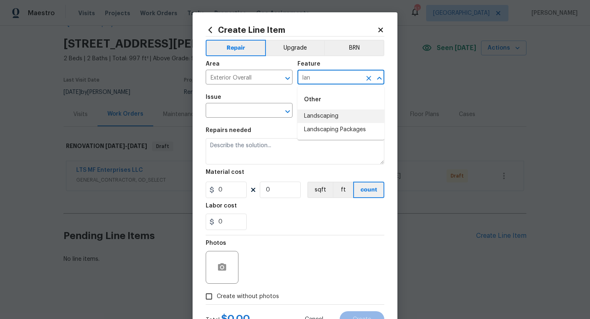
click at [310, 119] on li "Landscaping" at bounding box center [340, 116] width 87 height 14
type input "Landscaping"
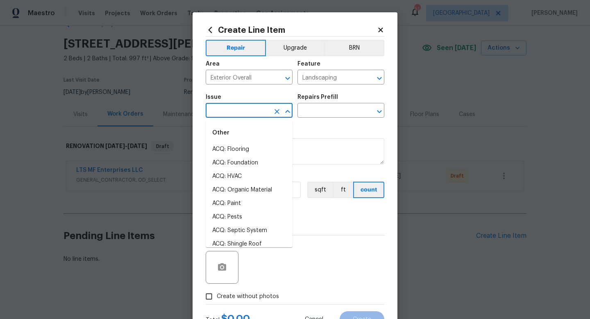
click at [254, 105] on input "text" at bounding box center [238, 111] width 64 height 13
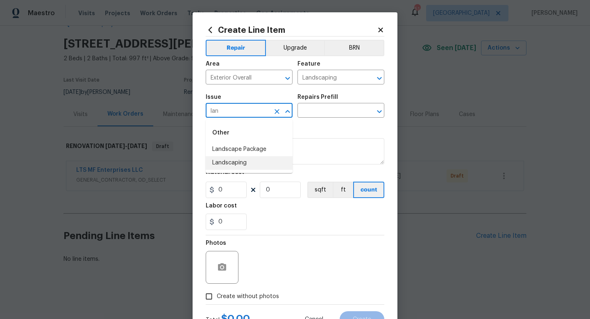
click at [255, 163] on li "Landscaping" at bounding box center [249, 163] width 87 height 14
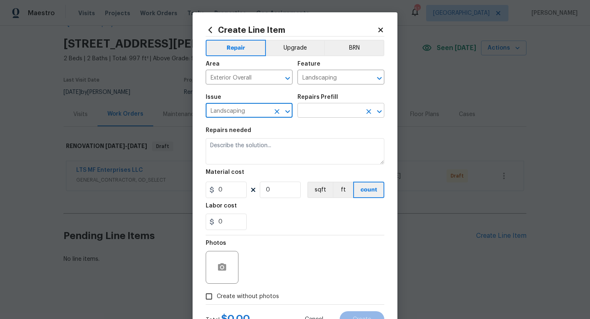
click at [311, 111] on input "text" at bounding box center [329, 111] width 64 height 13
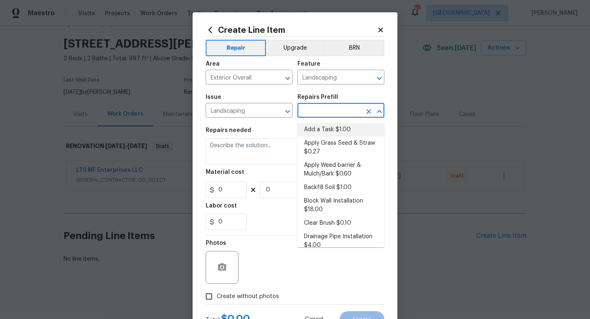
click at [313, 129] on li "Add a Task $1.00" at bounding box center [340, 130] width 87 height 14
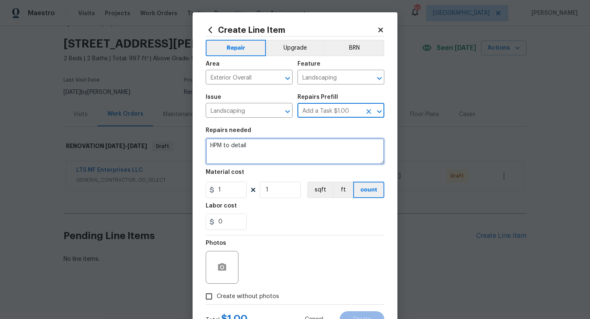
click at [275, 149] on textarea "HPM to detail" at bounding box center [295, 151] width 179 height 26
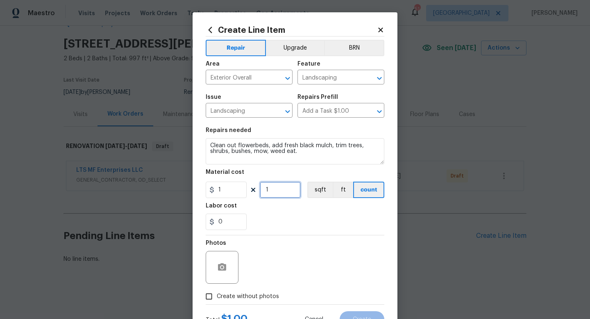
click at [275, 188] on input "1" at bounding box center [280, 189] width 41 height 16
click at [254, 295] on span "Create without photos" at bounding box center [248, 296] width 62 height 9
click at [217, 295] on input "Create without photos" at bounding box center [209, 296] width 16 height 16
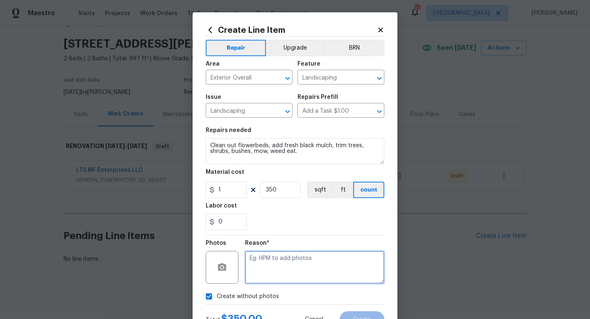
click at [269, 271] on textarea at bounding box center [314, 267] width 139 height 33
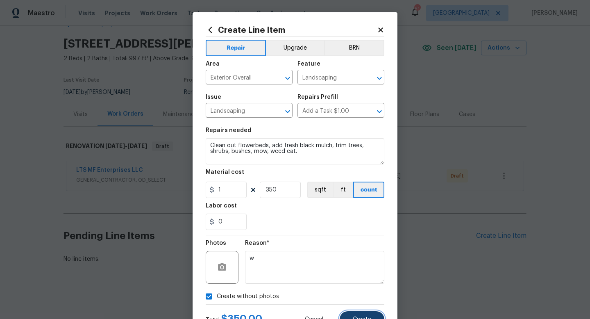
click at [359, 315] on button "Create" at bounding box center [362, 319] width 45 height 16
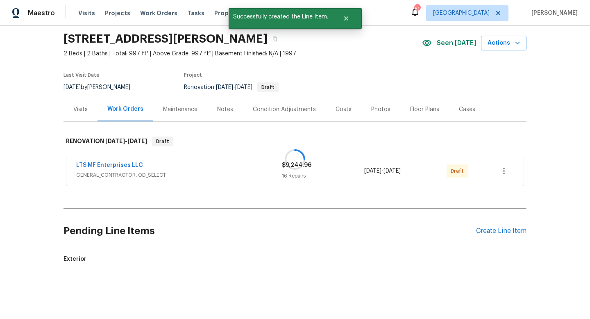
scroll to position [116, 0]
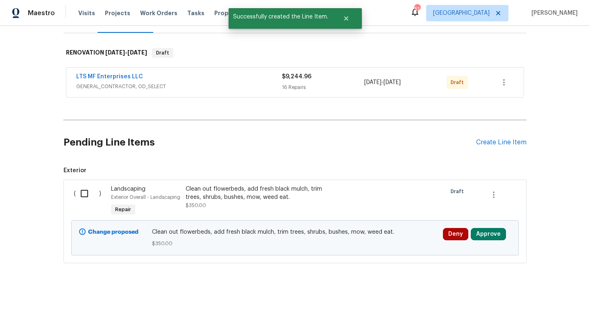
click at [82, 196] on input "checkbox" at bounding box center [87, 193] width 23 height 17
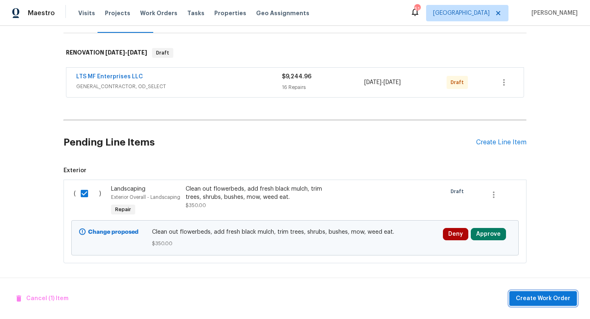
click at [556, 301] on span "Create Work Order" at bounding box center [543, 298] width 54 height 10
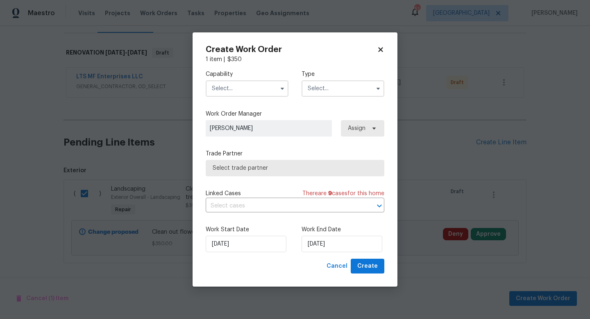
click at [241, 88] on input "text" at bounding box center [247, 88] width 83 height 16
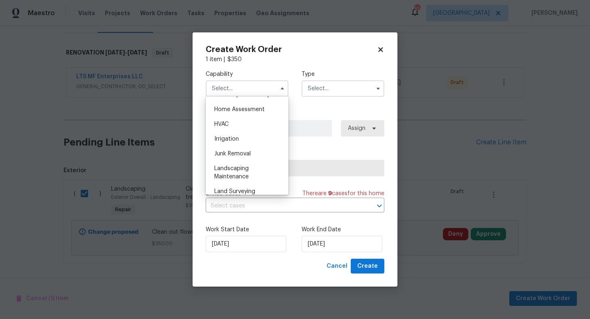
scroll to position [478, 0]
click at [241, 168] on span "Landscaping Maintenance" at bounding box center [231, 171] width 34 height 14
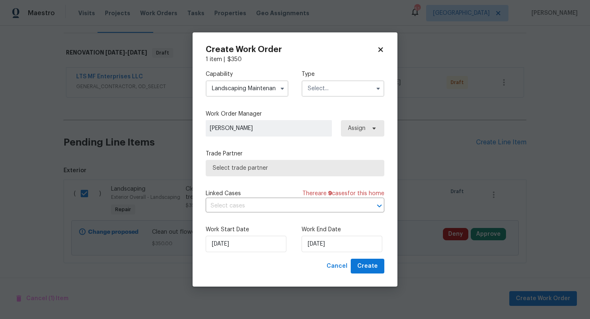
click at [323, 87] on input "text" at bounding box center [342, 88] width 83 height 16
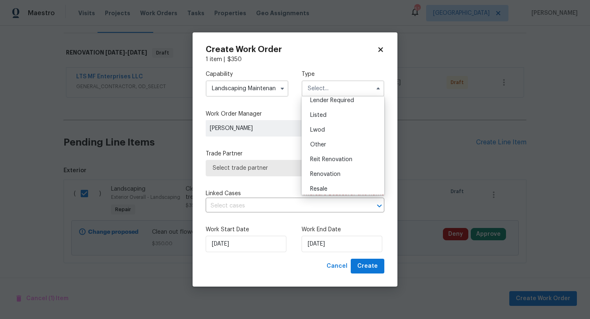
scroll to position [97, 0]
click at [329, 141] on span "Renovation" at bounding box center [325, 141] width 30 height 6
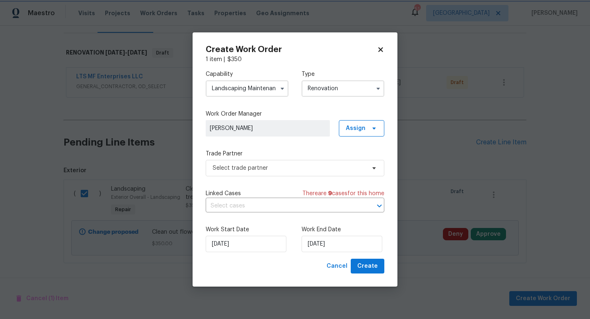
scroll to position [0, 0]
click at [299, 171] on span "Select trade partner" at bounding box center [289, 168] width 153 height 8
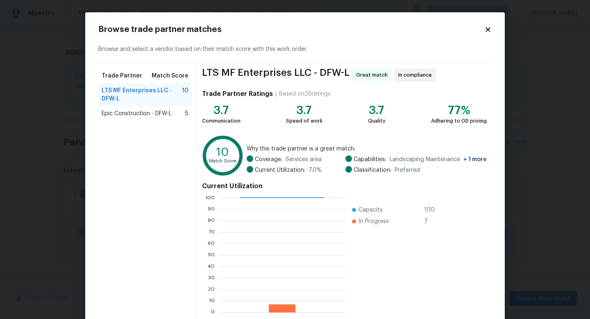
scroll to position [43, 0]
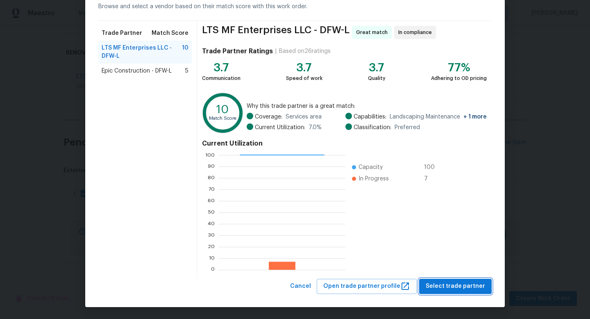
click at [451, 291] on button "Select trade partner" at bounding box center [455, 286] width 73 height 15
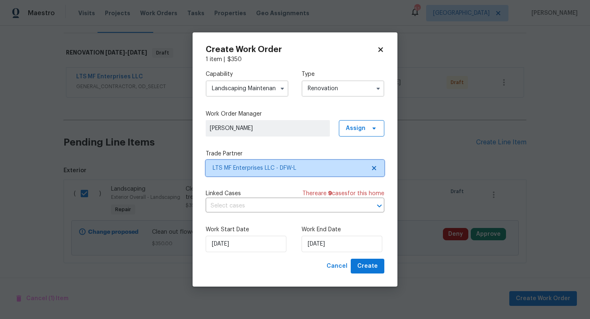
scroll to position [0, 0]
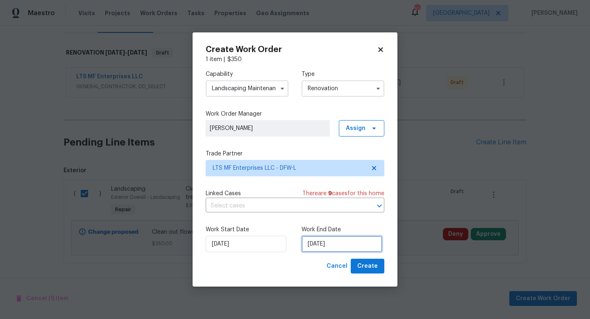
click at [349, 247] on input "[DATE]" at bounding box center [341, 244] width 81 height 16
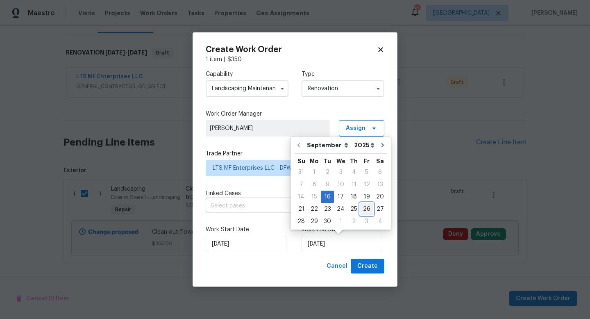
click at [365, 209] on div "26" at bounding box center [366, 208] width 13 height 11
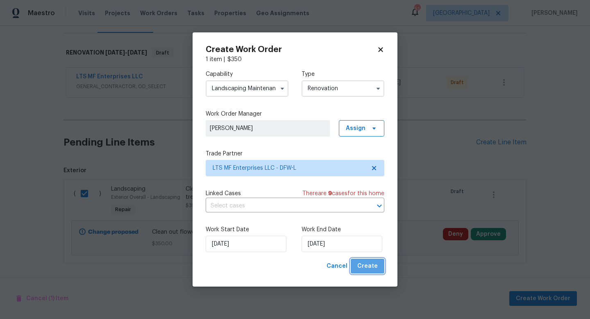
click at [379, 271] on button "Create" at bounding box center [368, 265] width 34 height 15
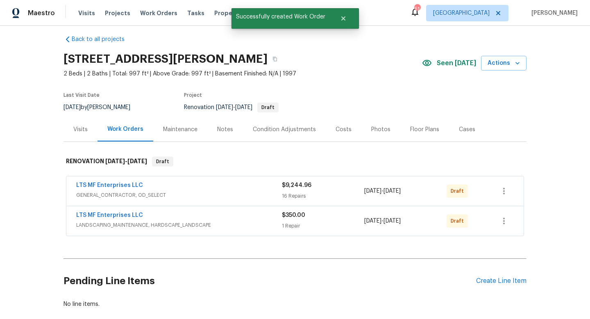
scroll to position [5, 0]
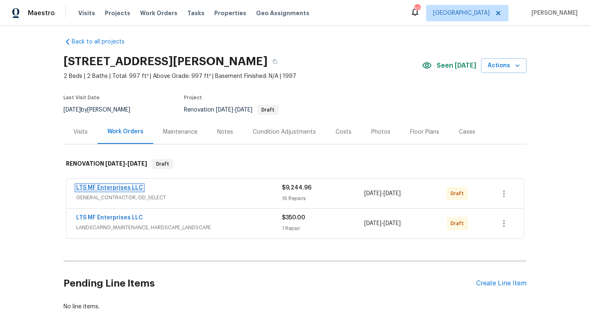
click at [136, 188] on link "LTS MF Enterprises LLC" at bounding box center [109, 188] width 67 height 6
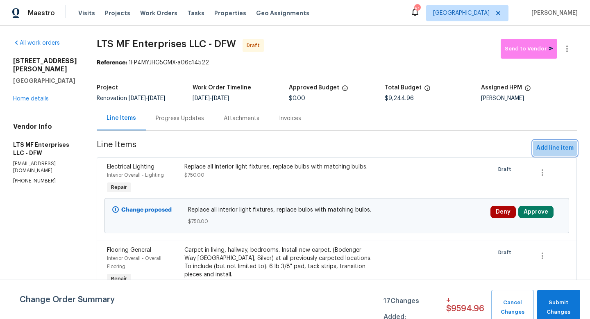
click at [561, 151] on span "Add line item" at bounding box center [554, 148] width 37 height 10
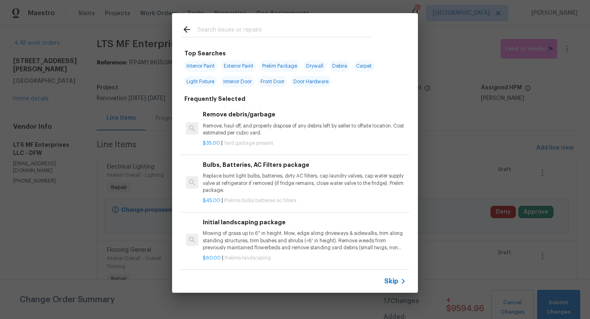
click at [396, 282] on span "Skip" at bounding box center [391, 281] width 14 height 8
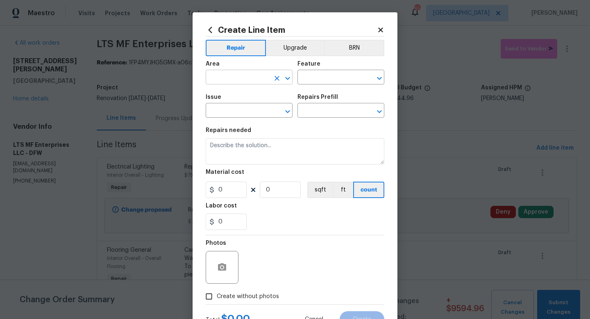
click at [241, 73] on input "text" at bounding box center [238, 78] width 64 height 13
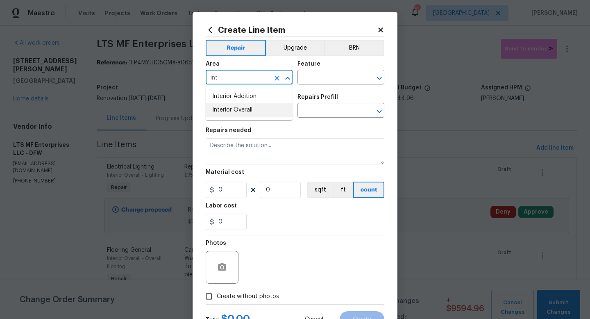
click at [244, 111] on li "Interior Overall" at bounding box center [249, 110] width 87 height 14
click at [307, 82] on input "text" at bounding box center [329, 78] width 64 height 13
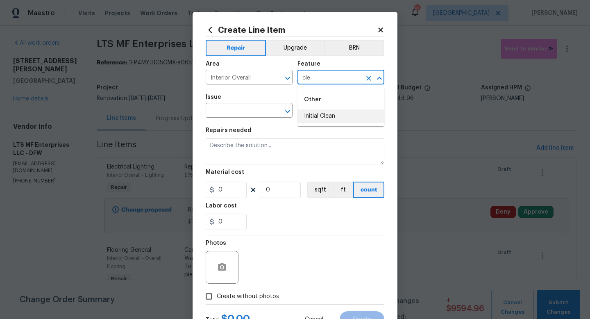
click at [314, 113] on li "Initial Clean" at bounding box center [340, 116] width 87 height 14
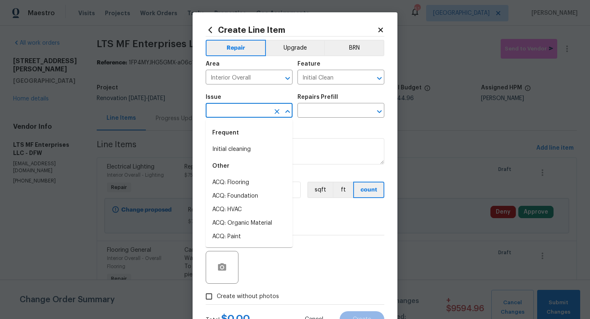
click at [250, 112] on input "text" at bounding box center [238, 111] width 64 height 13
click at [251, 150] on li "Initial cleaning" at bounding box center [249, 150] width 87 height 14
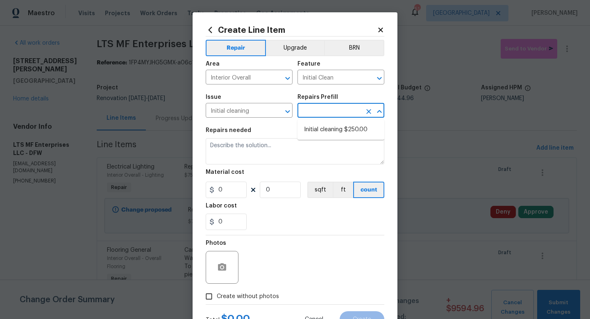
click at [314, 115] on input "text" at bounding box center [329, 111] width 64 height 13
click at [313, 129] on li "Initial cleaning $250.00" at bounding box center [340, 130] width 87 height 14
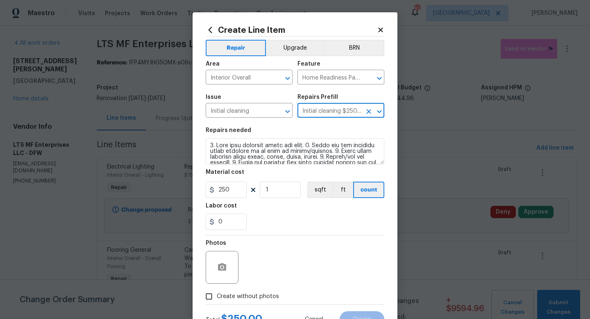
scroll to position [34, 0]
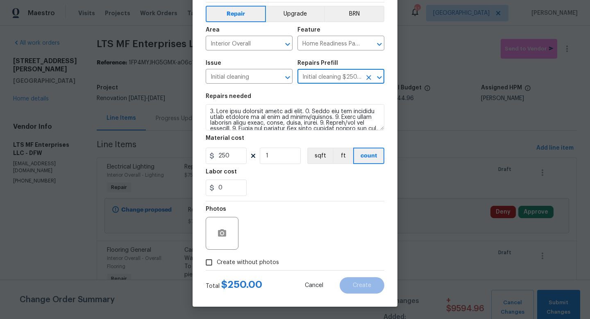
click at [258, 262] on span "Create without photos" at bounding box center [248, 262] width 62 height 9
click at [217, 262] on input "Create without photos" at bounding box center [209, 262] width 16 height 16
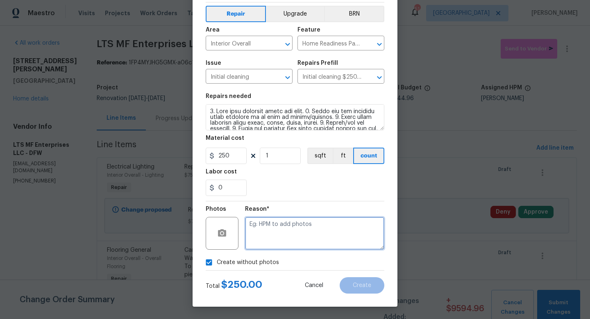
click at [279, 239] on textarea at bounding box center [314, 233] width 139 height 33
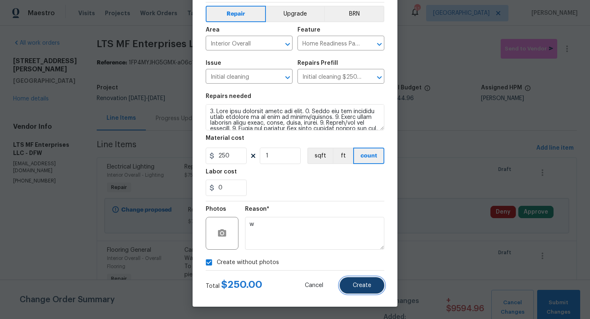
click at [351, 287] on button "Create" at bounding box center [362, 285] width 45 height 16
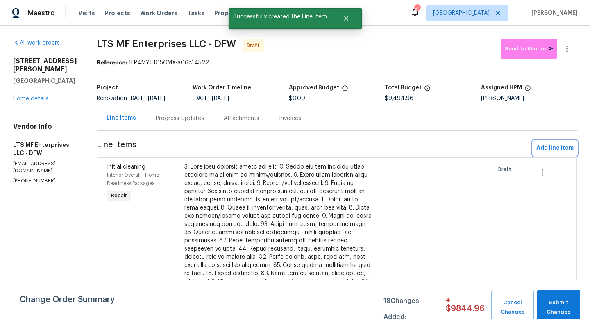
click at [546, 149] on span "Add line item" at bounding box center [554, 148] width 37 height 10
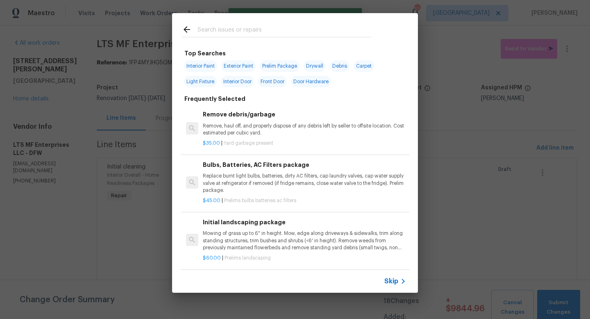
click at [396, 279] on span "Skip" at bounding box center [391, 281] width 14 height 8
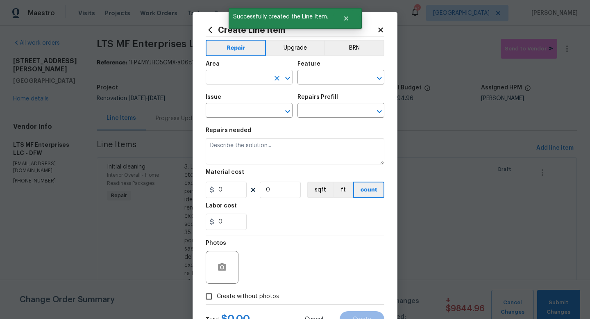
click at [236, 80] on input "text" at bounding box center [238, 78] width 64 height 13
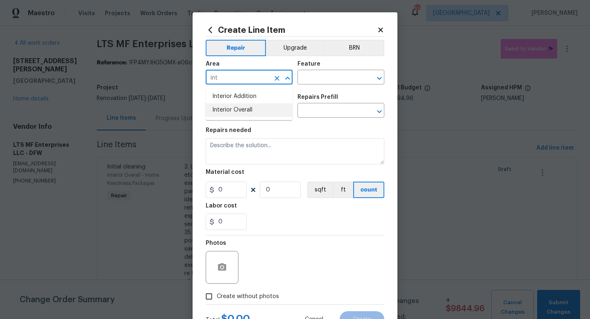
click at [241, 118] on ul "Interior Addition Interior Overall" at bounding box center [249, 103] width 87 height 34
click at [242, 112] on li "Interior Overall" at bounding box center [249, 110] width 87 height 14
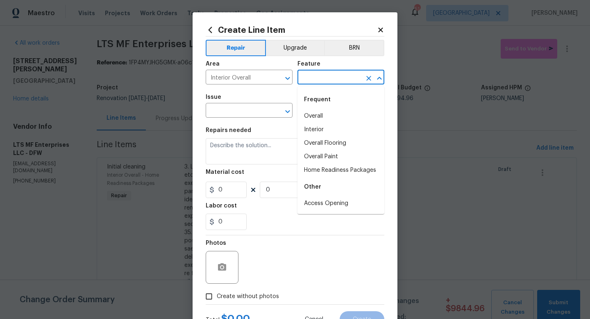
click at [307, 80] on input "text" at bounding box center [329, 78] width 64 height 13
click at [313, 168] on li "Home Readiness Packages" at bounding box center [340, 170] width 87 height 14
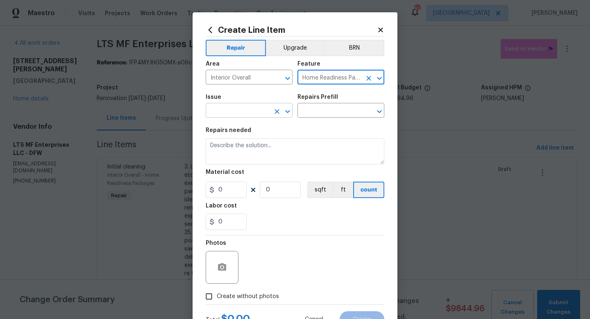
click at [251, 108] on input "text" at bounding box center [238, 111] width 64 height 13
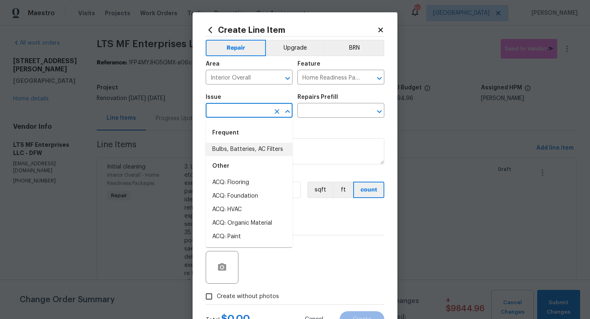
click at [251, 147] on li "Bulbs, Batteries, AC Filters" at bounding box center [249, 150] width 87 height 14
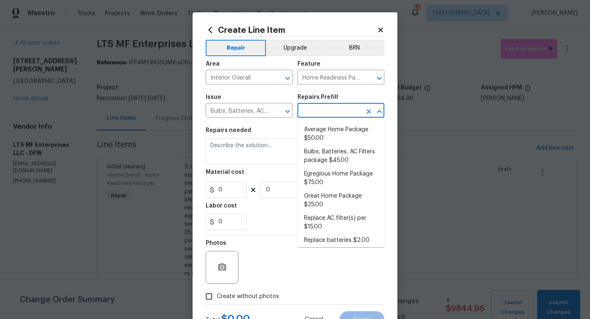
click at [319, 108] on input "text" at bounding box center [329, 111] width 64 height 13
click at [319, 134] on li "Average Home Package $50.00" at bounding box center [340, 134] width 87 height 22
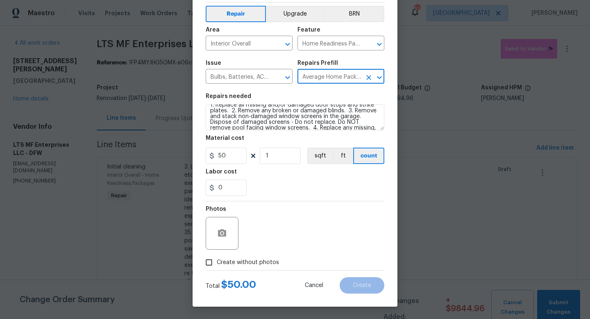
scroll to position [0, 0]
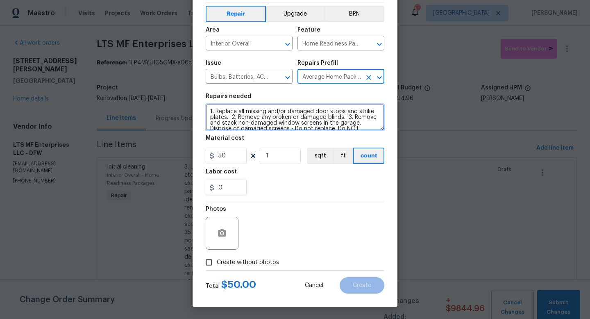
click at [209, 110] on textarea "1. Replace all missing and/or damaged door stops and strike plates. 2. Remove a…" at bounding box center [295, 117] width 179 height 26
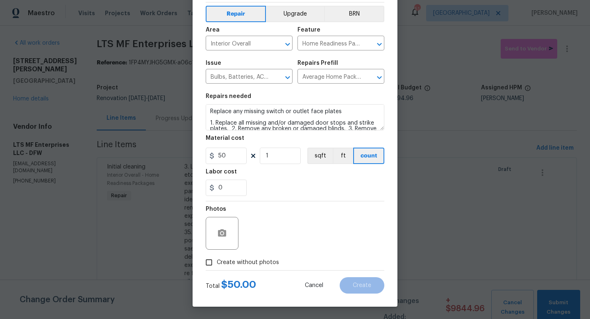
click at [259, 262] on span "Create without photos" at bounding box center [248, 262] width 62 height 9
click at [217, 262] on input "Create without photos" at bounding box center [209, 262] width 16 height 16
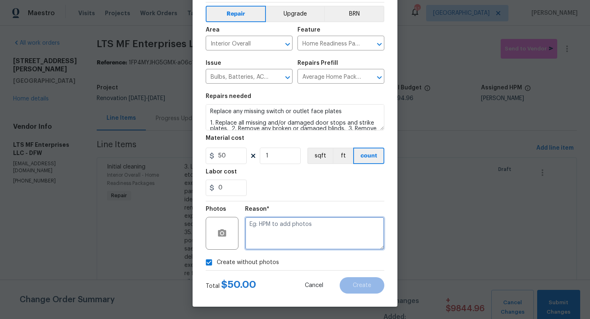
click at [282, 242] on textarea at bounding box center [314, 233] width 139 height 33
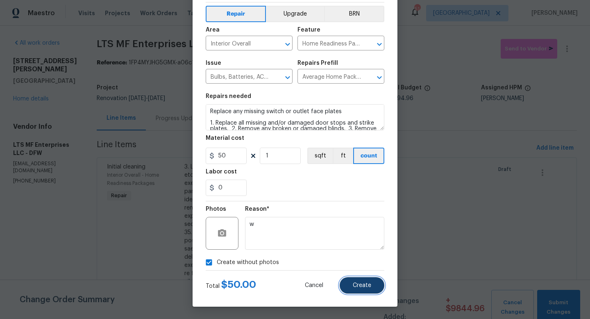
click at [370, 284] on span "Create" at bounding box center [362, 285] width 18 height 6
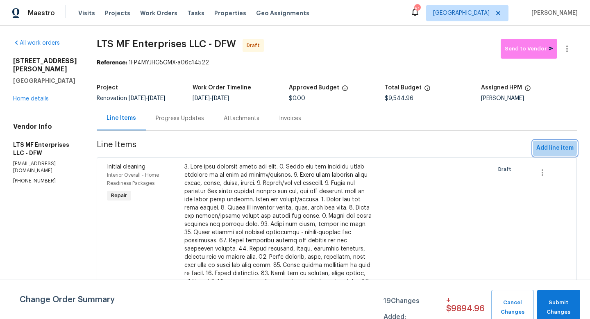
click at [546, 147] on span "Add line item" at bounding box center [554, 148] width 37 height 10
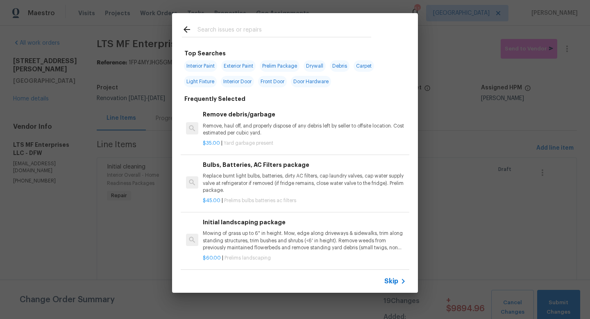
click at [395, 280] on span "Skip" at bounding box center [391, 281] width 14 height 8
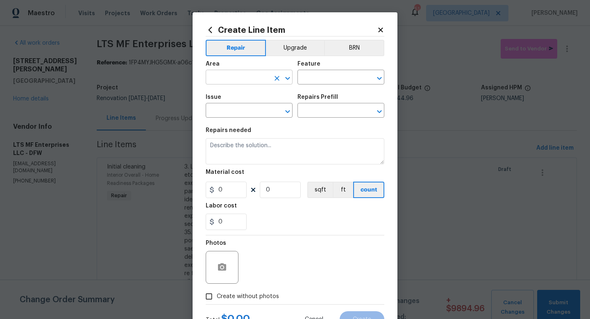
click at [231, 75] on input "text" at bounding box center [238, 78] width 64 height 13
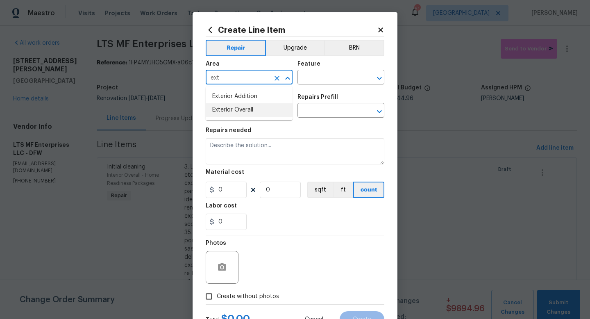
click at [244, 106] on li "Exterior Overall" at bounding box center [249, 110] width 87 height 14
click at [308, 83] on input "text" at bounding box center [329, 78] width 64 height 13
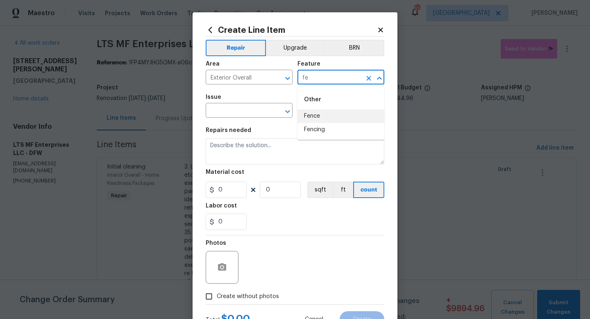
click at [313, 119] on li "Fence" at bounding box center [340, 116] width 87 height 14
click at [259, 116] on input "text" at bounding box center [238, 111] width 64 height 13
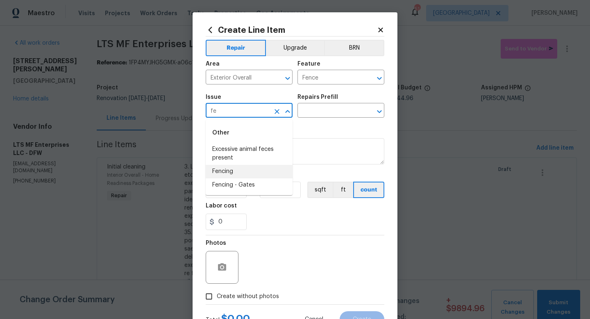
click at [253, 174] on li "Fencing" at bounding box center [249, 172] width 87 height 14
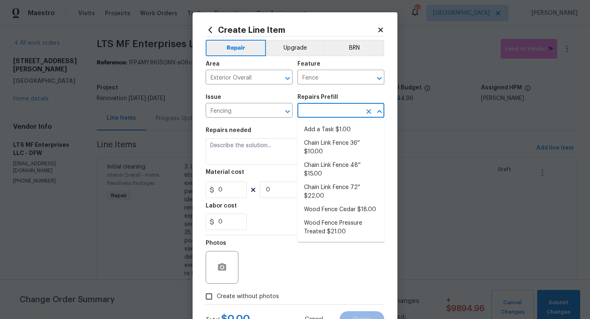
click at [317, 115] on input "text" at bounding box center [329, 111] width 64 height 13
click at [316, 128] on li "Add a Task $1.00" at bounding box center [340, 130] width 87 height 14
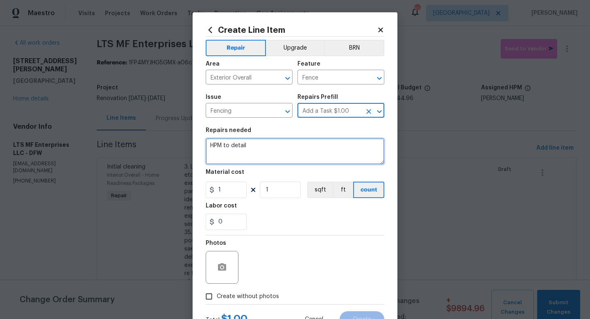
click at [288, 148] on textarea "HPM to detail" at bounding box center [295, 151] width 179 height 26
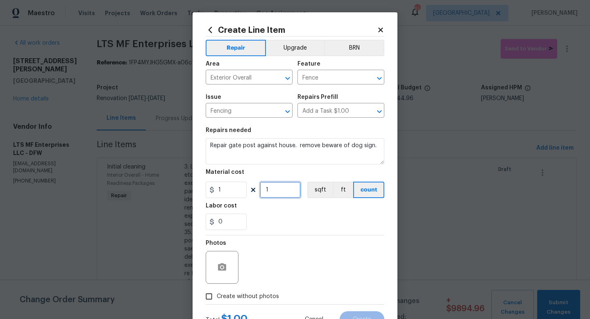
click at [276, 195] on input "1" at bounding box center [280, 189] width 41 height 16
click at [253, 297] on span "Create without photos" at bounding box center [248, 296] width 62 height 9
click at [217, 297] on input "Create without photos" at bounding box center [209, 296] width 16 height 16
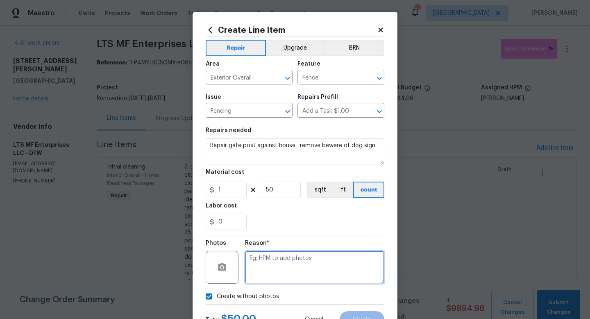
click at [269, 273] on textarea at bounding box center [314, 267] width 139 height 33
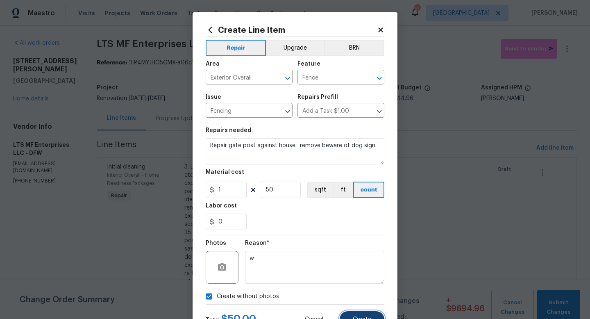
click at [353, 317] on span "Create" at bounding box center [362, 319] width 18 height 6
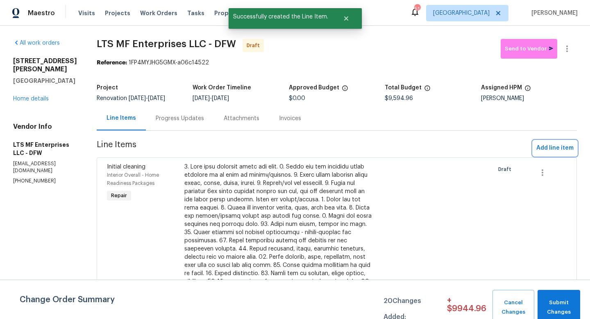
click at [549, 149] on span "Add line item" at bounding box center [554, 148] width 37 height 10
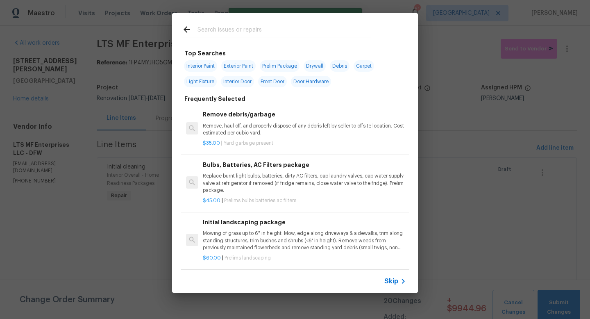
click at [393, 281] on span "Skip" at bounding box center [391, 281] width 14 height 8
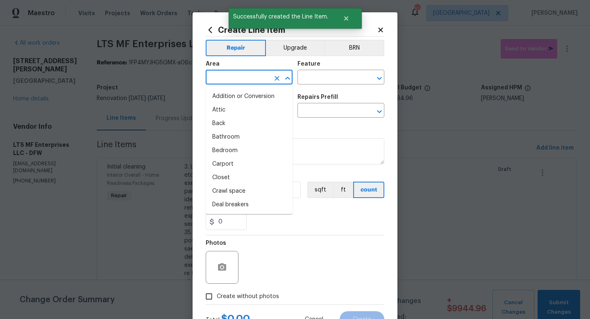
click at [240, 79] on input "text" at bounding box center [238, 78] width 64 height 13
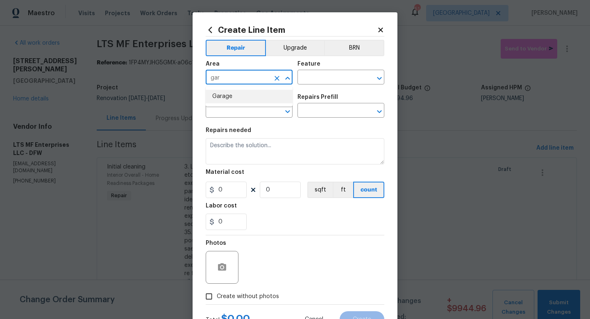
click at [242, 94] on li "Garage" at bounding box center [249, 97] width 87 height 14
click at [314, 71] on div "Feature" at bounding box center [340, 66] width 87 height 11
click at [314, 77] on input "text" at bounding box center [329, 78] width 64 height 13
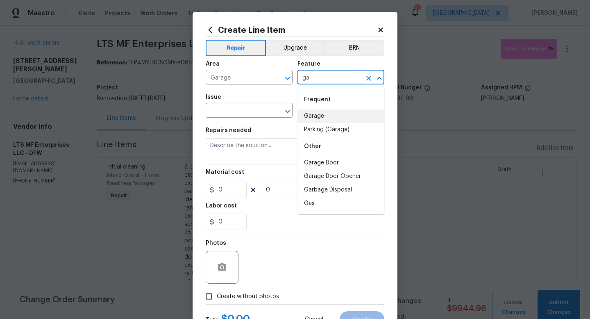
click at [316, 115] on li "Garage" at bounding box center [340, 116] width 87 height 14
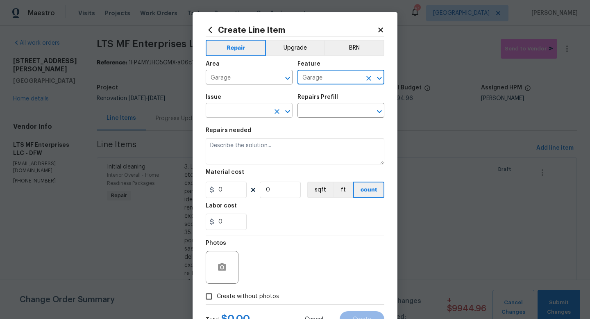
click at [242, 114] on input "text" at bounding box center [238, 111] width 64 height 13
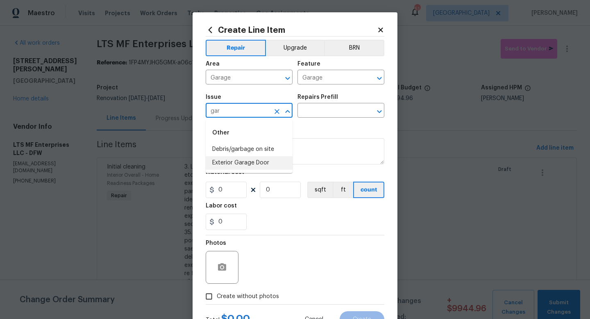
click at [247, 163] on li "Exterior Garage Door" at bounding box center [249, 163] width 87 height 14
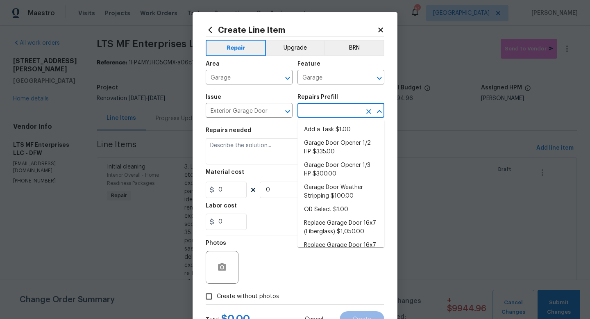
click at [306, 116] on input "text" at bounding box center [329, 111] width 64 height 13
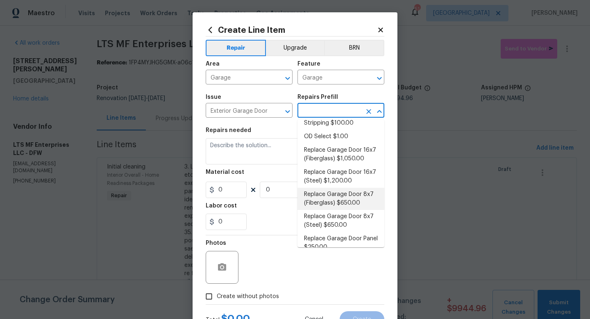
scroll to position [83, 0]
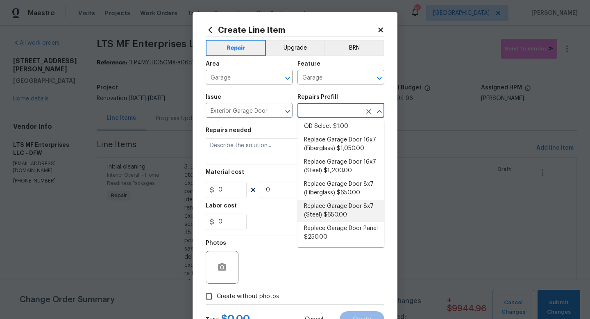
click at [338, 206] on li "Replace Garage Door 8x7 (Steel) $650.00" at bounding box center [340, 210] width 87 height 22
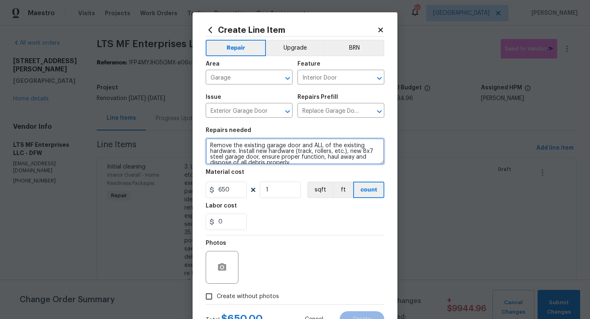
click at [211, 146] on textarea "Remove the existing garage door and ALL of the existing hardware. Install new h…" at bounding box center [295, 151] width 179 height 26
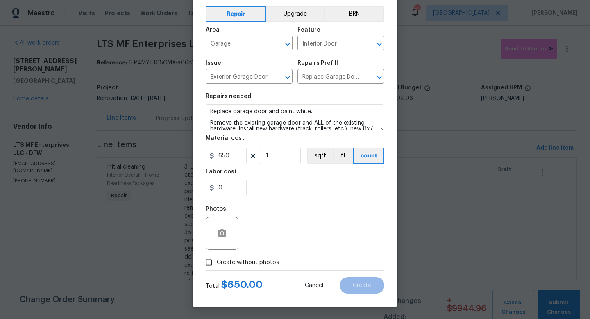
click at [223, 259] on span "Create without photos" at bounding box center [248, 262] width 62 height 9
click at [217, 259] on input "Create without photos" at bounding box center [209, 262] width 16 height 16
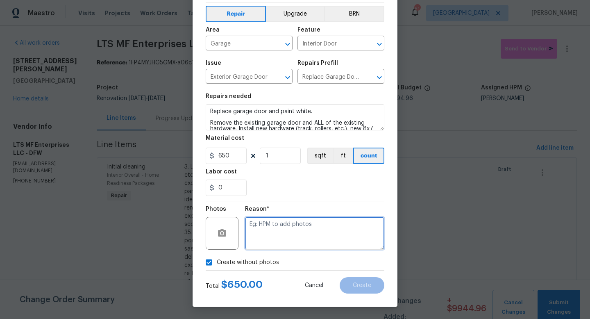
click at [256, 233] on textarea at bounding box center [314, 233] width 139 height 33
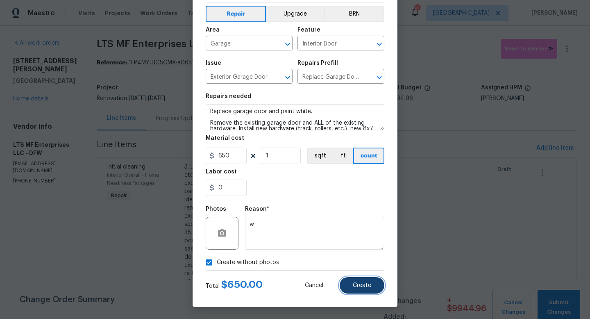
click at [354, 288] on span "Create" at bounding box center [362, 285] width 18 height 6
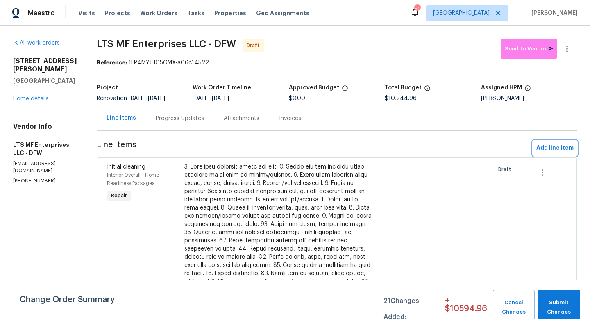
click at [548, 150] on span "Add line item" at bounding box center [554, 148] width 37 height 10
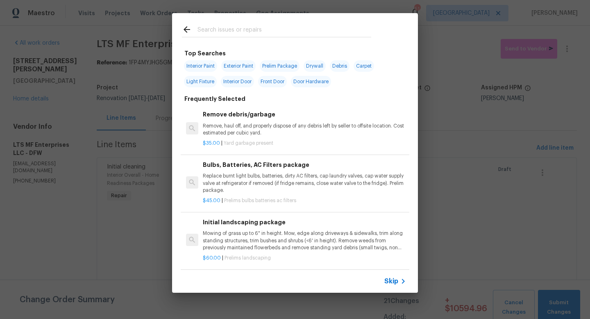
click at [394, 280] on span "Skip" at bounding box center [391, 281] width 14 height 8
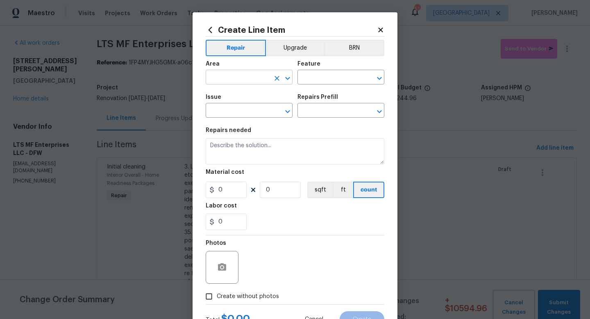
click at [244, 73] on input "text" at bounding box center [238, 78] width 64 height 13
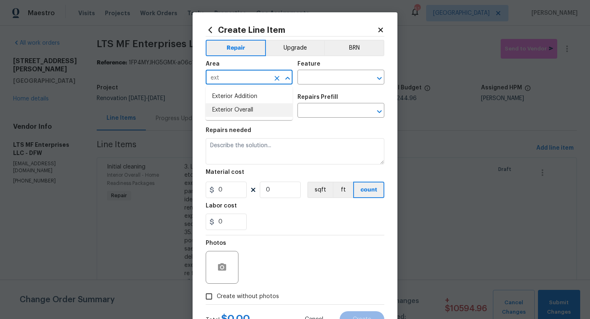
click at [249, 113] on li "Exterior Overall" at bounding box center [249, 110] width 87 height 14
click at [324, 72] on input "text" at bounding box center [329, 78] width 64 height 13
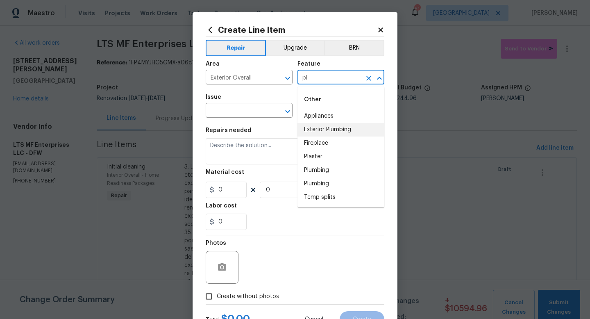
click at [327, 131] on li "Exterior Plumbing" at bounding box center [340, 130] width 87 height 14
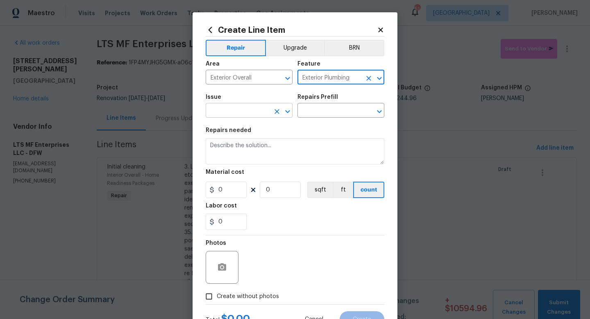
click at [255, 109] on input "text" at bounding box center [238, 111] width 64 height 13
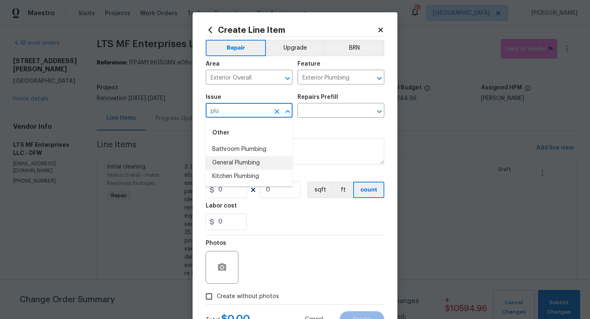
click at [251, 164] on li "General Plumbing" at bounding box center [249, 163] width 87 height 14
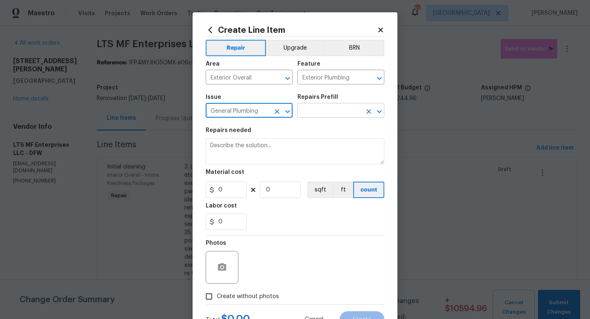
click at [309, 112] on input "text" at bounding box center [329, 111] width 64 height 13
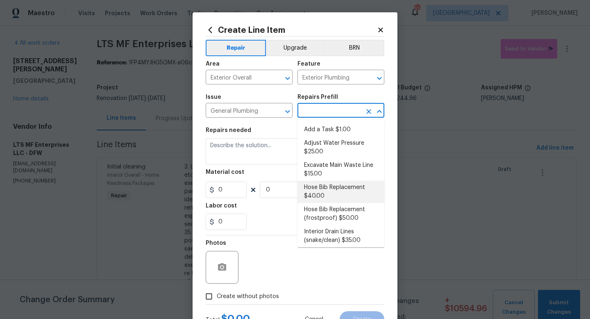
click at [326, 193] on li "Hose Bib Replacement $40.00" at bounding box center [340, 192] width 87 height 22
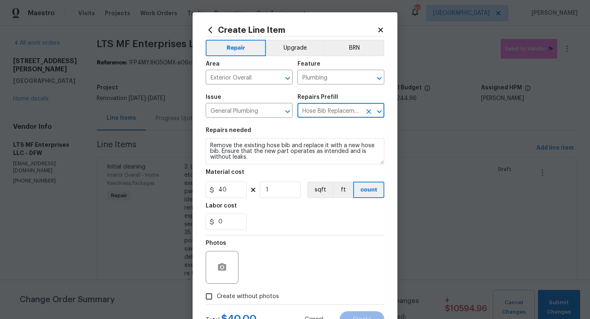
click at [227, 300] on span "Create without photos" at bounding box center [248, 296] width 62 height 9
click at [217, 300] on input "Create without photos" at bounding box center [209, 296] width 16 height 16
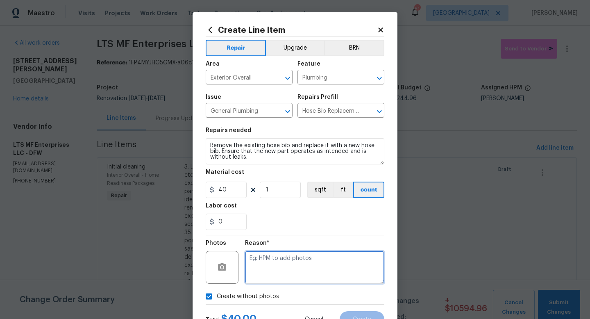
click at [272, 260] on textarea at bounding box center [314, 267] width 139 height 33
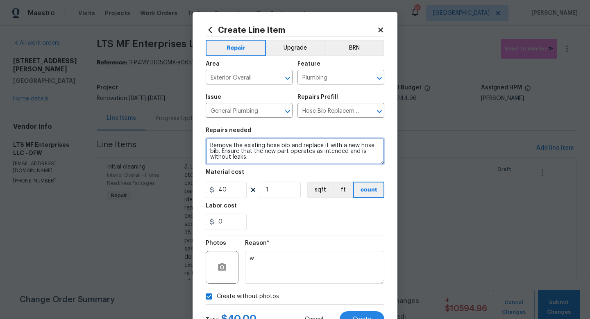
click at [210, 145] on textarea "Remove the existing hose bib and replace it with a new hose bib. Ensure that th…" at bounding box center [295, 151] width 179 height 26
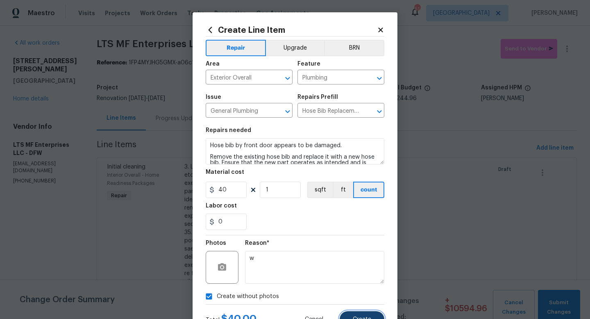
click at [357, 315] on button "Create" at bounding box center [362, 319] width 45 height 16
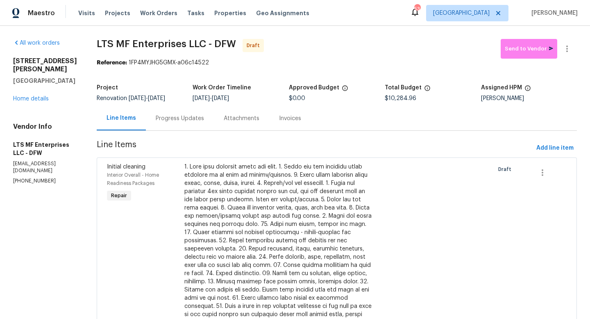
click at [25, 103] on div "2617 Whitehurst Dr Fort Worth, TX 76133 Home details" at bounding box center [45, 80] width 64 height 46
click at [25, 102] on link "Home details" at bounding box center [31, 99] width 36 height 6
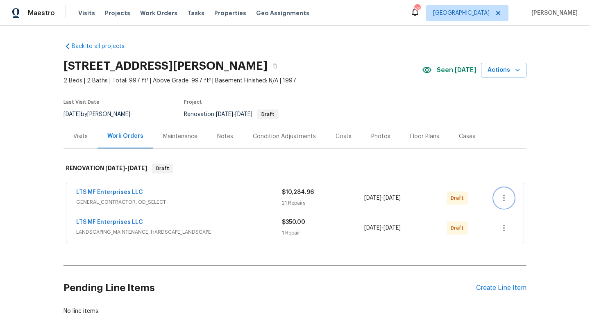
click at [505, 196] on icon "button" at bounding box center [504, 198] width 10 height 10
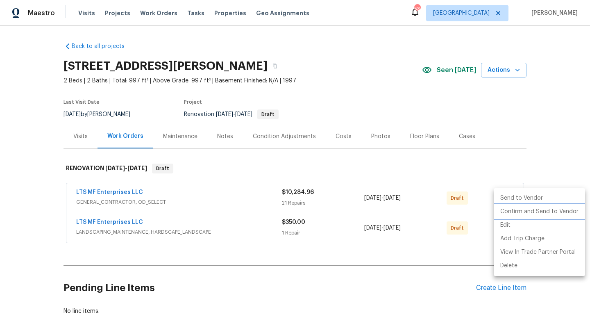
click at [508, 213] on li "Confirm and Send to Vendor" at bounding box center [539, 212] width 91 height 14
click at [510, 161] on div at bounding box center [295, 159] width 590 height 319
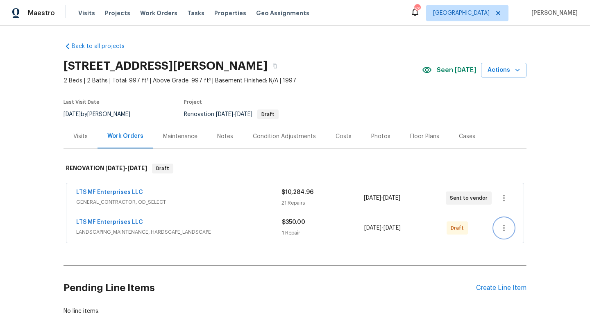
click at [502, 229] on icon "button" at bounding box center [504, 228] width 10 height 10
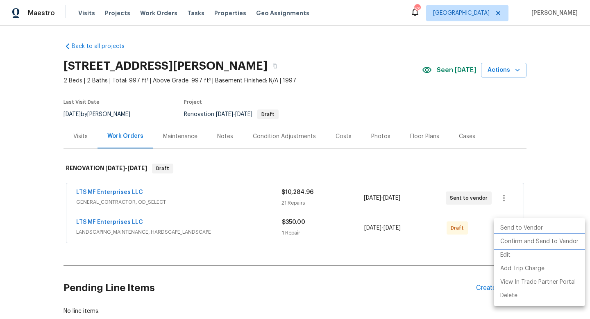
click at [504, 240] on li "Confirm and Send to Vendor" at bounding box center [539, 242] width 91 height 14
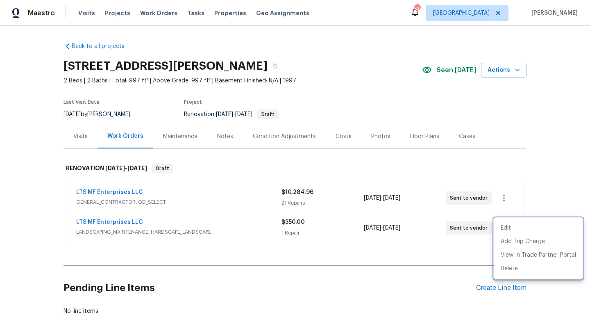
click at [479, 165] on div at bounding box center [295, 159] width 590 height 319
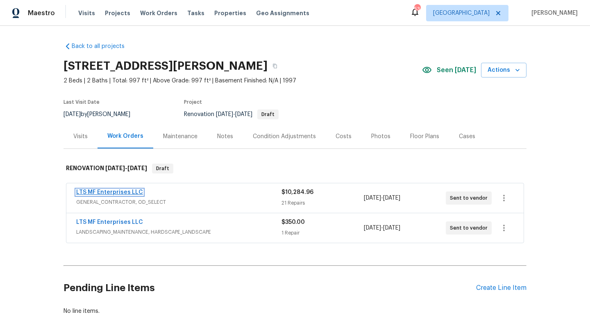
click at [136, 193] on link "LTS MF Enterprises LLC" at bounding box center [109, 192] width 67 height 6
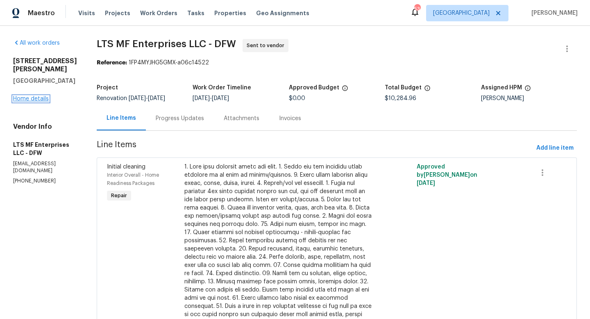
click at [24, 102] on link "Home details" at bounding box center [31, 99] width 36 height 6
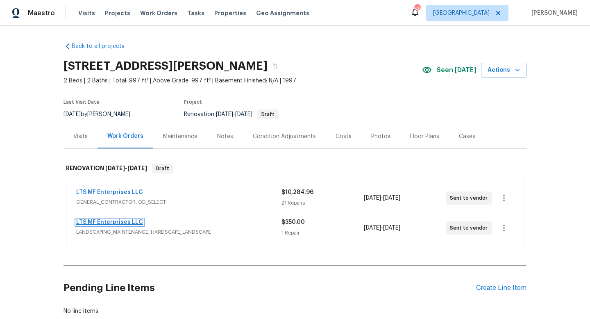
click at [106, 221] on link "LTS MF Enterprises LLC" at bounding box center [109, 222] width 67 height 6
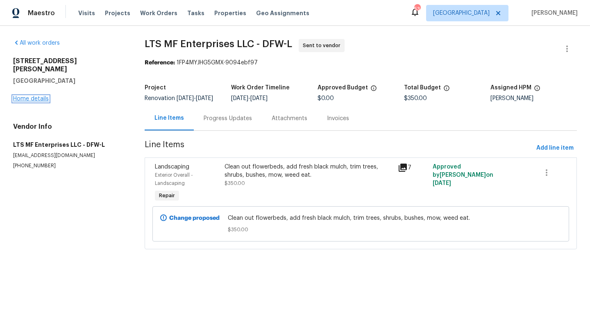
click at [36, 96] on link "Home details" at bounding box center [31, 99] width 36 height 6
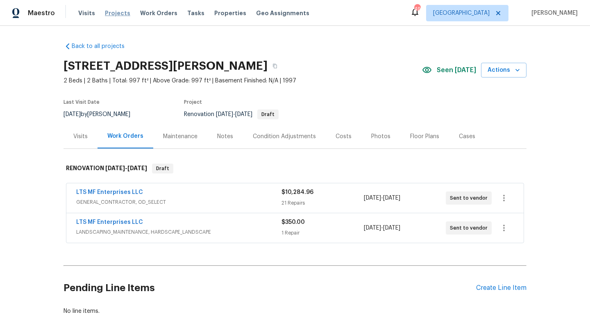
click at [112, 14] on span "Projects" at bounding box center [117, 13] width 25 height 8
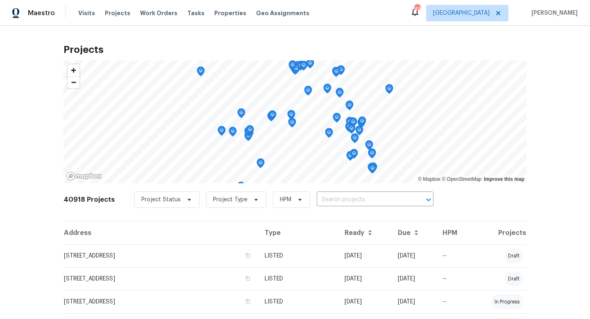
click at [334, 200] on input "text" at bounding box center [364, 199] width 94 height 13
type input "31 reid"
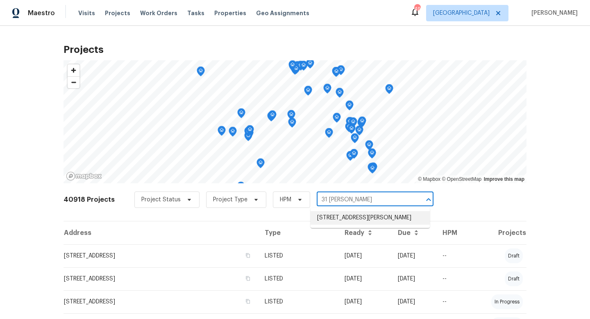
click at [339, 216] on li "31 Reid Ct, Waxahachie, TX 75167" at bounding box center [369, 218] width 119 height 14
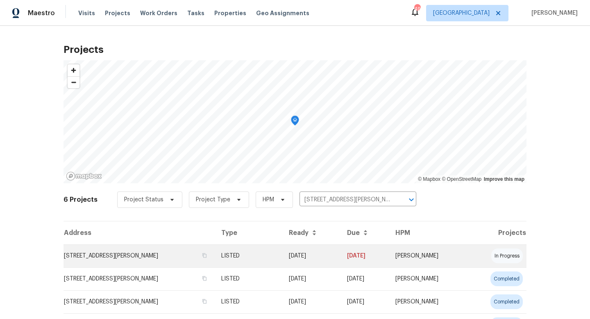
click at [282, 257] on td "09/09/25" at bounding box center [311, 255] width 58 height 23
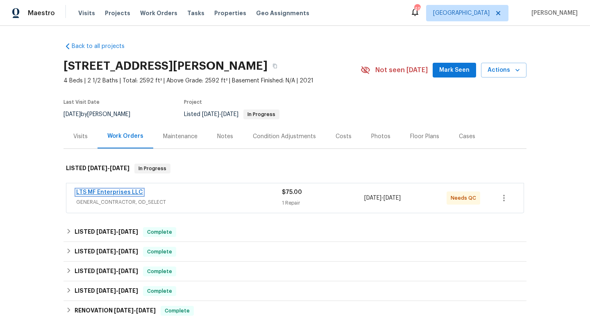
click at [135, 193] on link "LTS MF Enterprises LLC" at bounding box center [109, 192] width 67 height 6
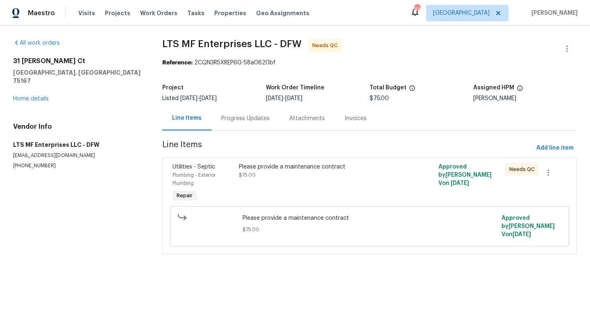
click at [295, 181] on div "Please provide a maintenance contract $75.00" at bounding box center [319, 183] width 166 height 46
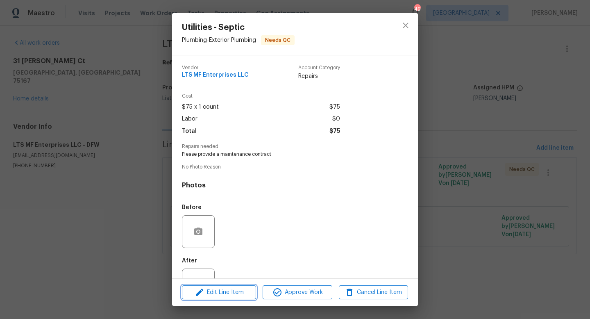
click at [236, 290] on span "Edit Line Item" at bounding box center [218, 292] width 69 height 10
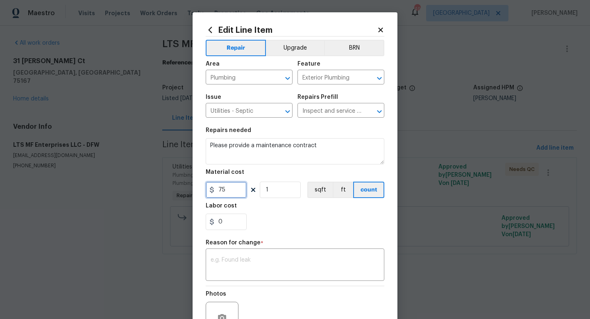
click at [239, 194] on input "75" at bounding box center [226, 189] width 41 height 16
type input "950"
click at [249, 268] on textarea at bounding box center [295, 265] width 169 height 17
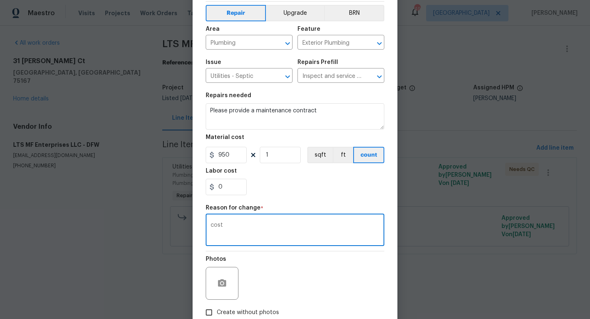
scroll to position [85, 0]
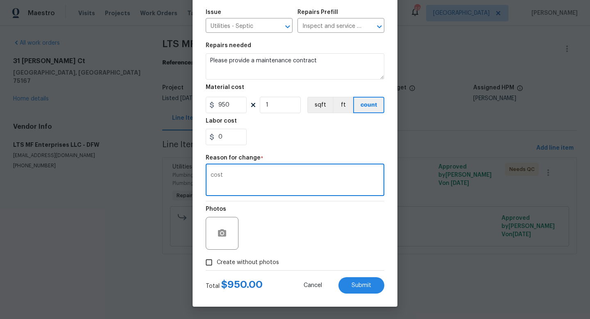
type textarea "cost"
click at [250, 262] on span "Create without photos" at bounding box center [248, 262] width 62 height 9
click at [217, 262] on input "Create without photos" at bounding box center [209, 262] width 16 height 16
checkbox input "true"
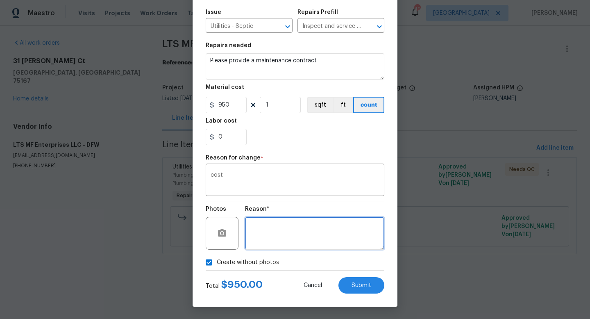
click at [281, 235] on textarea at bounding box center [314, 233] width 139 height 33
type textarea "w"
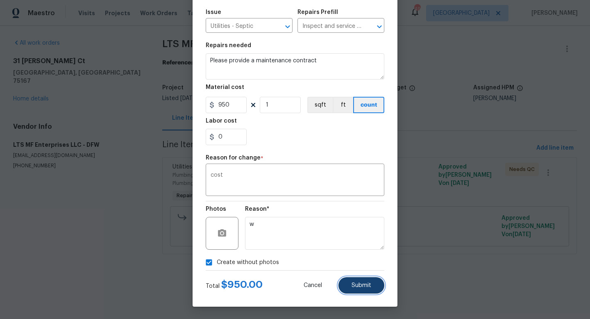
click at [367, 283] on span "Submit" at bounding box center [361, 285] width 20 height 6
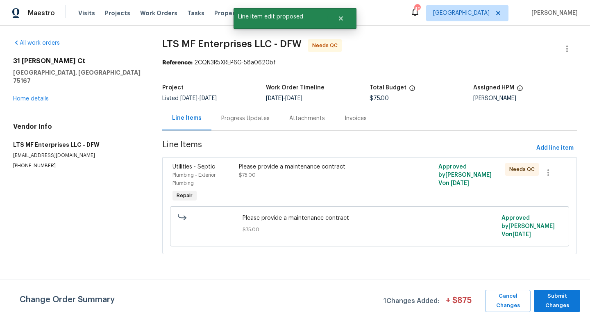
scroll to position [0, 0]
click at [545, 301] on span "Submit Changes" at bounding box center [557, 300] width 38 height 19
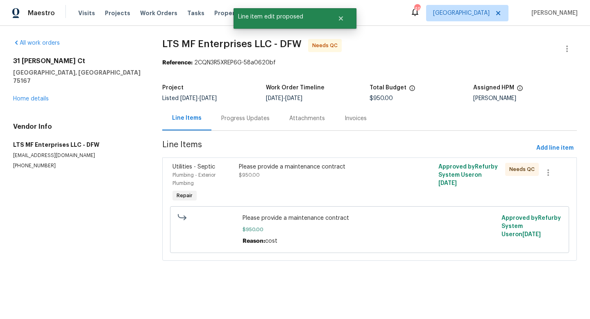
click at [293, 187] on div "Please provide a maintenance contract $950.00" at bounding box center [319, 183] width 166 height 46
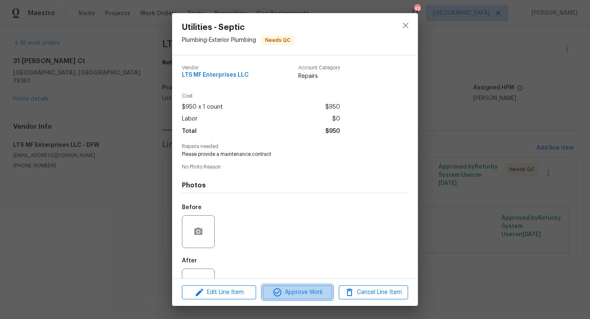
click at [293, 289] on span "Approve Work" at bounding box center [297, 292] width 64 height 10
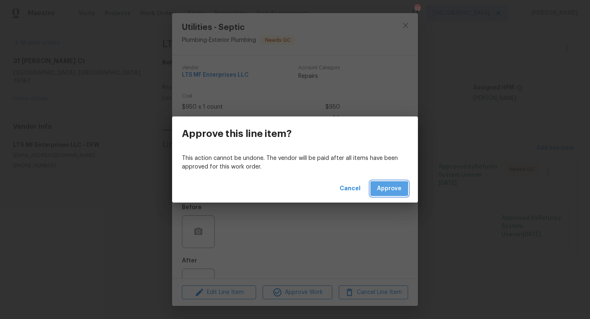
click at [382, 189] on span "Approve" at bounding box center [389, 189] width 25 height 10
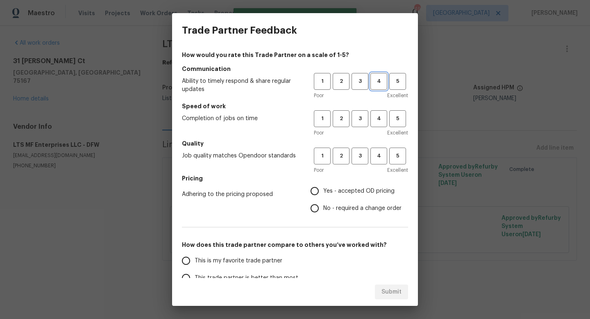
click at [380, 82] on span "4" at bounding box center [378, 81] width 15 height 9
click at [380, 116] on span "4" at bounding box center [378, 118] width 15 height 9
click at [380, 156] on span "4" at bounding box center [378, 155] width 15 height 9
click at [319, 190] on input "Yes - accepted OD pricing" at bounding box center [314, 190] width 17 height 17
radio input "true"
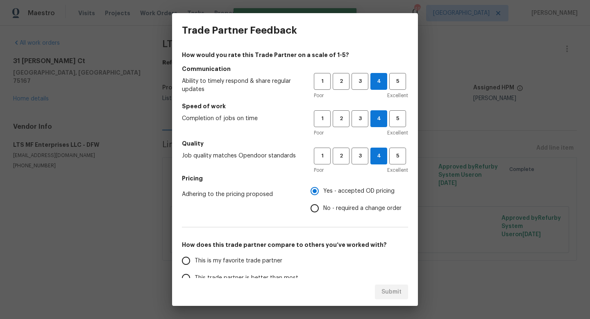
click at [250, 263] on span "This is my favorite trade partner" at bounding box center [239, 260] width 88 height 9
click at [195, 263] on input "This is my favorite trade partner" at bounding box center [185, 260] width 17 height 17
click at [378, 292] on button "Submit" at bounding box center [391, 291] width 33 height 15
radio input "true"
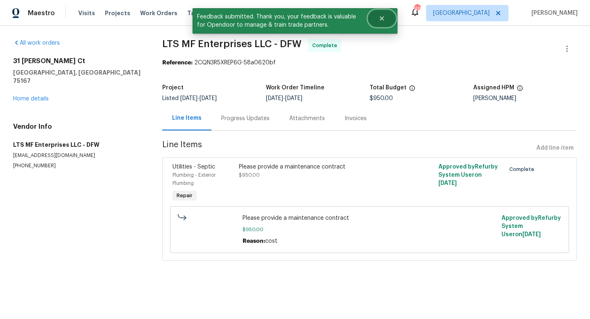
click at [379, 19] on icon "Close" at bounding box center [381, 18] width 7 height 7
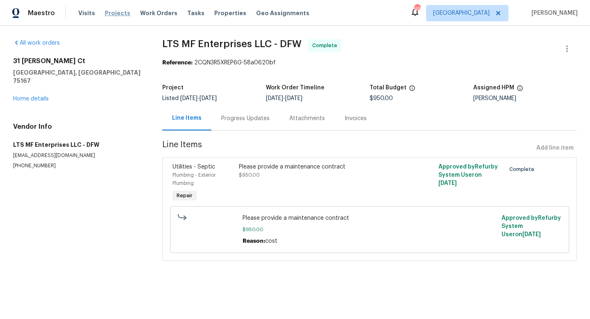
click at [110, 14] on span "Projects" at bounding box center [117, 13] width 25 height 8
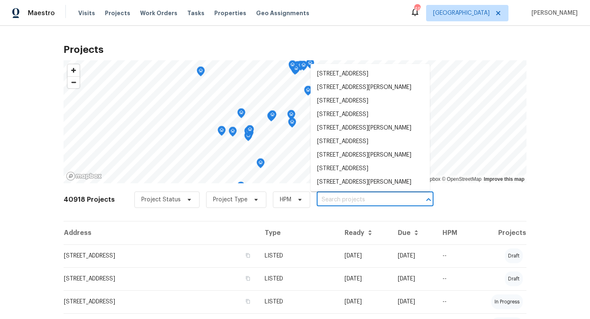
click at [338, 197] on input "text" at bounding box center [364, 199] width 94 height 13
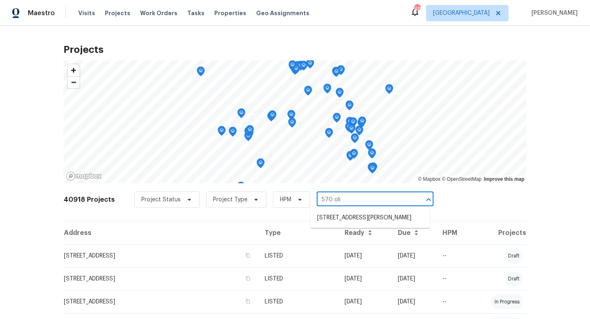
type input "570 oliv"
click at [345, 221] on li "570 Olive Branch Rd, Brock, TX 76087" at bounding box center [369, 218] width 119 height 14
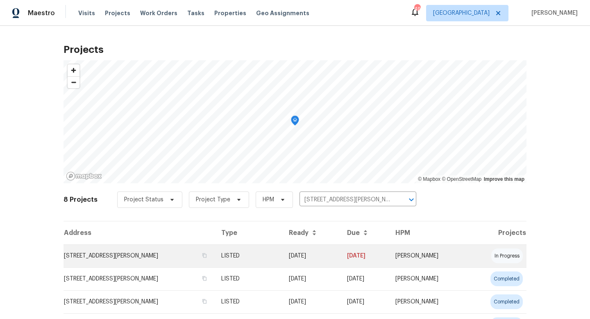
click at [247, 251] on td "LISTED" at bounding box center [248, 255] width 67 height 23
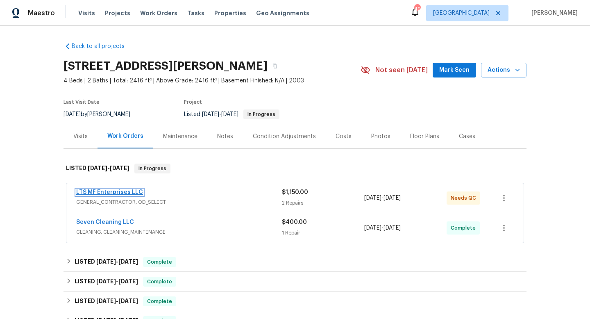
click at [129, 193] on link "LTS MF Enterprises LLC" at bounding box center [109, 192] width 67 height 6
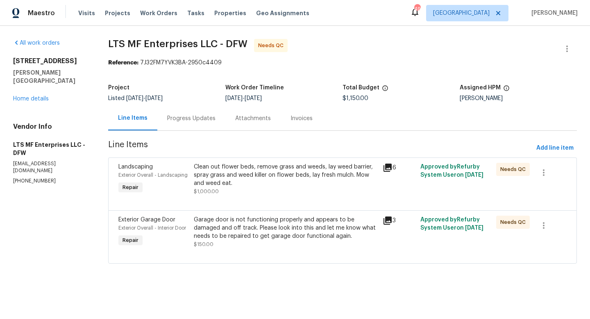
click at [273, 229] on div "Garage door is not functioning properly and appears to be damaged and off track…" at bounding box center [286, 227] width 184 height 25
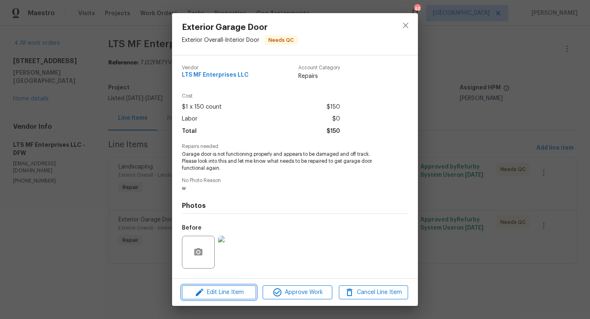
click at [236, 291] on span "Edit Line Item" at bounding box center [218, 292] width 69 height 10
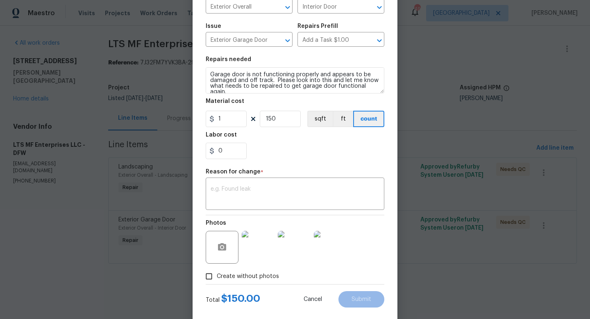
scroll to position [85, 0]
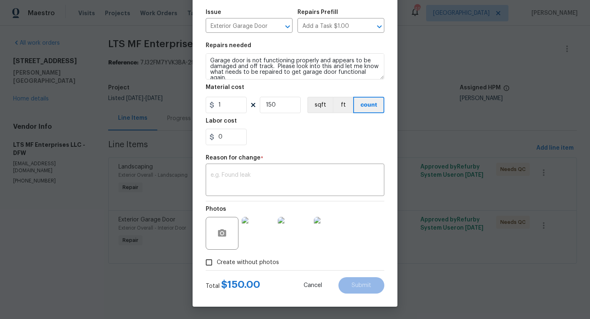
click at [257, 227] on img at bounding box center [258, 233] width 33 height 33
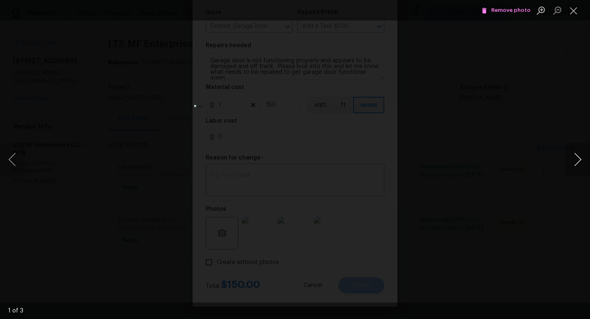
click at [581, 159] on button "Next image" at bounding box center [577, 159] width 25 height 33
click at [578, 159] on button "Next image" at bounding box center [577, 159] width 25 height 33
click at [573, 11] on button "Close lightbox" at bounding box center [573, 10] width 16 height 14
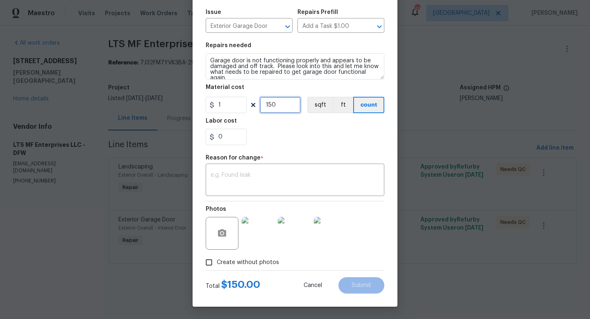
click at [281, 106] on input "150" at bounding box center [280, 105] width 41 height 16
type input "250"
click at [270, 172] on textarea at bounding box center [295, 180] width 169 height 17
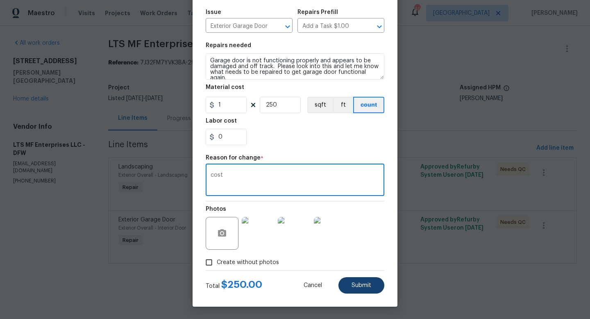
type textarea "cost"
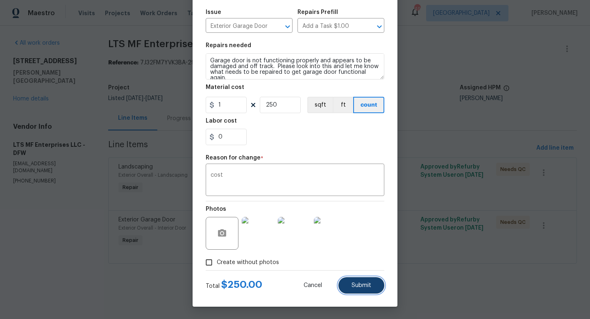
click at [364, 285] on span "Submit" at bounding box center [361, 285] width 20 height 6
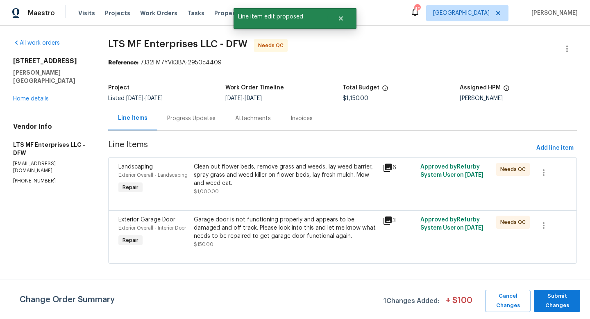
scroll to position [0, 0]
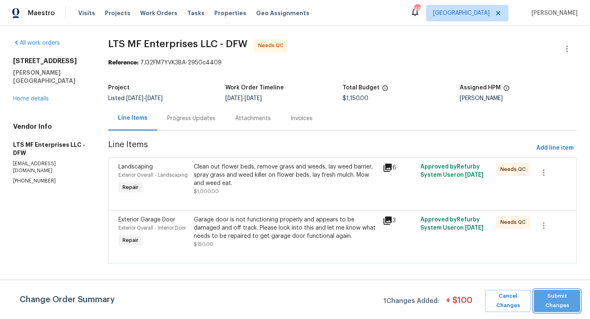
click at [558, 299] on span "Submit Changes" at bounding box center [557, 300] width 38 height 19
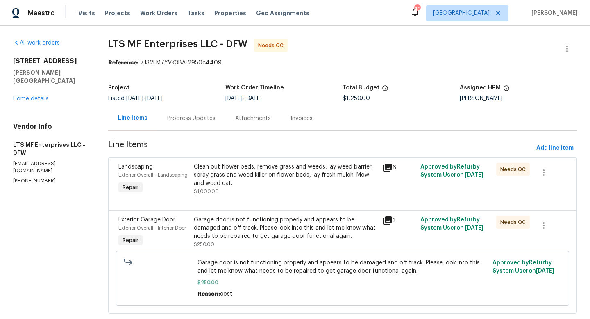
click at [322, 181] on div "Clean out flower beds, remove grass and weeds, lay weed barrier, spray grass an…" at bounding box center [286, 175] width 184 height 25
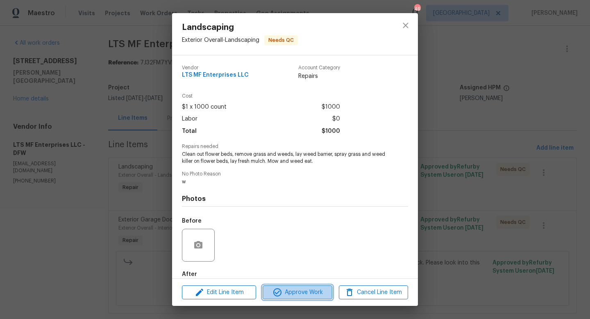
click at [308, 288] on span "Approve Work" at bounding box center [297, 292] width 64 height 10
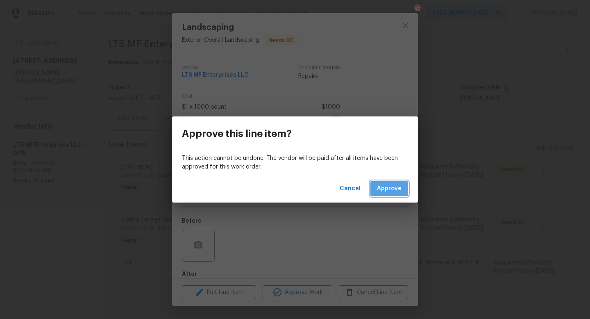
click at [381, 192] on span "Approve" at bounding box center [389, 189] width 25 height 10
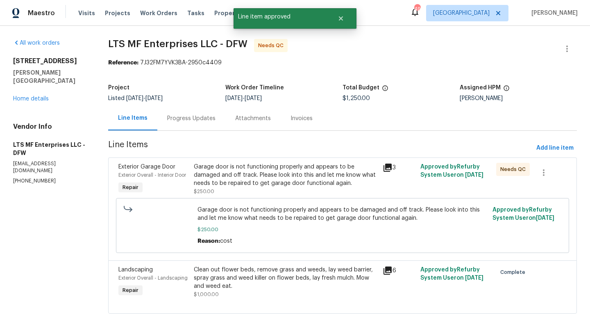
click at [304, 180] on div "Garage door is not functioning properly and appears to be damaged and off track…" at bounding box center [286, 175] width 184 height 25
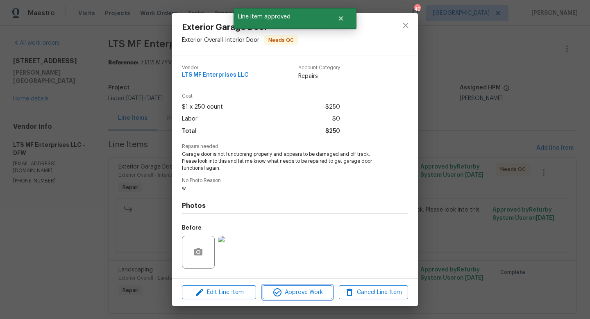
click at [296, 290] on span "Approve Work" at bounding box center [297, 292] width 64 height 10
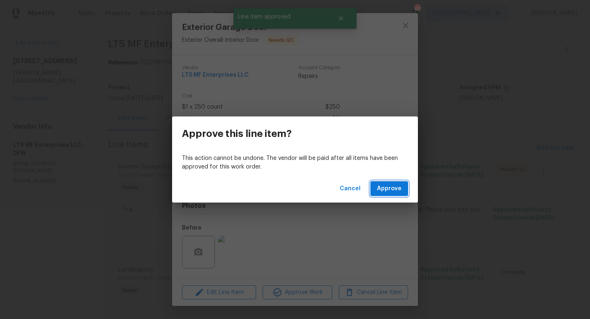
click at [385, 187] on span "Approve" at bounding box center [389, 189] width 25 height 10
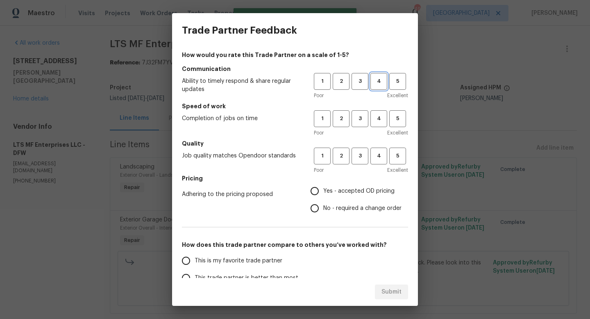
click at [380, 86] on button "4" at bounding box center [378, 81] width 17 height 17
click at [378, 121] on span "4" at bounding box center [378, 118] width 15 height 9
click at [378, 149] on button "4" at bounding box center [378, 155] width 17 height 17
click at [333, 188] on span "Yes - accepted OD pricing" at bounding box center [358, 191] width 71 height 9
click at [323, 188] on input "Yes - accepted OD pricing" at bounding box center [314, 190] width 17 height 17
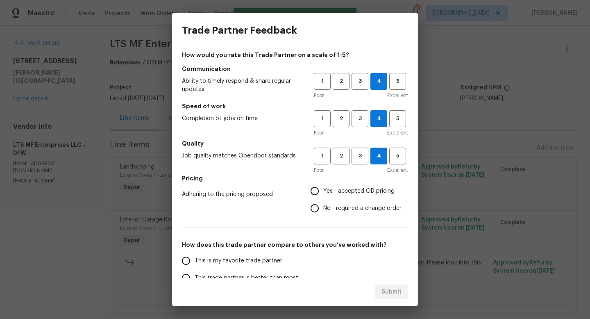
radio input "true"
click at [270, 260] on span "This is my favorite trade partner" at bounding box center [239, 260] width 88 height 9
click at [195, 260] on input "This is my favorite trade partner" at bounding box center [185, 260] width 17 height 17
click at [393, 293] on span "Submit" at bounding box center [391, 292] width 20 height 10
radio input "true"
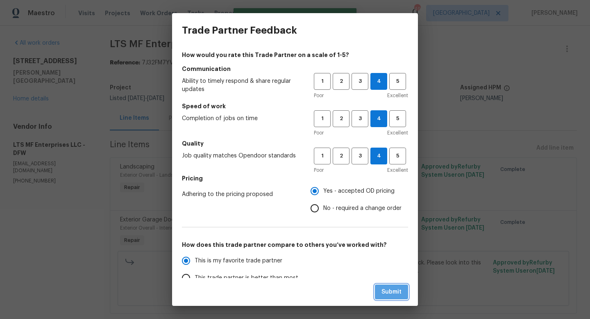
radio input "false"
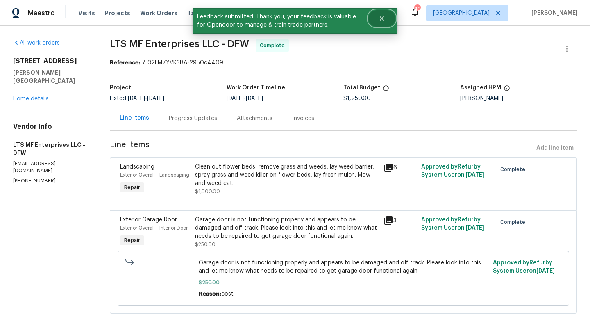
click at [378, 18] on button "Close" at bounding box center [381, 18] width 27 height 16
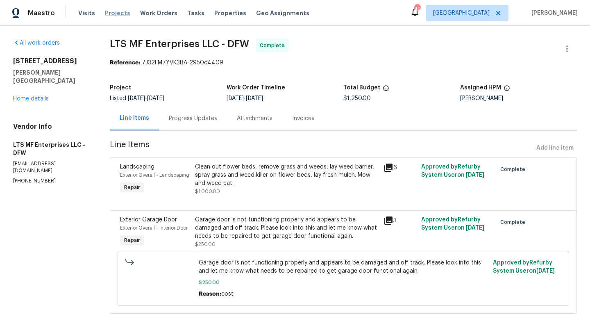
click at [113, 13] on span "Projects" at bounding box center [117, 13] width 25 height 8
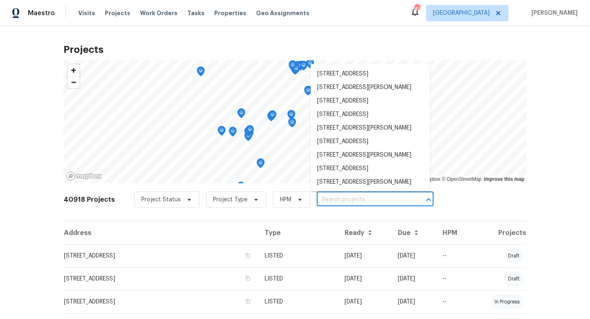
click at [333, 195] on input "text" at bounding box center [364, 199] width 94 height 13
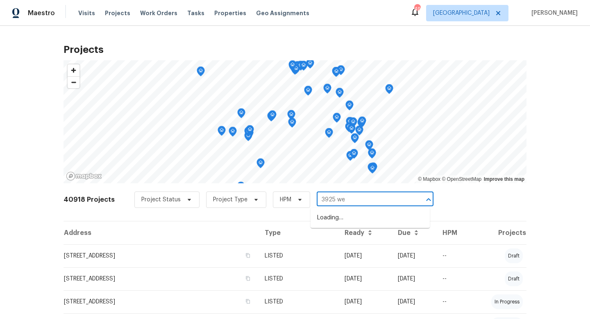
type input "3925 wed"
click at [338, 217] on li "[STREET_ADDRESS][PERSON_NAME]" at bounding box center [369, 218] width 119 height 14
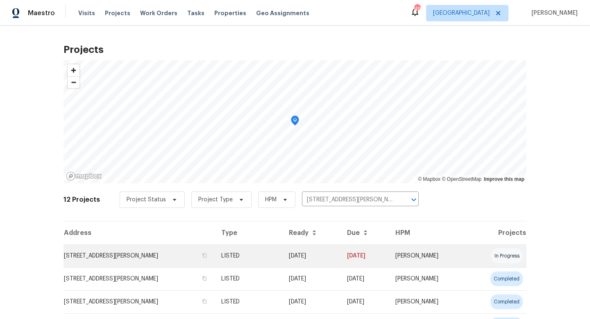
click at [261, 255] on td "LISTED" at bounding box center [248, 255] width 67 height 23
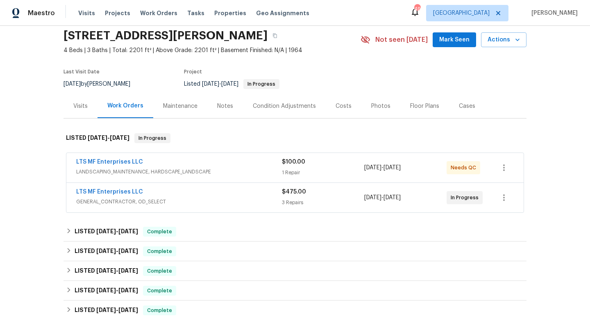
scroll to position [34, 0]
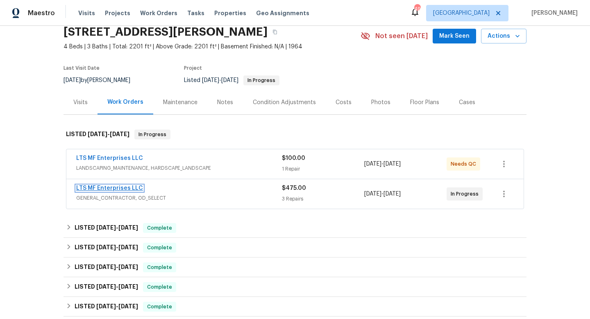
click at [119, 188] on link "LTS MF Enterprises LLC" at bounding box center [109, 188] width 67 height 6
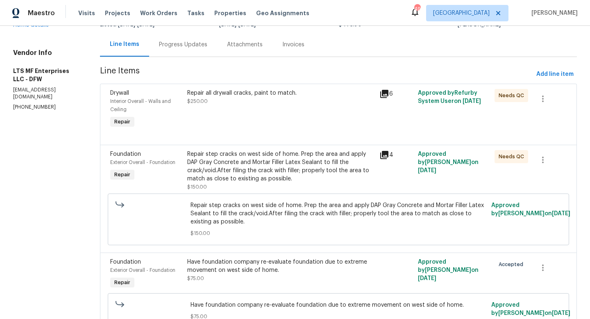
scroll to position [115, 0]
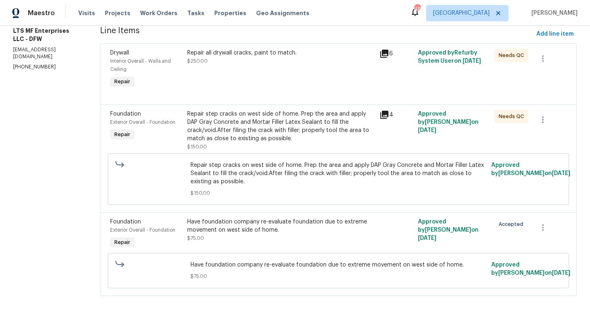
click at [384, 52] on icon at bounding box center [384, 54] width 8 height 8
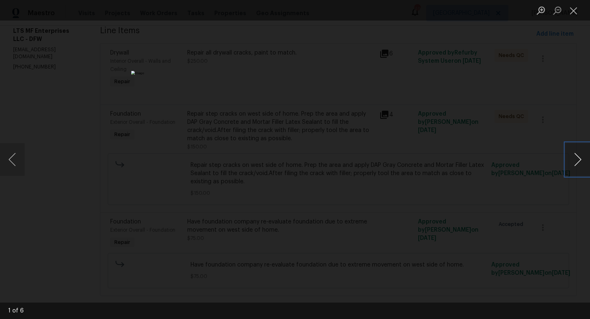
click at [578, 161] on button "Next image" at bounding box center [577, 159] width 25 height 33
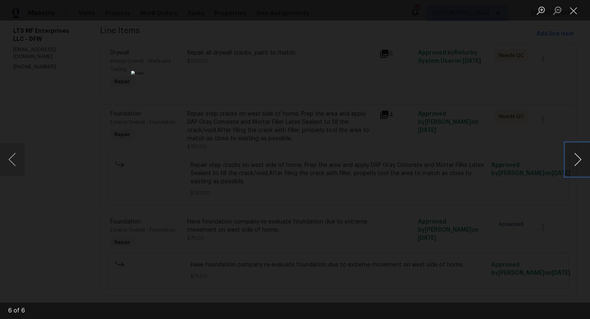
click at [578, 161] on button "Next image" at bounding box center [577, 159] width 25 height 33
click at [573, 12] on button "Close lightbox" at bounding box center [573, 10] width 16 height 14
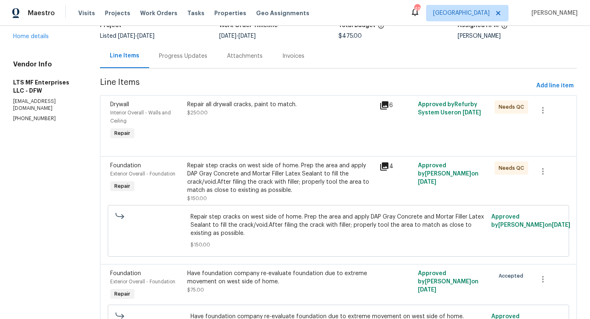
scroll to position [0, 0]
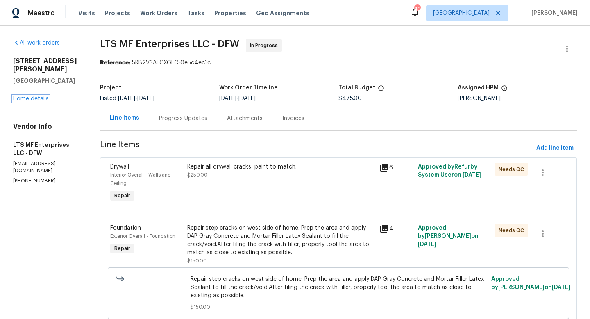
click at [37, 99] on link "Home details" at bounding box center [31, 99] width 36 height 6
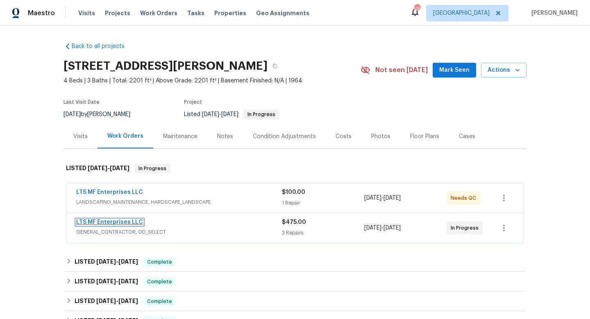
click at [129, 222] on link "LTS MF Enterprises LLC" at bounding box center [109, 222] width 67 height 6
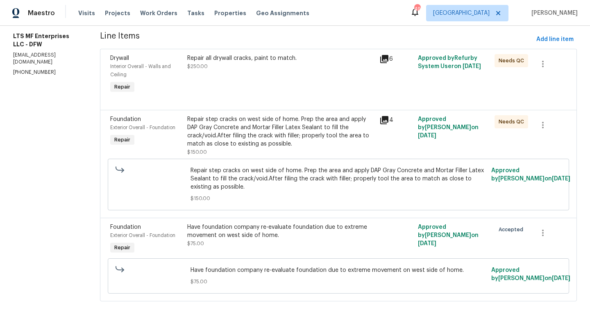
scroll to position [115, 0]
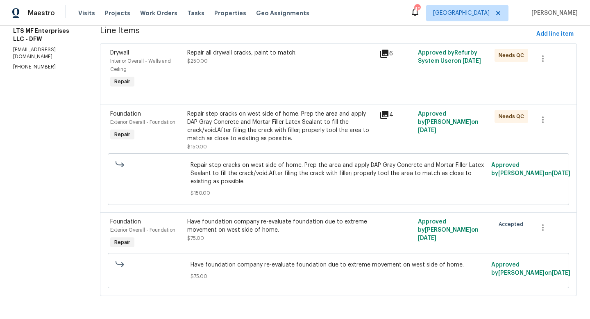
click at [275, 129] on div "Repair step cracks on west side of home. Prep the area and apply DAP Gray Concr…" at bounding box center [280, 126] width 187 height 33
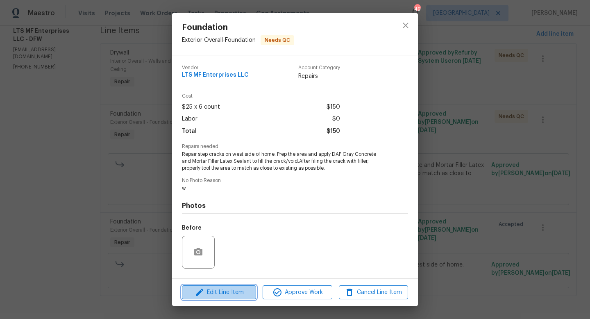
click at [248, 291] on span "Edit Line Item" at bounding box center [218, 292] width 69 height 10
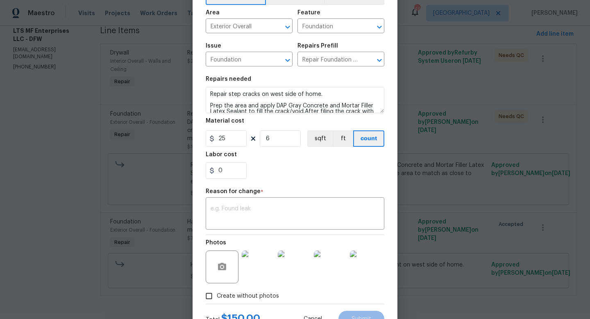
scroll to position [53, 0]
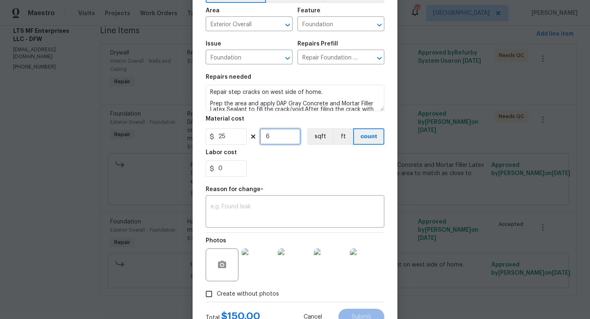
click at [276, 138] on input "6" at bounding box center [280, 136] width 41 height 16
type input "9"
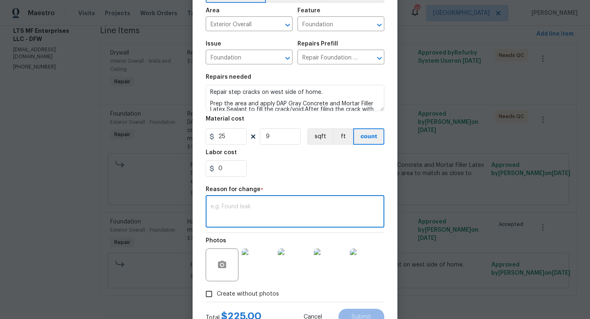
click at [263, 206] on textarea at bounding box center [295, 212] width 169 height 17
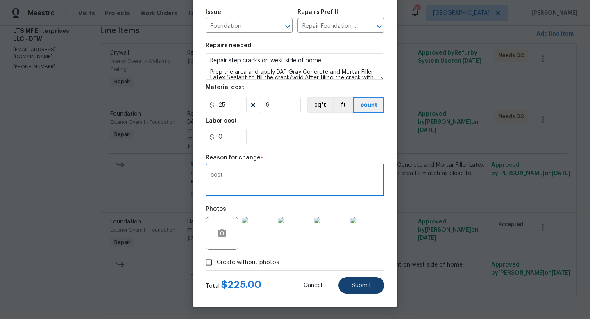
type textarea "cost"
click at [355, 287] on span "Submit" at bounding box center [361, 285] width 20 height 6
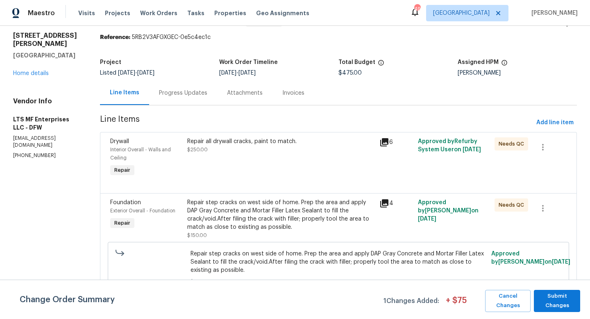
scroll to position [0, 0]
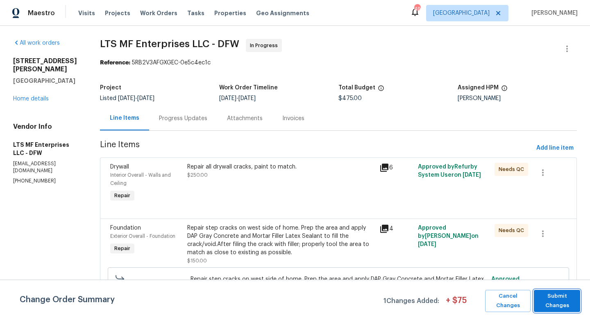
click at [565, 307] on span "Submit Changes" at bounding box center [557, 300] width 38 height 19
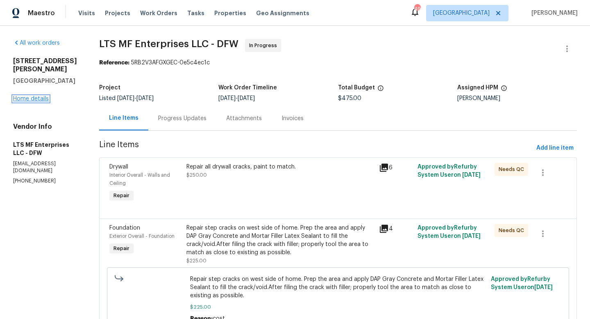
click at [22, 97] on link "Home details" at bounding box center [31, 99] width 36 height 6
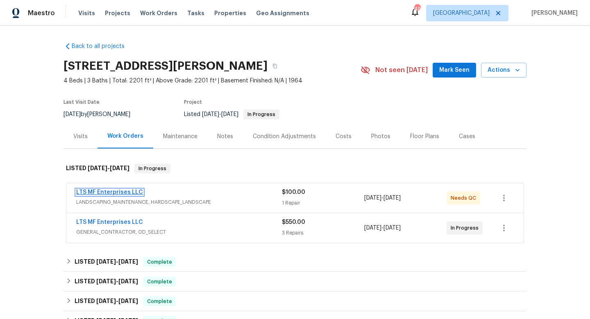
click at [125, 193] on link "LTS MF Enterprises LLC" at bounding box center [109, 192] width 67 height 6
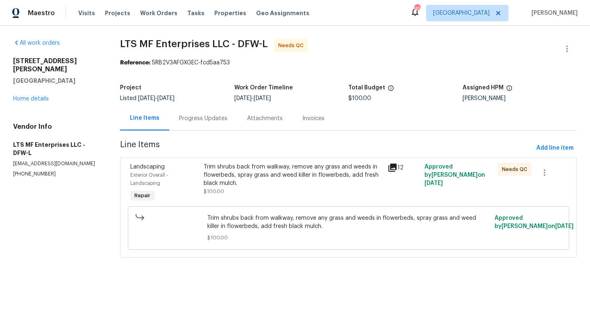
click at [250, 191] on div "Trim shrubs back from walkway, remove any grass and weeds in flowerbeds, spray …" at bounding box center [293, 179] width 179 height 33
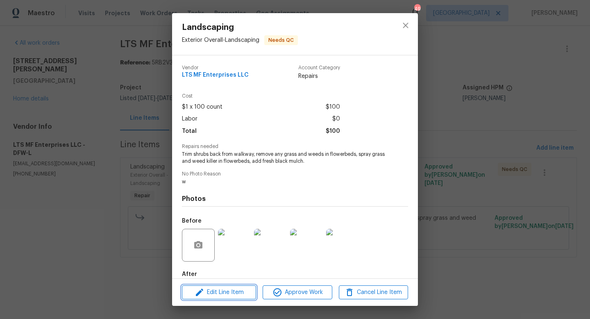
click at [235, 297] on button "Edit Line Item" at bounding box center [219, 292] width 74 height 14
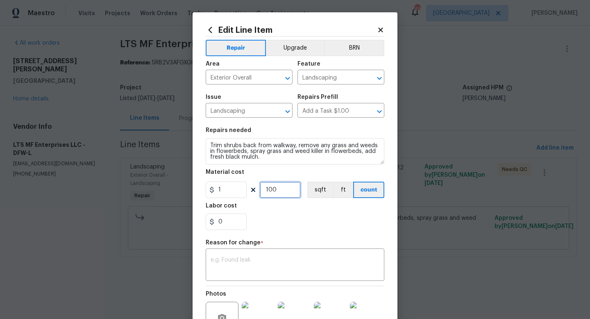
click at [281, 193] on input "100" at bounding box center [280, 189] width 41 height 16
type input "500"
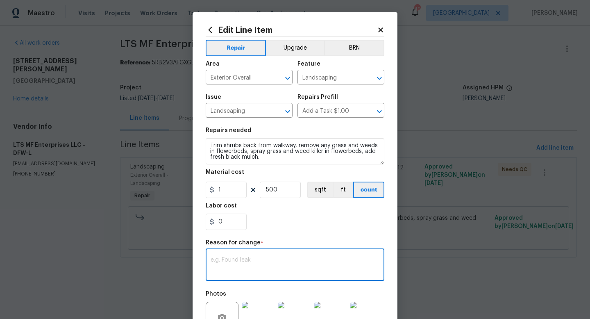
click at [255, 266] on textarea at bounding box center [295, 265] width 169 height 17
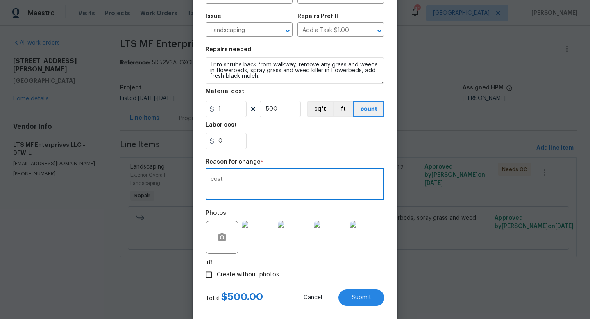
scroll to position [93, 0]
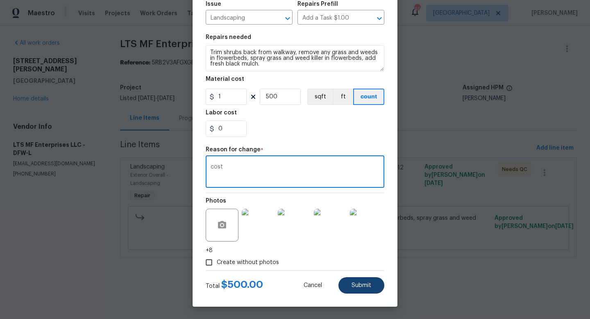
type textarea "cost"
click at [351, 288] on button "Submit" at bounding box center [361, 285] width 46 height 16
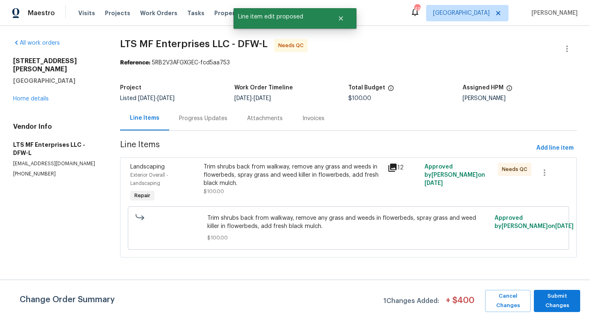
scroll to position [0, 0]
click at [547, 301] on span "Submit Changes" at bounding box center [557, 300] width 38 height 19
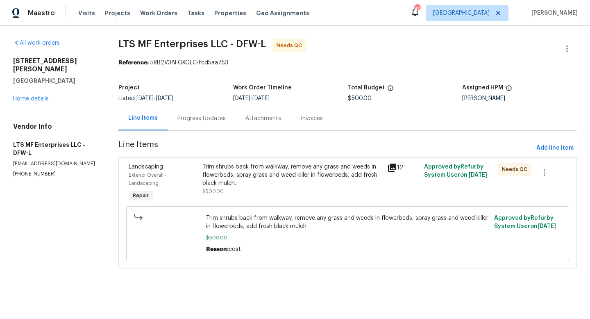
click at [278, 175] on div "Trim shrubs back from walkway, remove any grass and weeds in flowerbeds, spray …" at bounding box center [291, 175] width 179 height 25
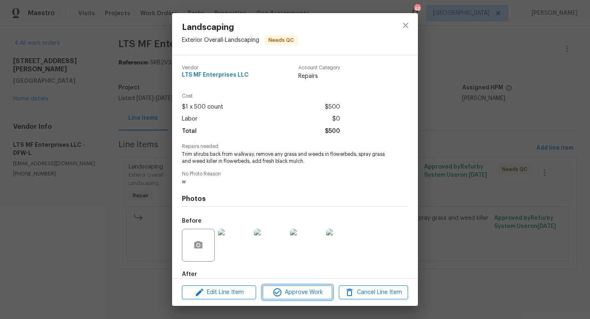
click at [293, 293] on span "Approve Work" at bounding box center [297, 292] width 64 height 10
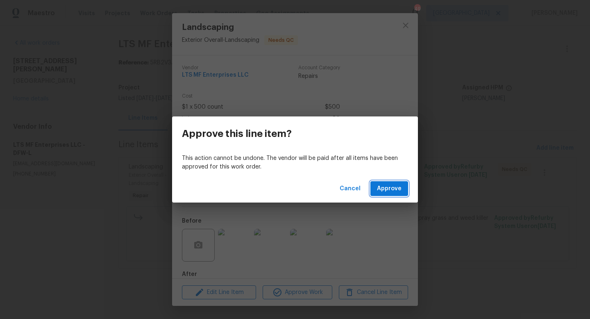
click at [383, 191] on span "Approve" at bounding box center [389, 189] width 25 height 10
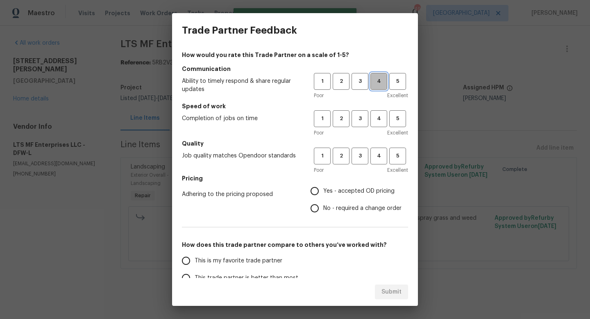
click at [378, 82] on span "4" at bounding box center [378, 81] width 15 height 9
click at [378, 113] on button "4" at bounding box center [378, 118] width 17 height 17
click at [378, 149] on button "4" at bounding box center [378, 155] width 17 height 17
click at [337, 189] on span "Yes - accepted OD pricing" at bounding box center [358, 191] width 71 height 9
click at [323, 189] on input "Yes - accepted OD pricing" at bounding box center [314, 190] width 17 height 17
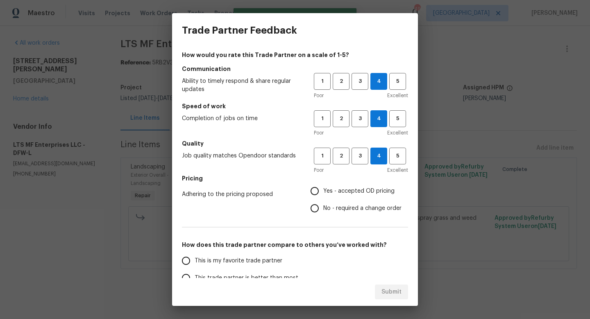
radio input "true"
click at [268, 260] on span "This is my favorite trade partner" at bounding box center [239, 260] width 88 height 9
click at [195, 260] on input "This is my favorite trade partner" at bounding box center [185, 260] width 17 height 17
click at [389, 292] on span "Submit" at bounding box center [391, 292] width 20 height 10
radio input "true"
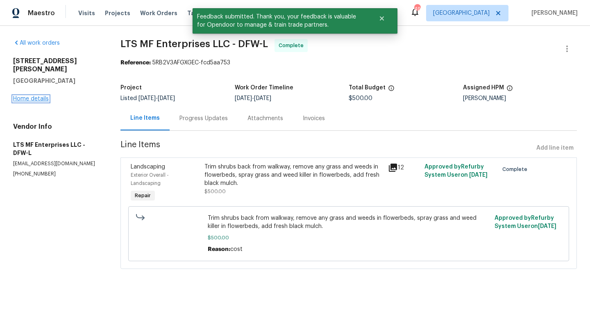
click at [40, 96] on link "Home details" at bounding box center [31, 99] width 36 height 6
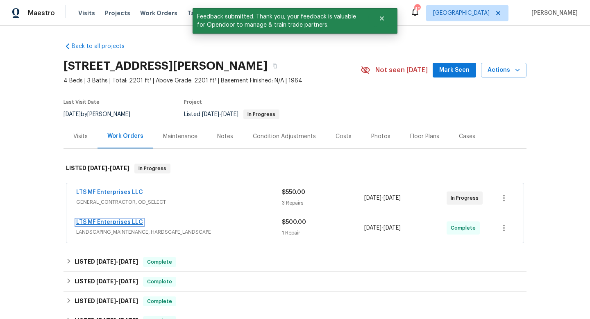
click at [127, 221] on link "LTS MF Enterprises LLC" at bounding box center [109, 222] width 67 height 6
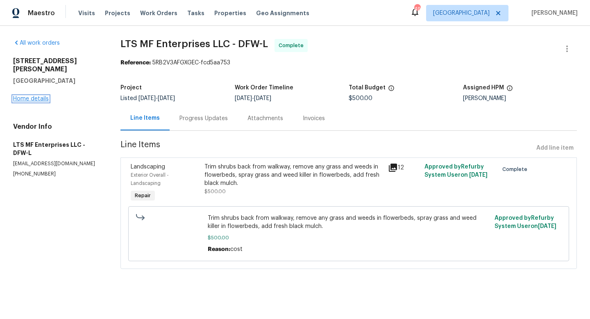
click at [41, 96] on link "Home details" at bounding box center [31, 99] width 36 height 6
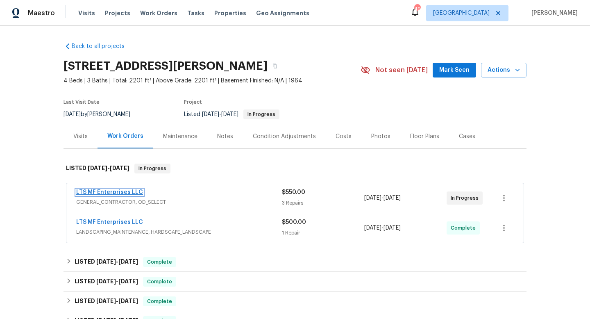
click at [131, 192] on link "LTS MF Enterprises LLC" at bounding box center [109, 192] width 67 height 6
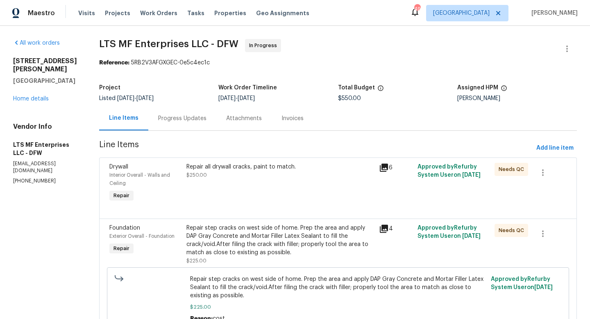
scroll to position [126, 0]
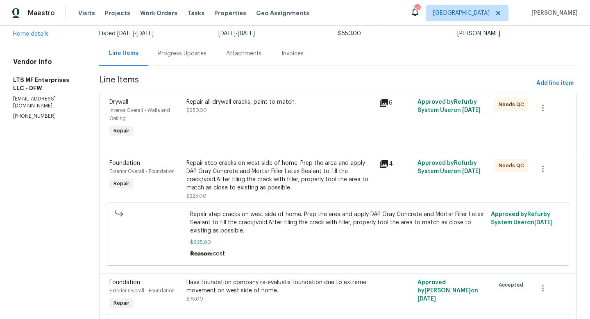
scroll to position [126, 0]
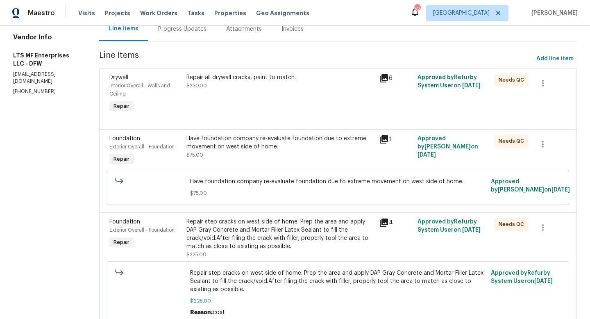
scroll to position [83, 0]
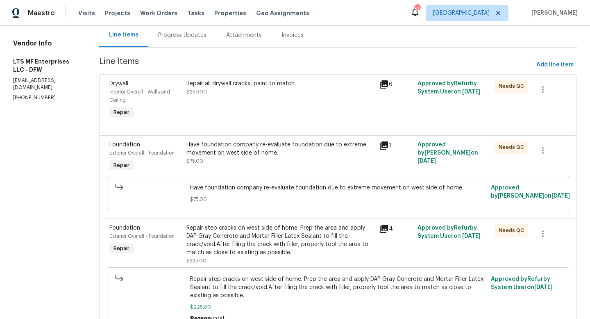
click at [308, 92] on div "Repair all drywall cracks, paint to match. $250.00" at bounding box center [280, 87] width 188 height 16
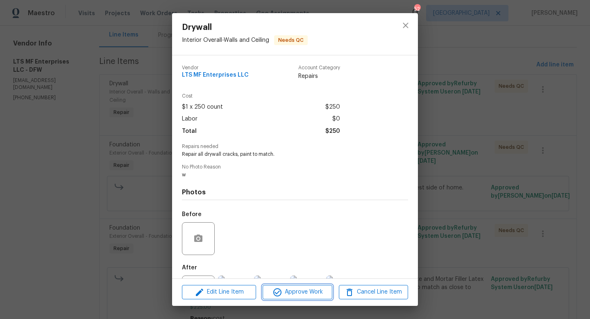
click at [301, 291] on span "Approve Work" at bounding box center [297, 292] width 64 height 10
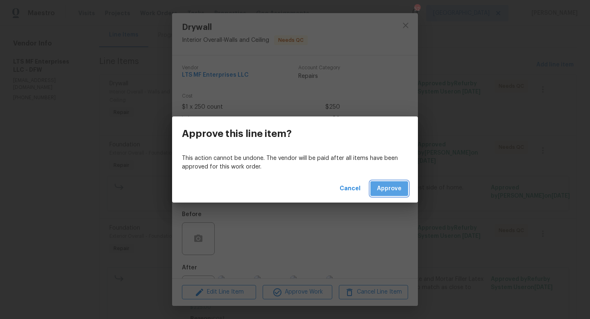
click at [382, 186] on span "Approve" at bounding box center [389, 189] width 25 height 10
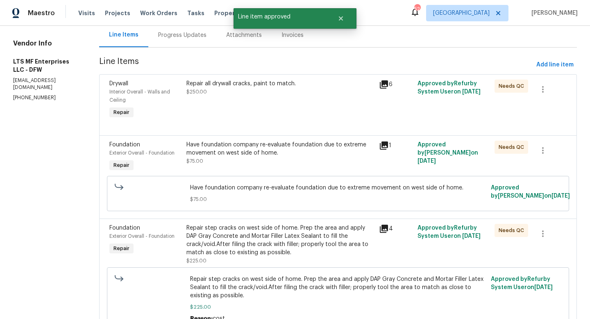
scroll to position [0, 0]
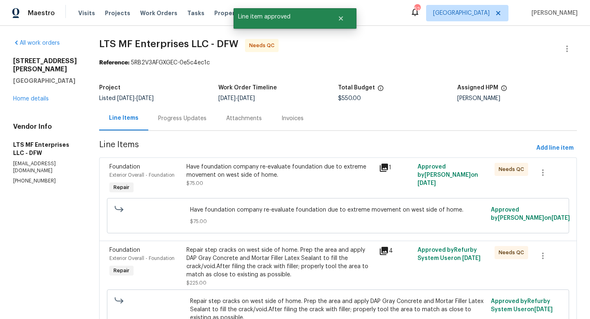
click at [293, 172] on div "Have foundation company re-evaluate foundation due to extreme movement on west …" at bounding box center [280, 171] width 188 height 16
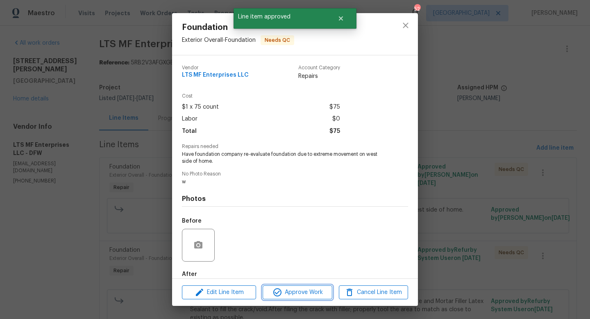
click at [308, 294] on span "Approve Work" at bounding box center [297, 292] width 64 height 10
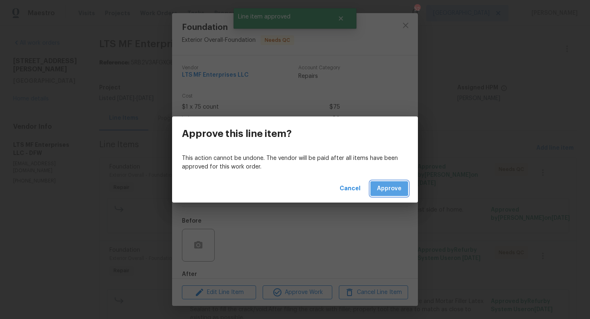
click at [384, 187] on span "Approve" at bounding box center [389, 189] width 25 height 10
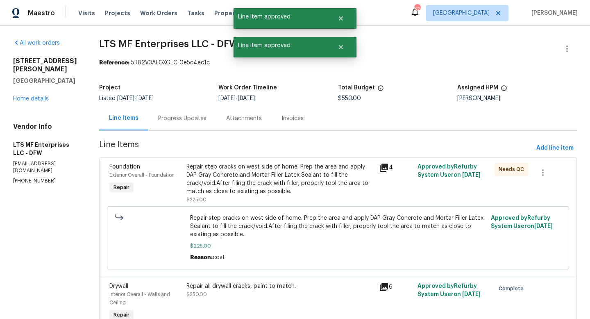
click at [286, 177] on div "Repair step cracks on west side of home. Prep the area and apply DAP Gray Concr…" at bounding box center [280, 179] width 188 height 33
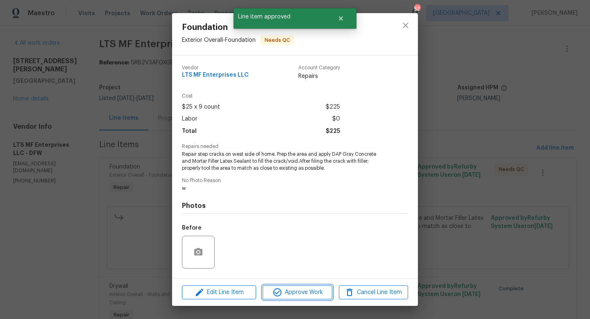
click at [300, 291] on span "Approve Work" at bounding box center [297, 292] width 64 height 10
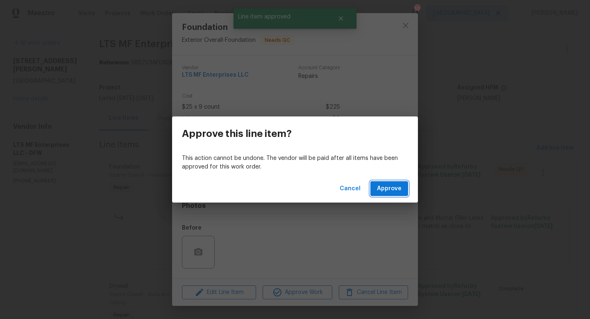
click at [387, 193] on span "Approve" at bounding box center [389, 189] width 25 height 10
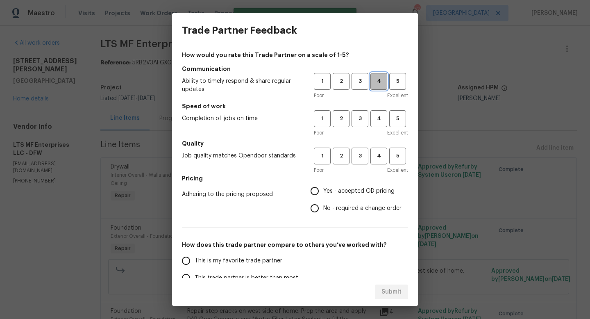
click at [377, 82] on span "4" at bounding box center [378, 81] width 15 height 9
click at [377, 116] on span "4" at bounding box center [378, 118] width 15 height 9
click at [383, 162] on button "4" at bounding box center [378, 155] width 17 height 17
click at [341, 192] on span "Yes - accepted OD pricing" at bounding box center [358, 191] width 71 height 9
click at [323, 192] on input "Yes - accepted OD pricing" at bounding box center [314, 190] width 17 height 17
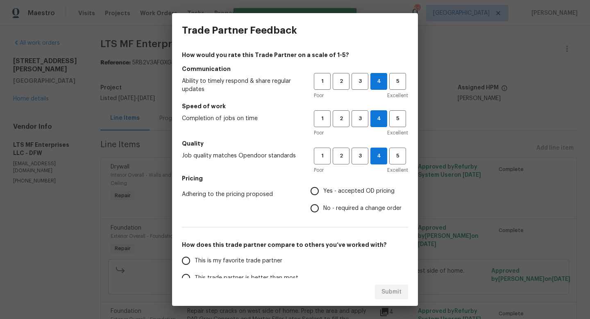
radio input "true"
click at [265, 258] on span "This is my favorite trade partner" at bounding box center [239, 260] width 88 height 9
click at [195, 258] on input "This is my favorite trade partner" at bounding box center [185, 260] width 17 height 17
click at [388, 289] on span "Submit" at bounding box center [391, 292] width 20 height 10
radio input "true"
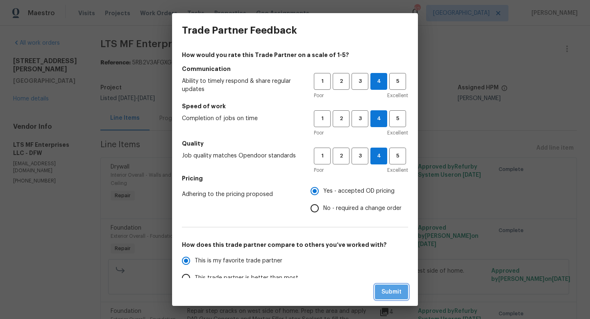
radio input "false"
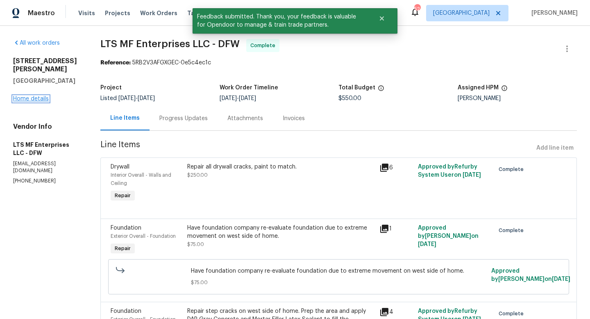
click at [39, 98] on link "Home details" at bounding box center [31, 99] width 36 height 6
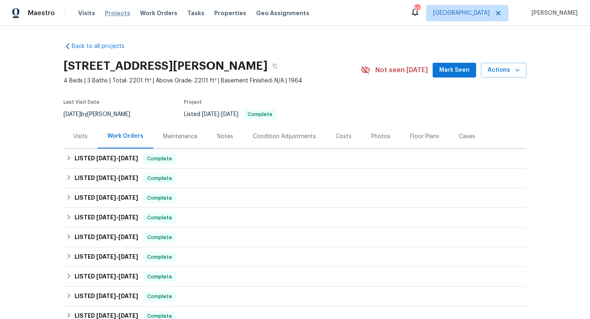
click at [114, 13] on span "Projects" at bounding box center [117, 13] width 25 height 8
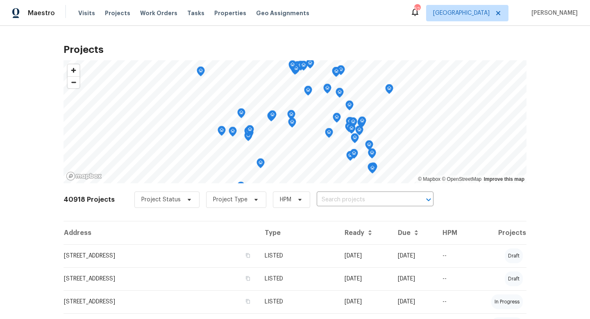
click at [336, 199] on input "text" at bounding box center [364, 199] width 94 height 13
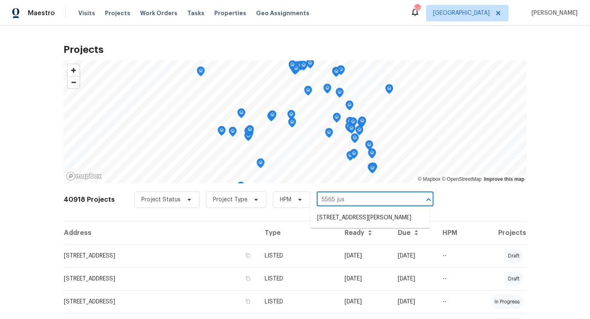
type input "5565 just"
click at [339, 216] on li "[STREET_ADDRESS][PERSON_NAME]" at bounding box center [369, 218] width 119 height 14
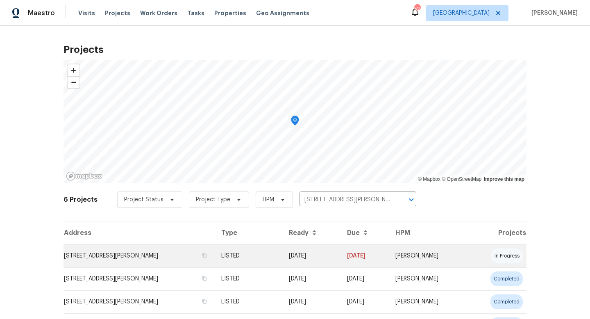
click at [280, 253] on td "LISTED" at bounding box center [248, 255] width 67 height 23
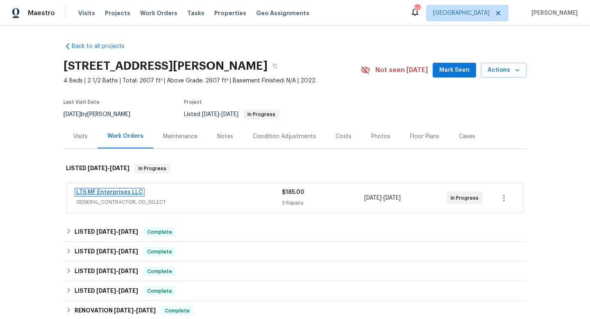
click at [131, 193] on link "LTS MF Enterprises LLC" at bounding box center [109, 192] width 67 height 6
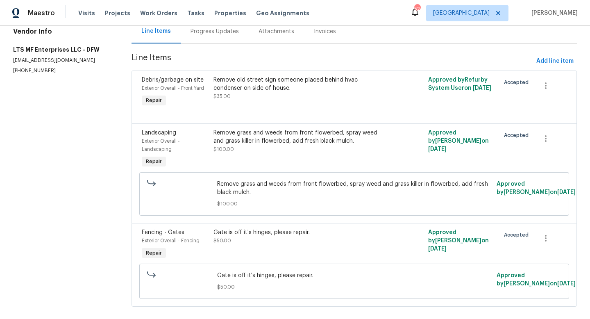
scroll to position [98, 0]
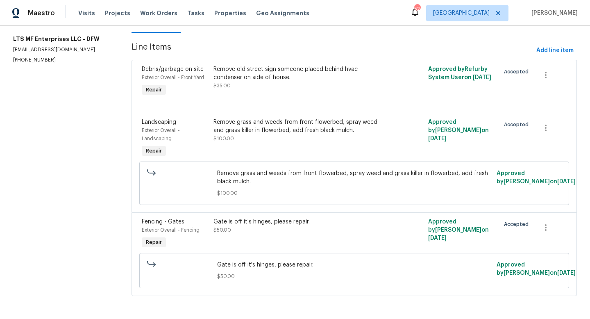
click at [294, 149] on div "Remove grass and weeds from front flowerbed, spray weed and grass killer in flo…" at bounding box center [300, 139] width 179 height 46
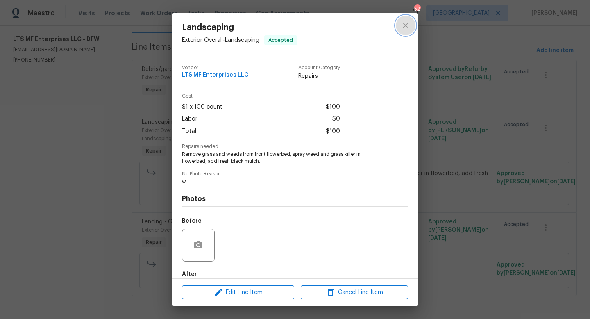
click at [406, 27] on icon "close" at bounding box center [406, 25] width 10 height 10
